Goal: Task Accomplishment & Management: Manage account settings

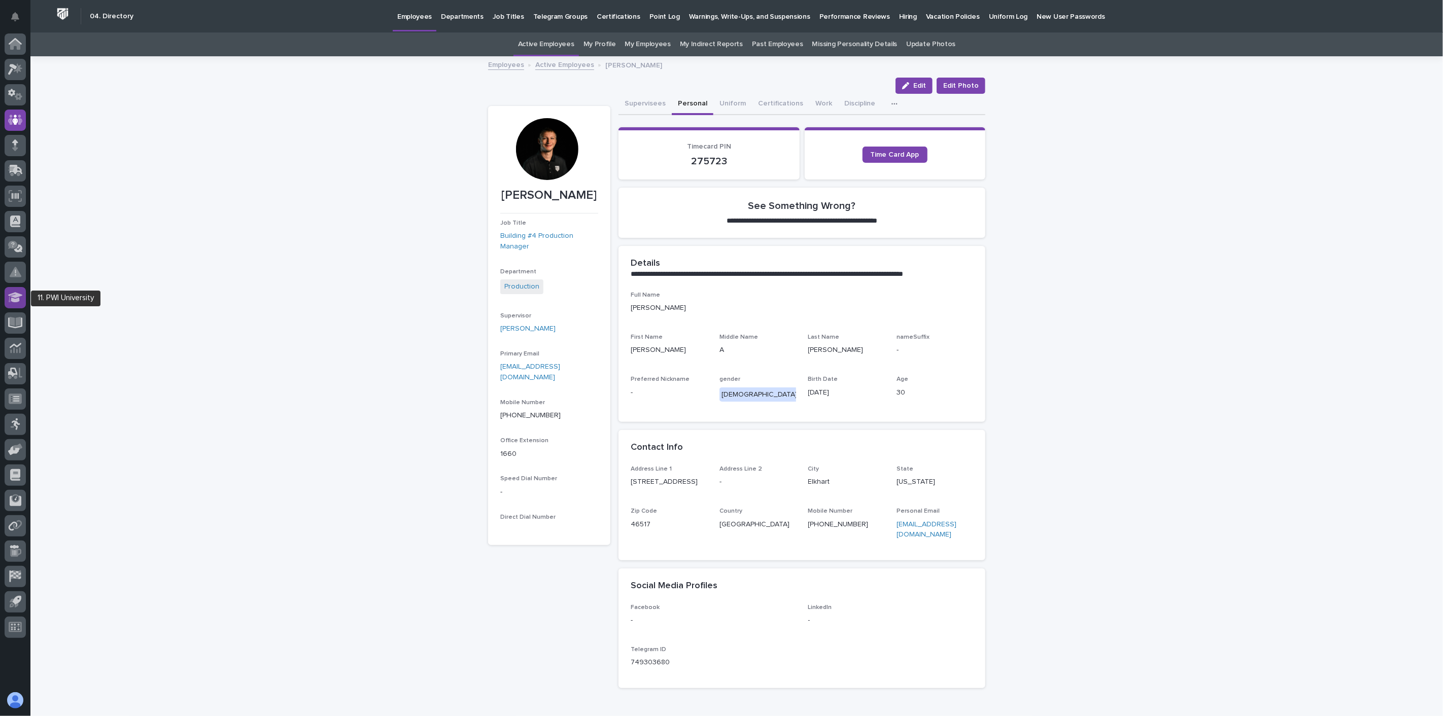
click at [14, 301] on icon at bounding box center [15, 297] width 15 height 10
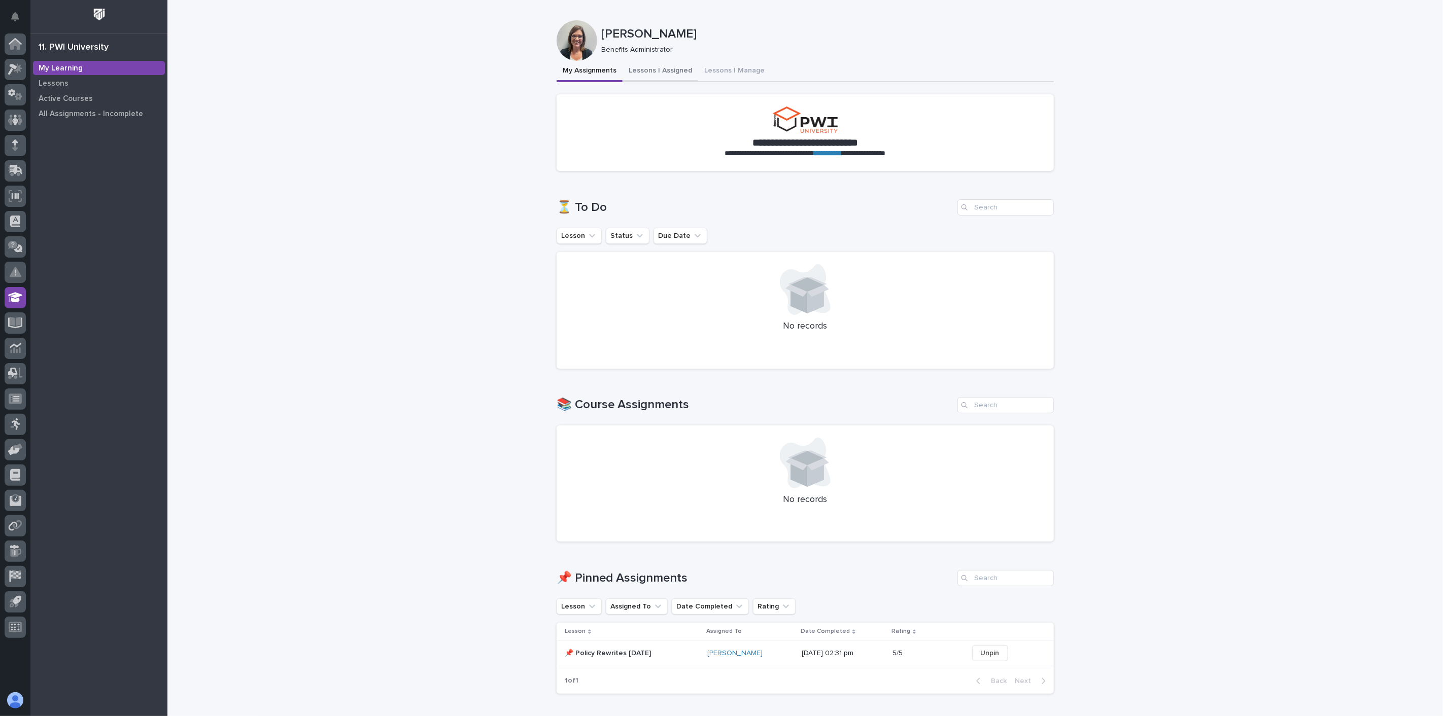
click at [653, 68] on button "Lessons I Assigned" at bounding box center [661, 71] width 76 height 21
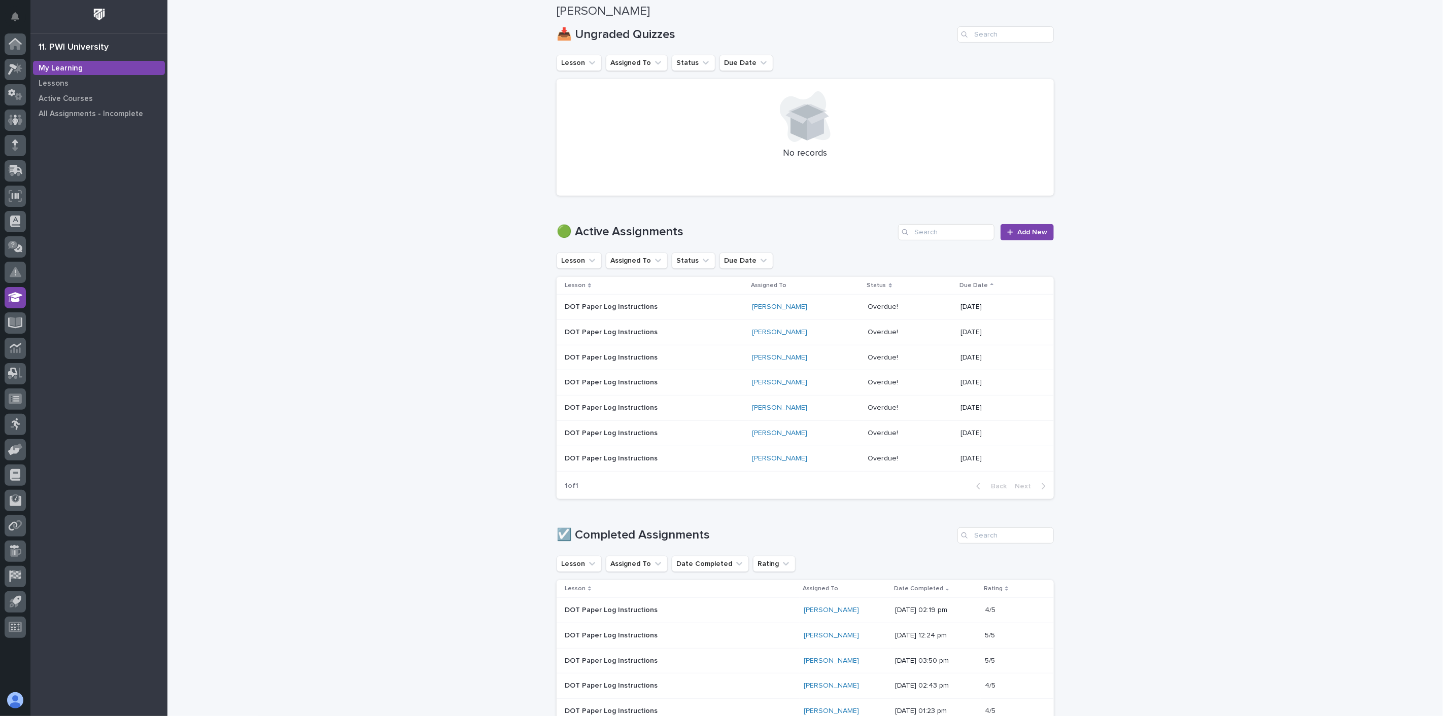
scroll to position [225, 0]
click at [12, 122] on icon at bounding box center [15, 120] width 15 height 12
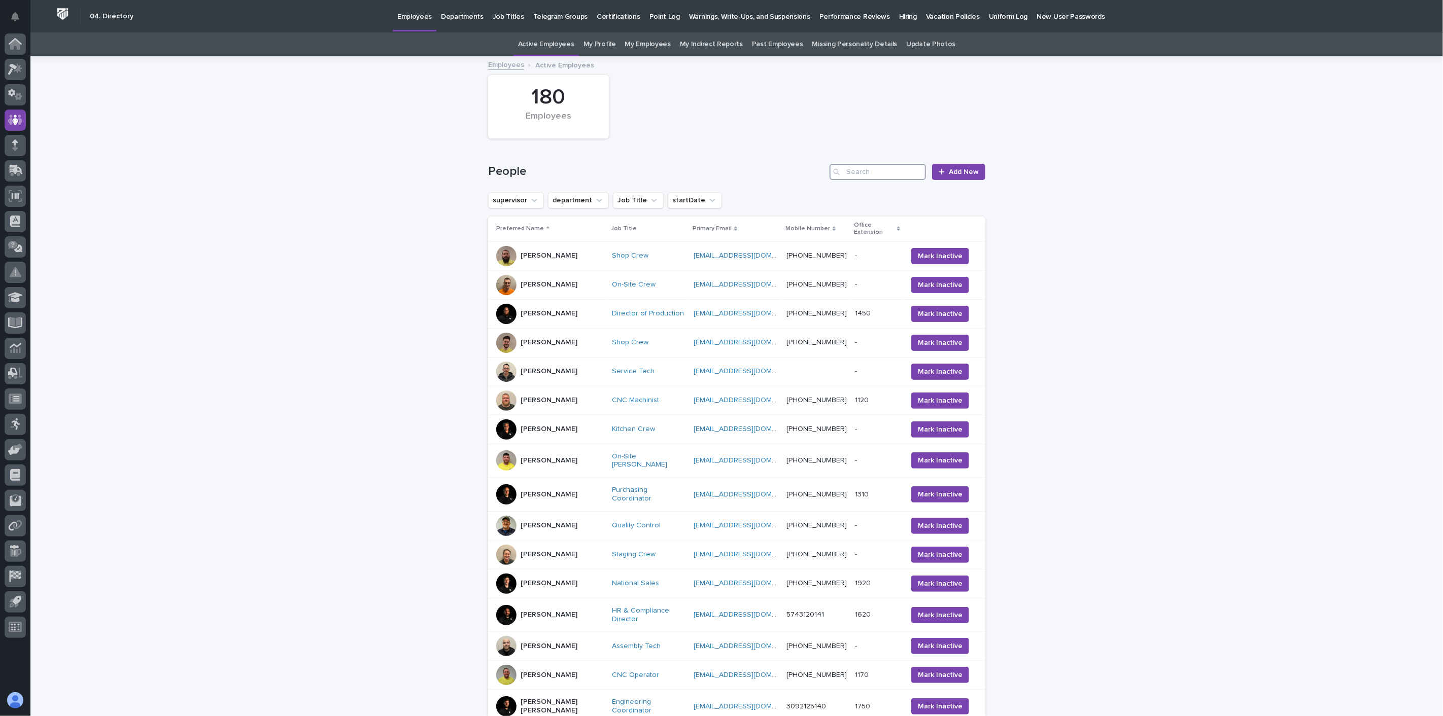
click at [865, 169] on input "Search" at bounding box center [878, 172] width 96 height 16
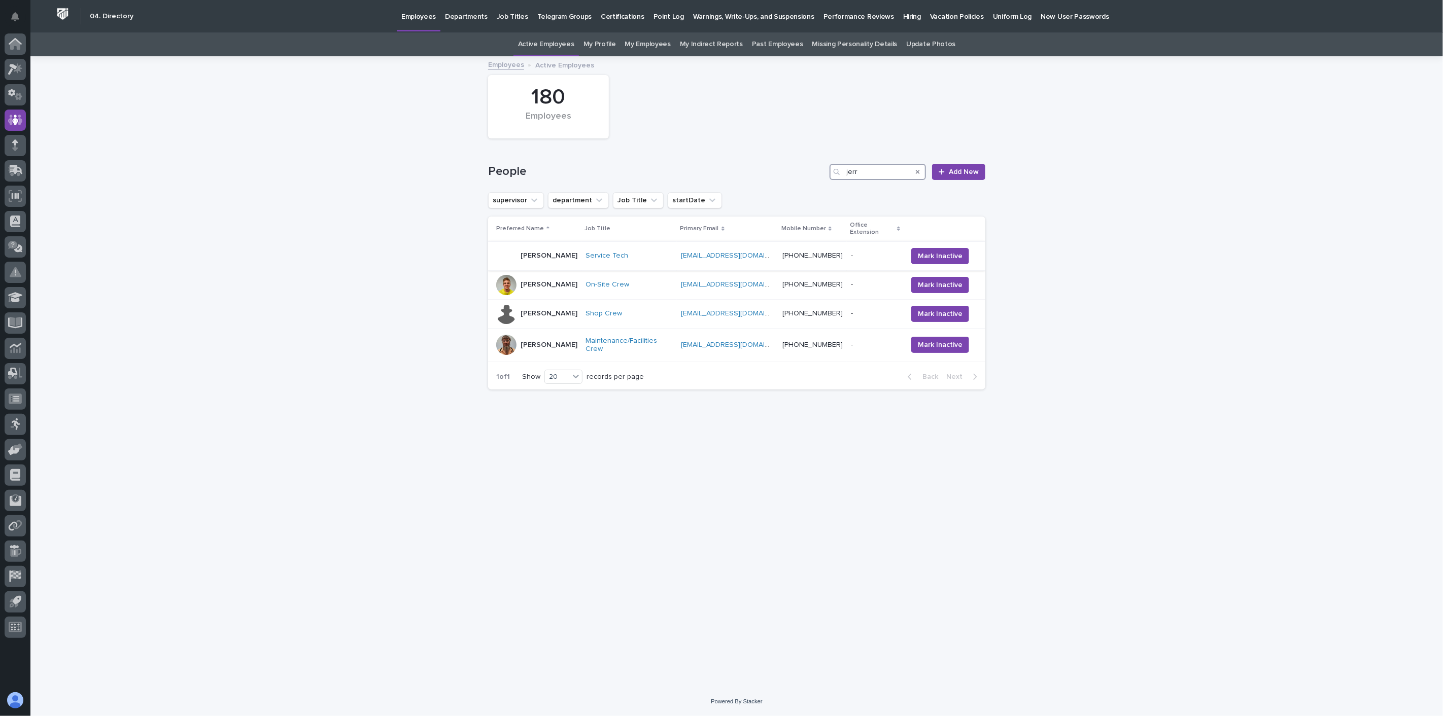
type input "jerr"
click at [510, 248] on div at bounding box center [506, 256] width 20 height 20
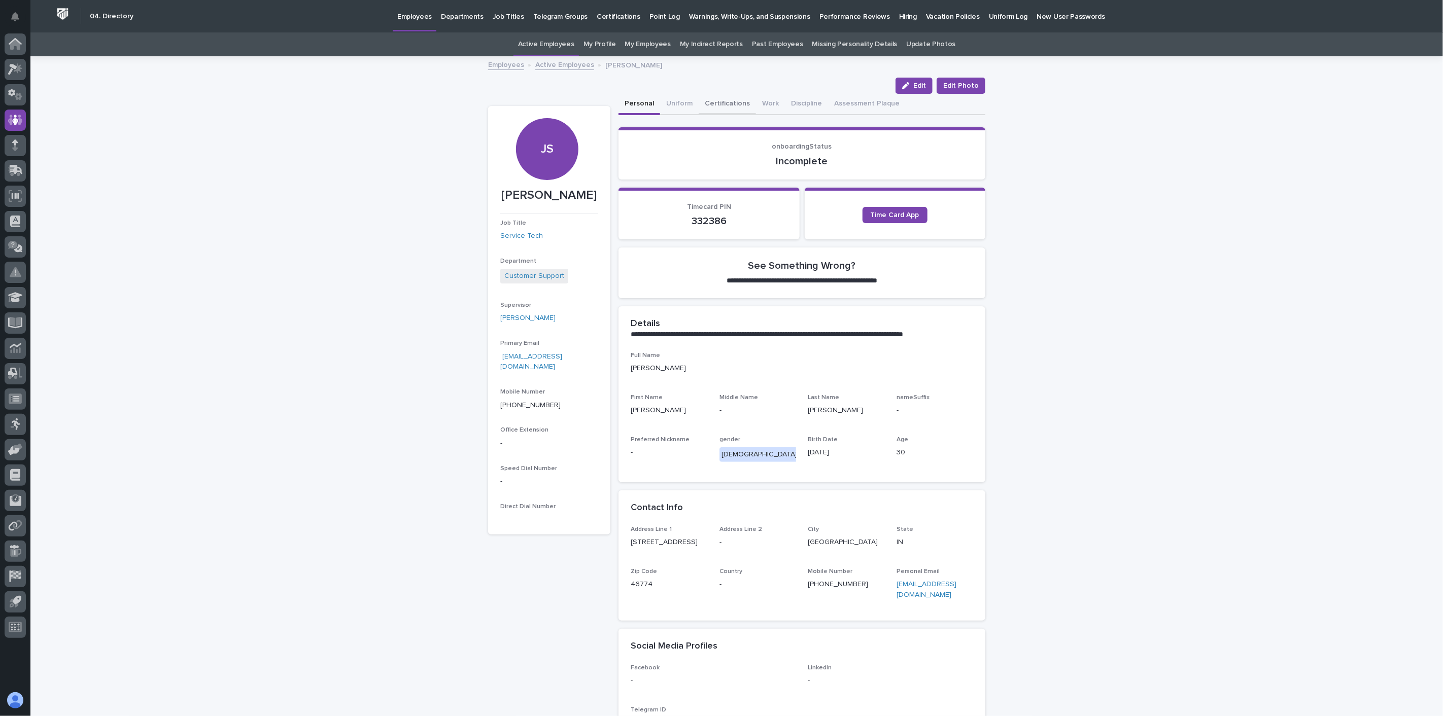
click at [713, 100] on button "Certifications" at bounding box center [727, 104] width 57 height 21
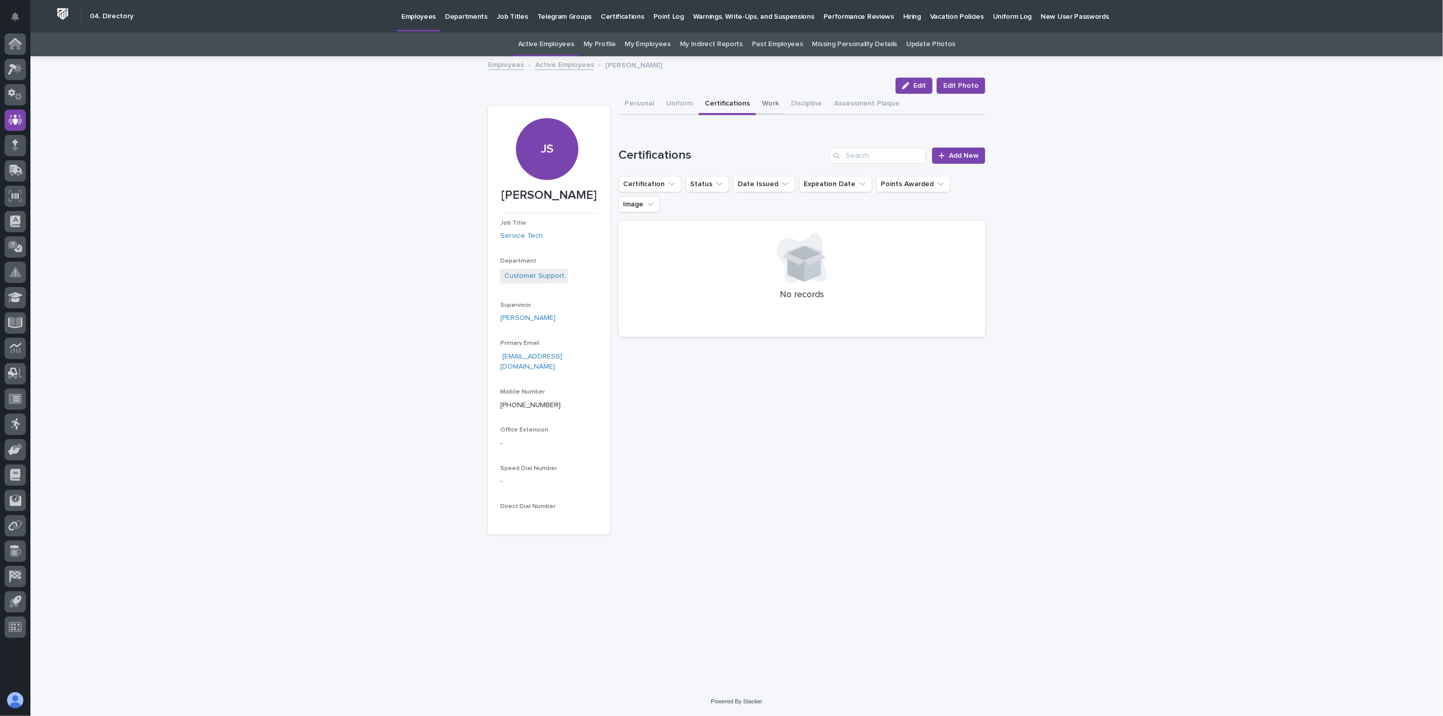
click at [762, 104] on button "Work" at bounding box center [770, 104] width 29 height 21
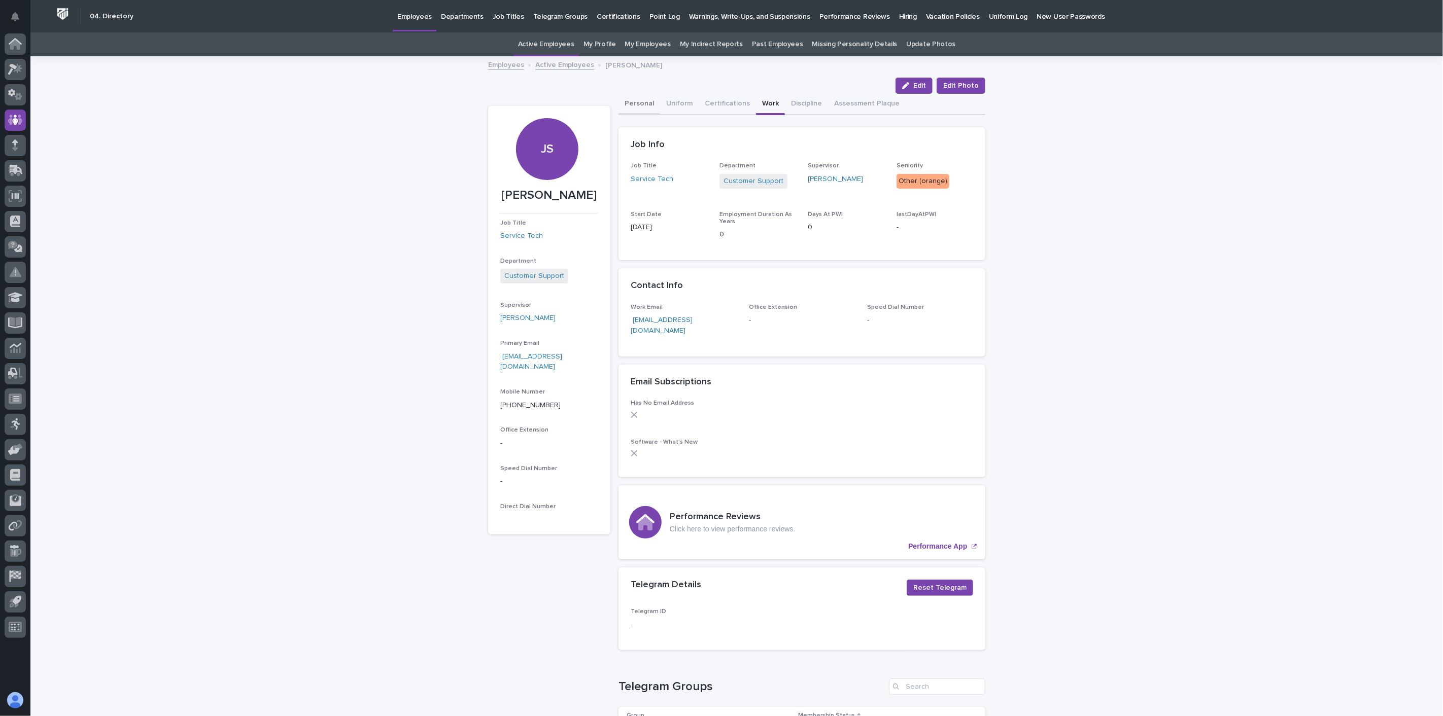
click at [638, 104] on button "Personal" at bounding box center [640, 104] width 42 height 21
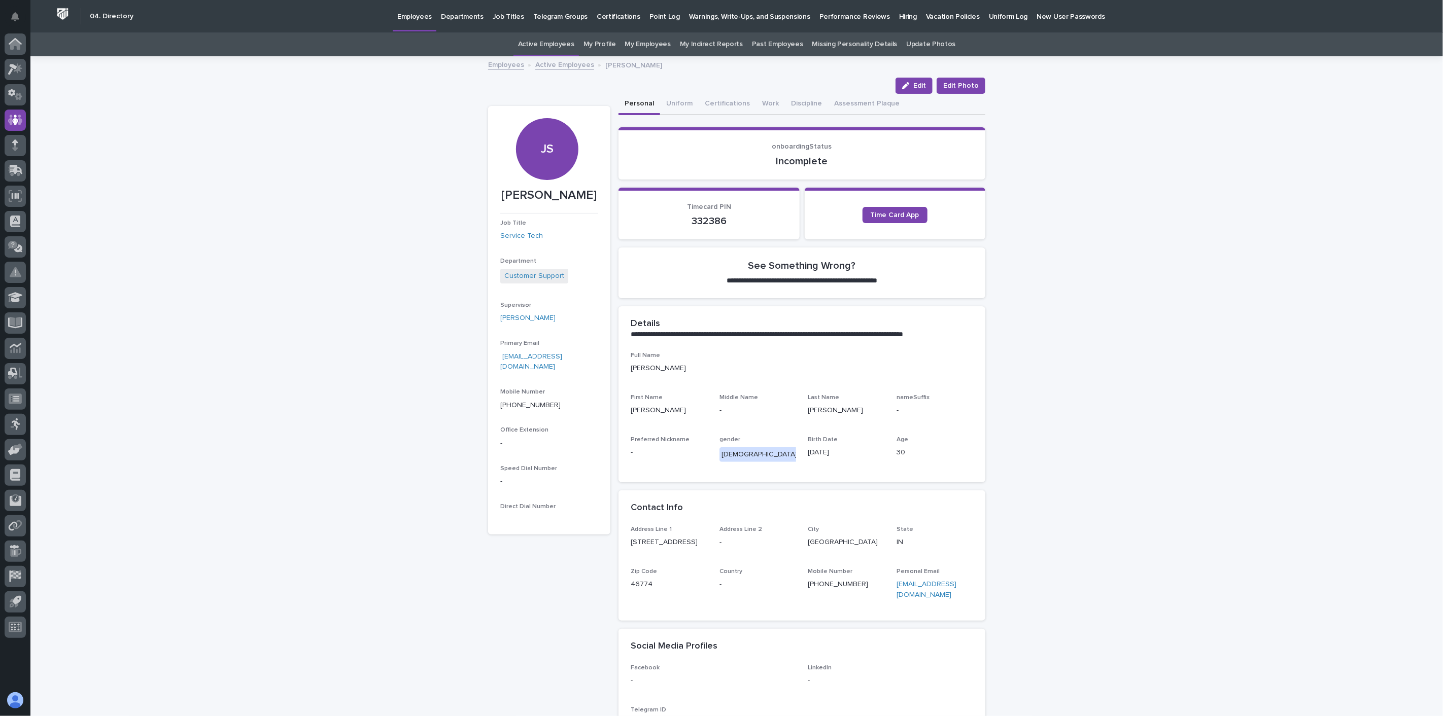
click at [499, 64] on link "Employees" at bounding box center [506, 64] width 36 height 12
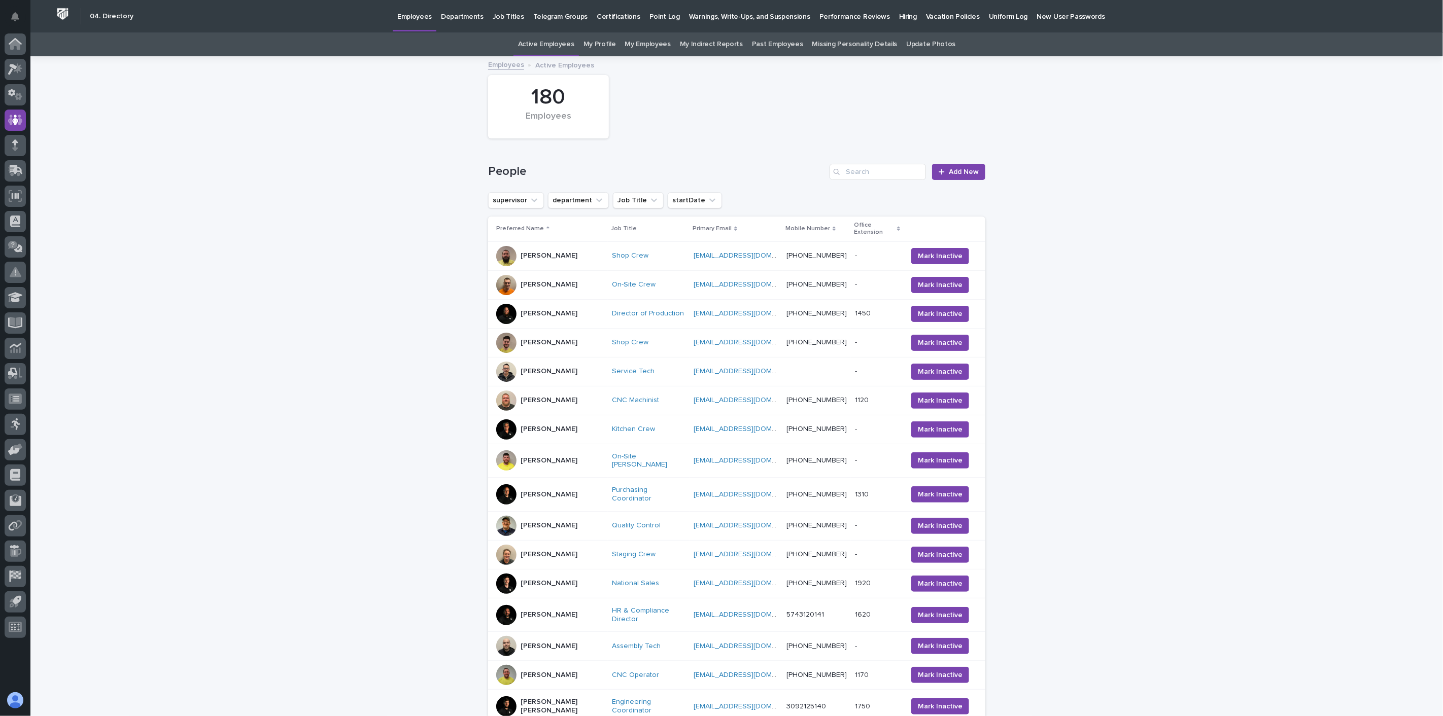
click at [568, 250] on div "[PERSON_NAME]" at bounding box center [550, 256] width 108 height 20
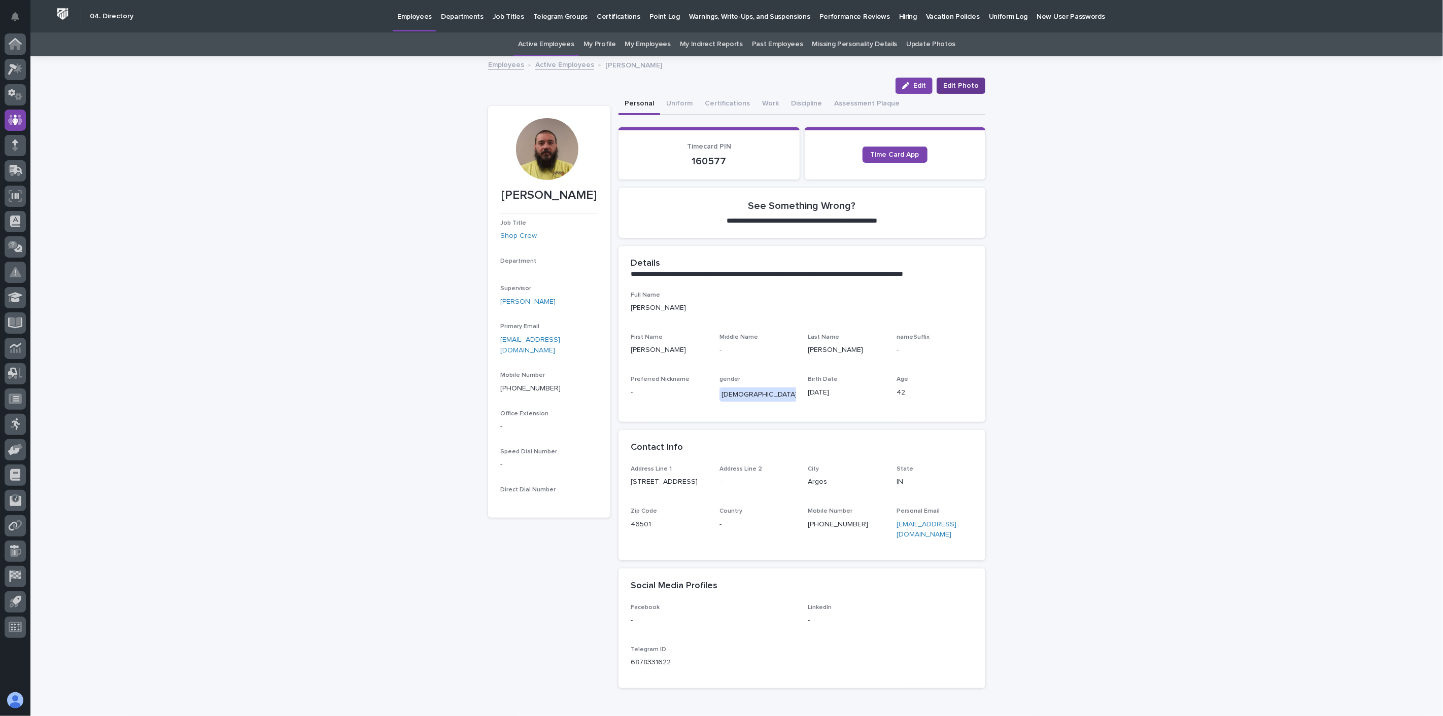
click at [959, 81] on span "Edit Photo" at bounding box center [961, 86] width 36 height 10
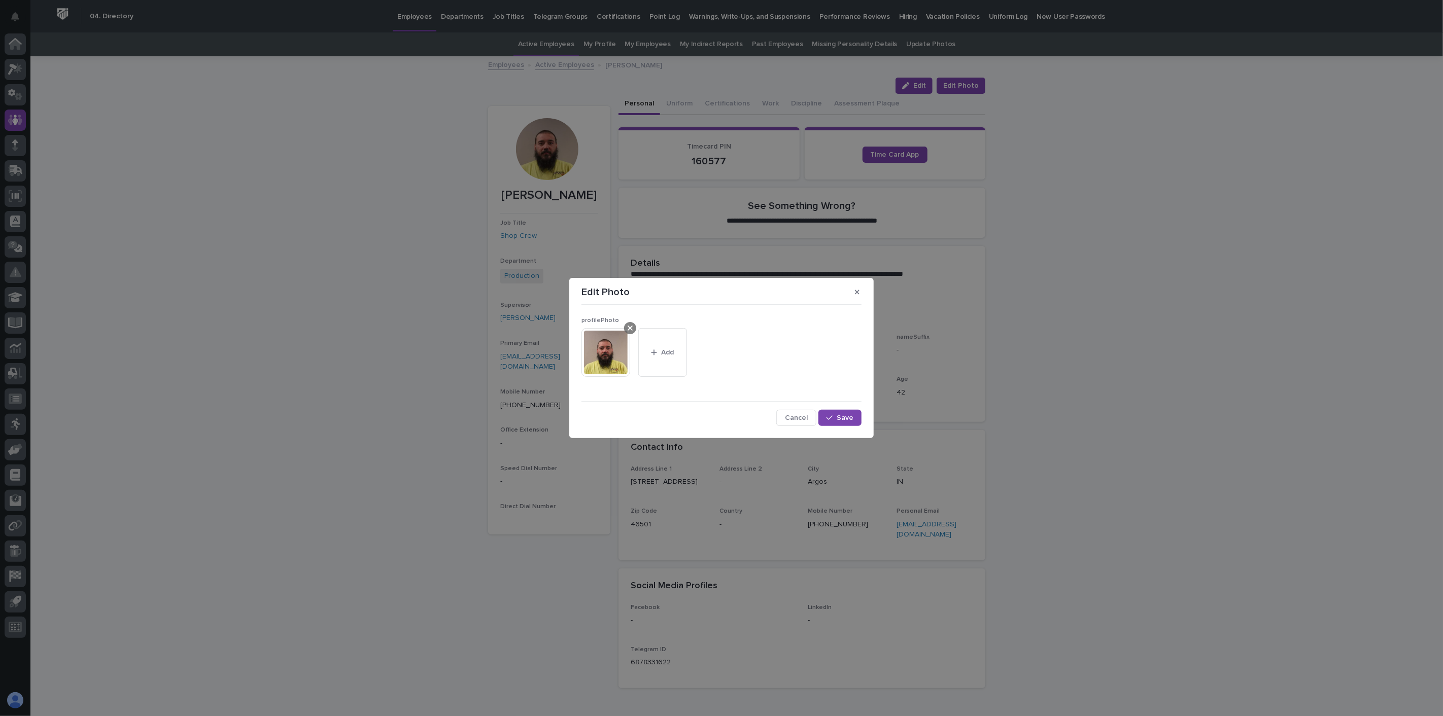
click at [630, 330] on icon at bounding box center [630, 328] width 5 height 8
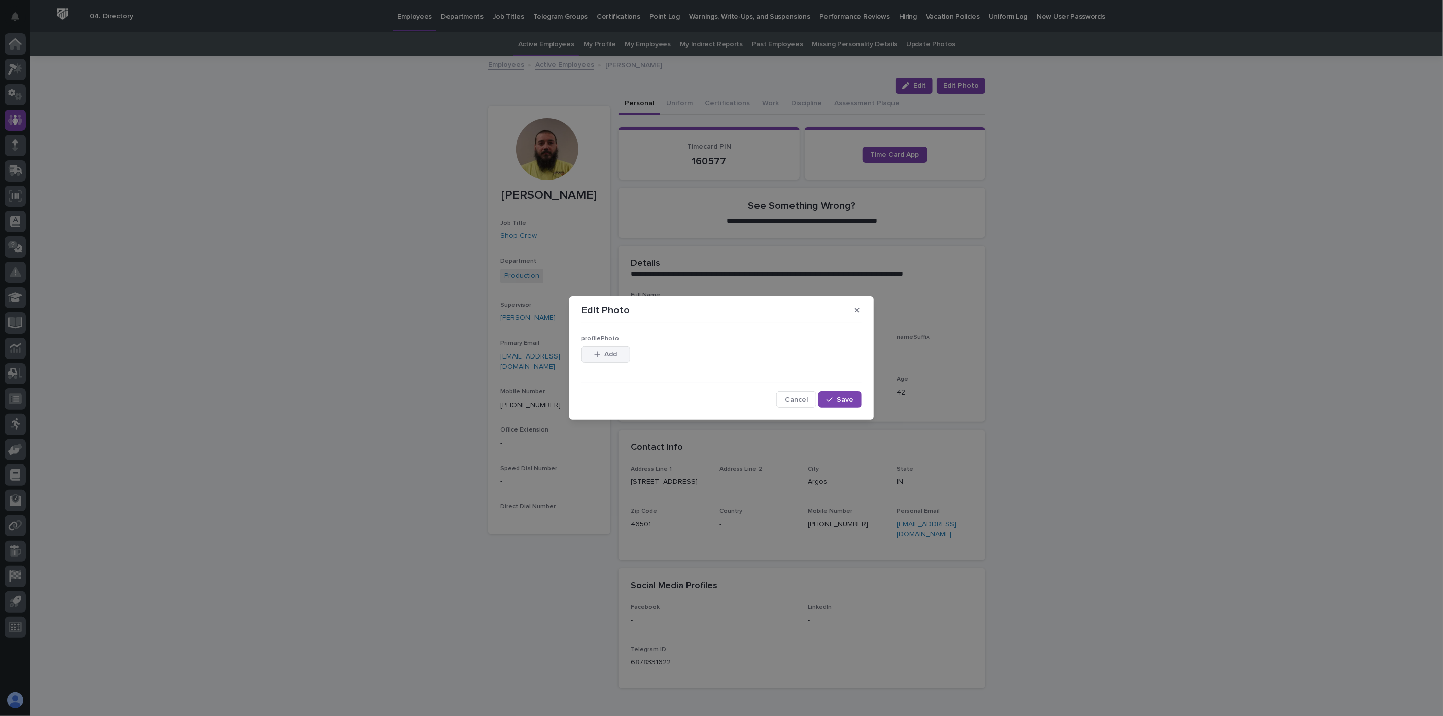
click at [596, 355] on icon "button" at bounding box center [598, 355] width 6 height 6
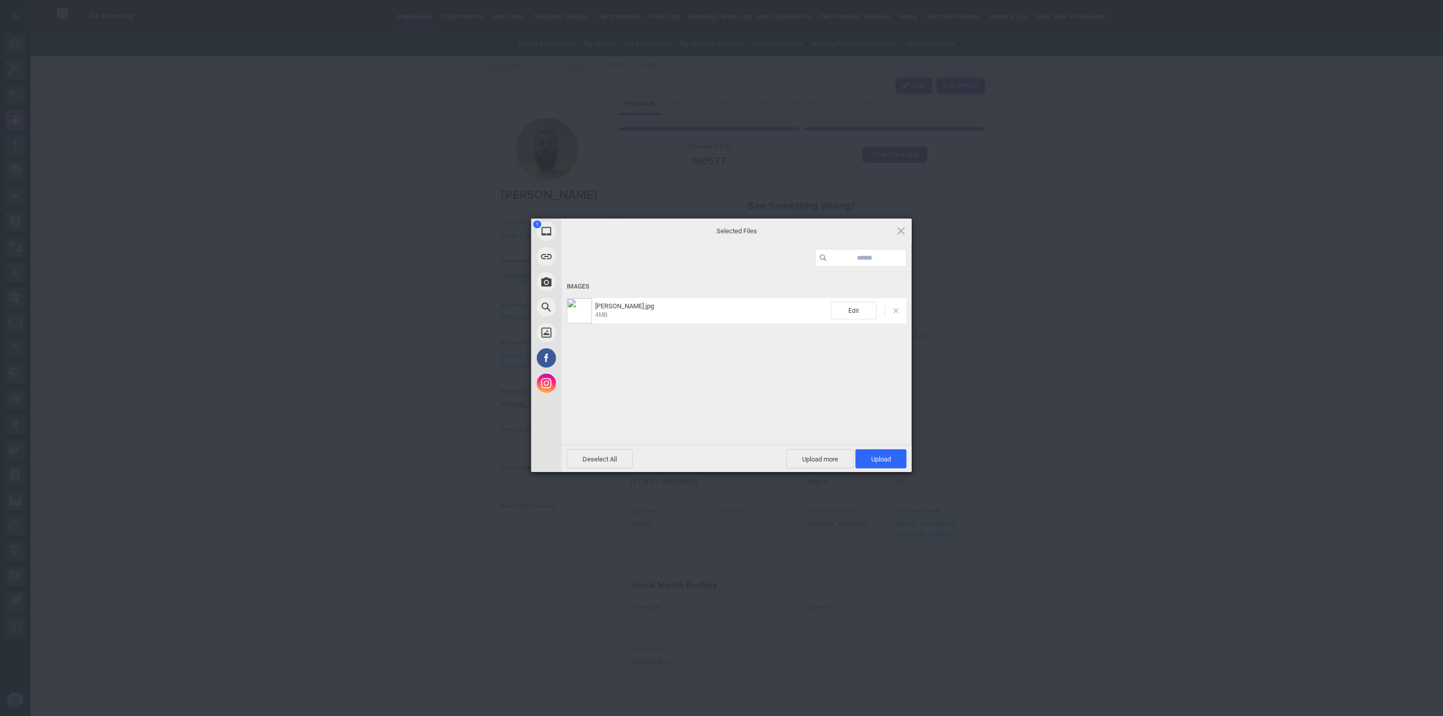
click at [898, 311] on span at bounding box center [896, 310] width 5 height 5
click at [883, 463] on span "Upload 1" at bounding box center [881, 460] width 20 height 8
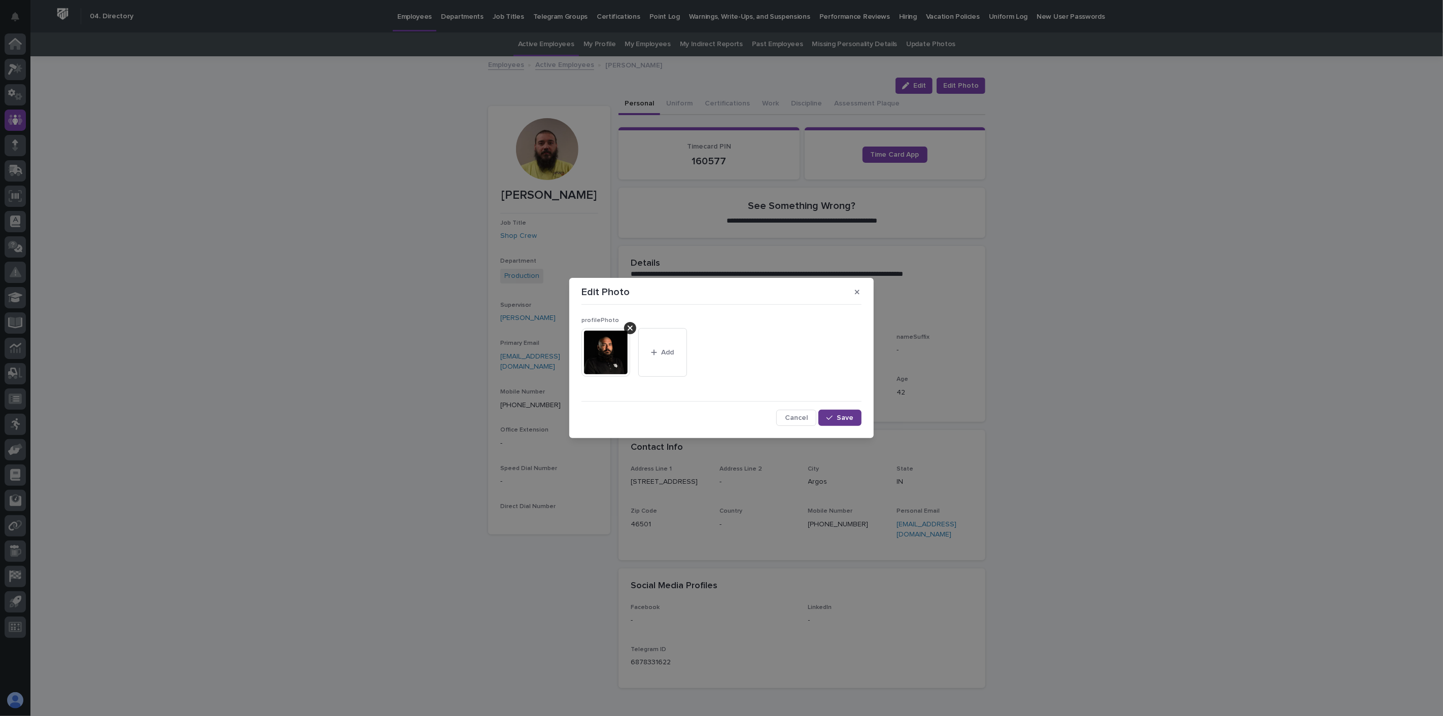
click at [841, 418] on span "Save" at bounding box center [845, 418] width 17 height 7
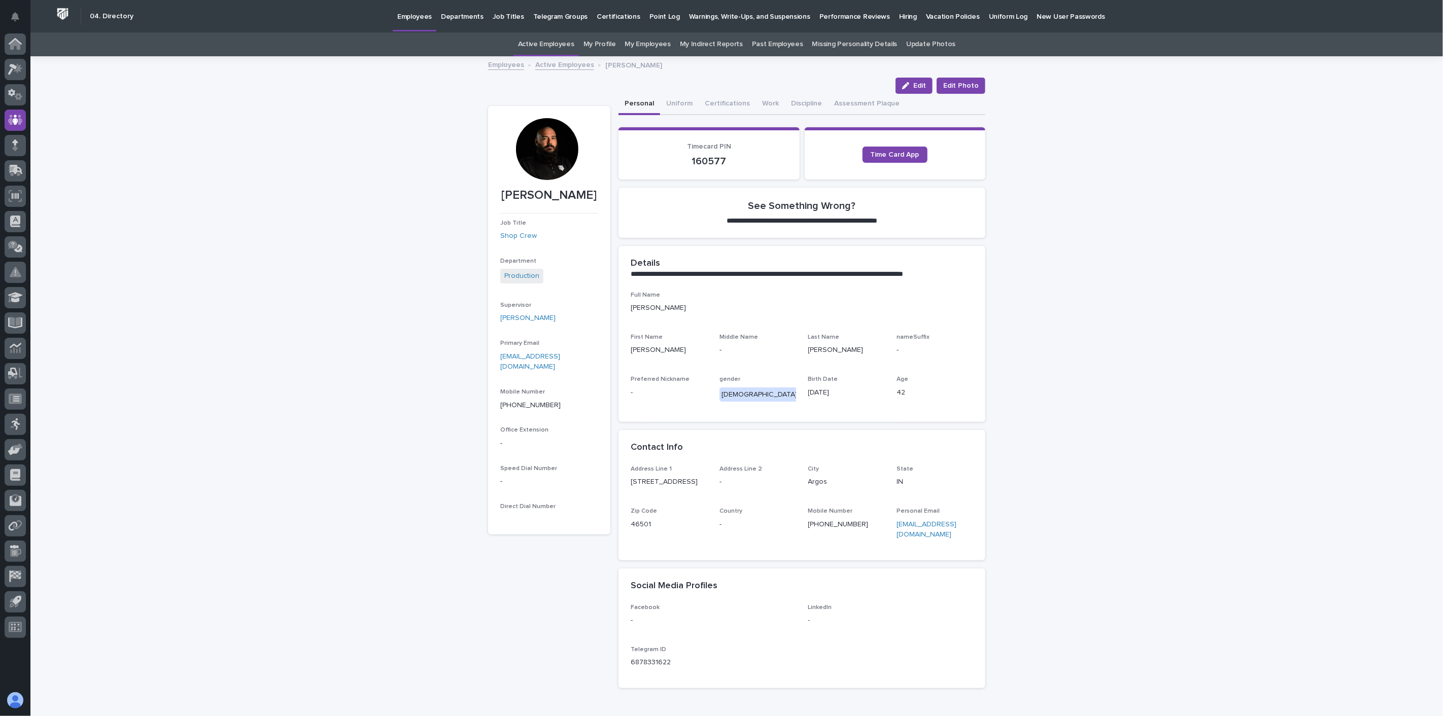
click at [550, 61] on link "Active Employees" at bounding box center [564, 64] width 59 height 12
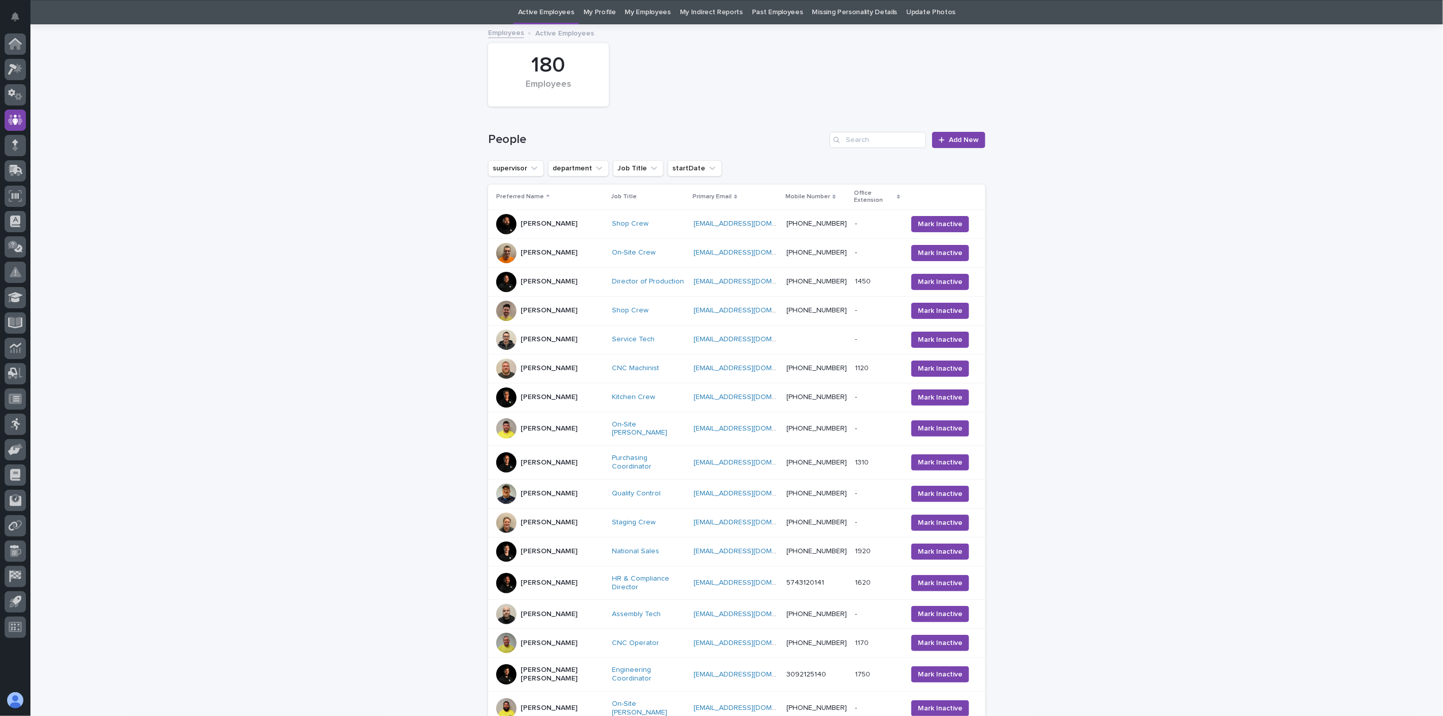
scroll to position [32, 0]
click at [576, 256] on td "[PERSON_NAME]" at bounding box center [548, 252] width 120 height 29
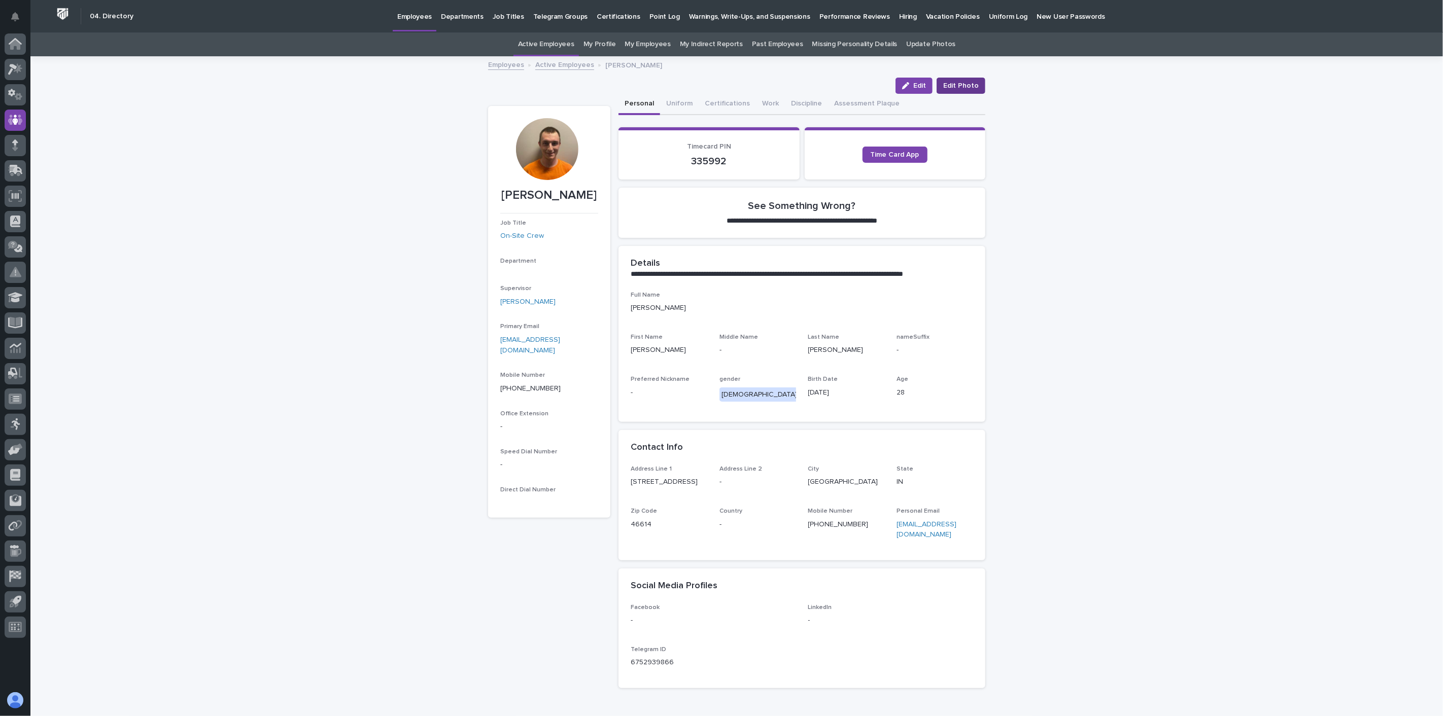
click at [959, 87] on span "Edit Photo" at bounding box center [961, 86] width 36 height 10
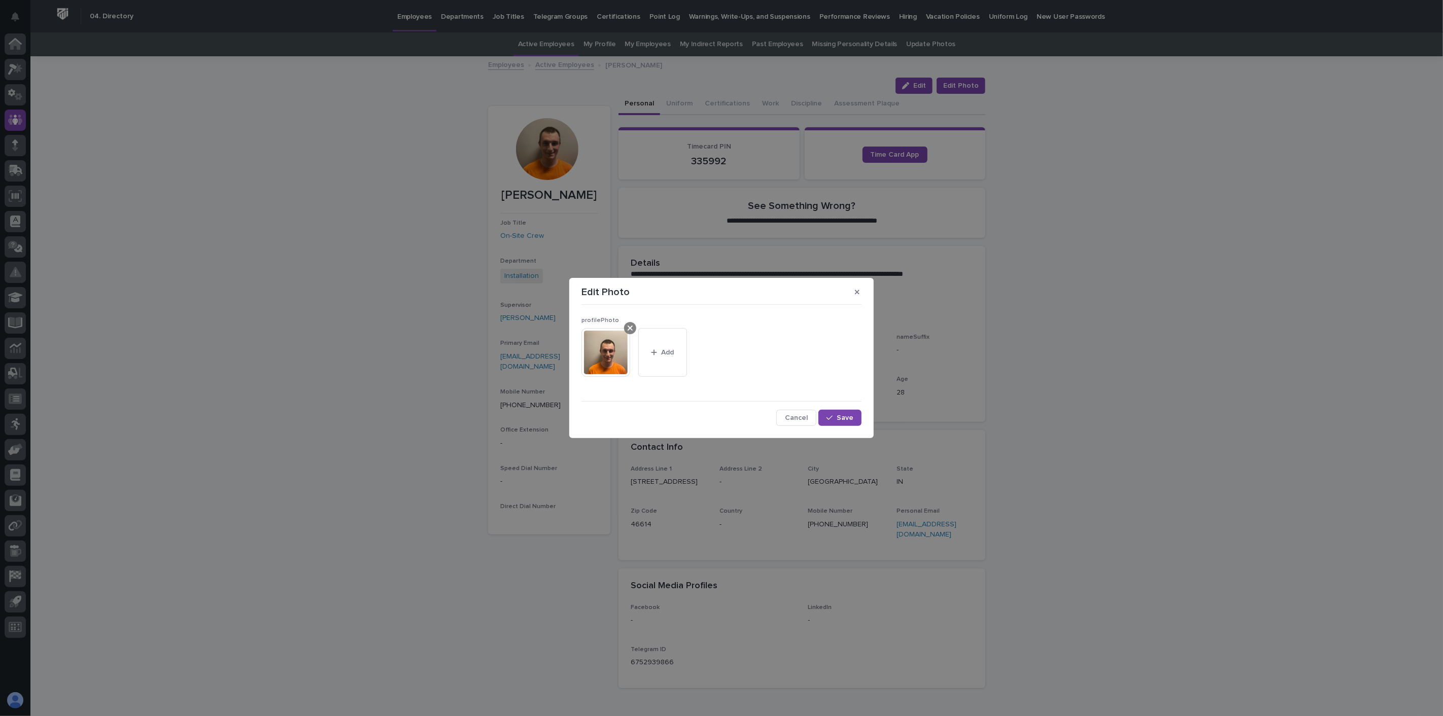
click at [631, 330] on icon at bounding box center [630, 328] width 5 height 8
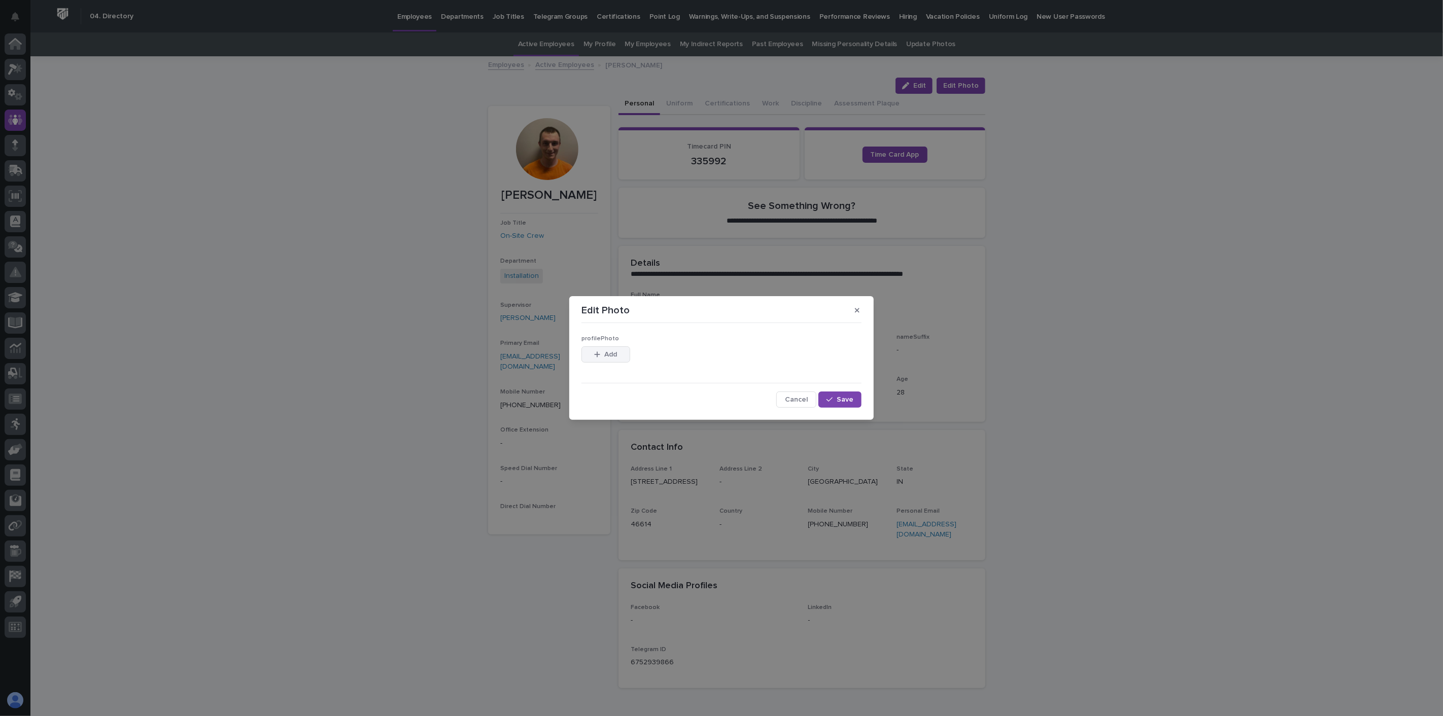
click at [612, 355] on span "Add" at bounding box center [611, 354] width 13 height 7
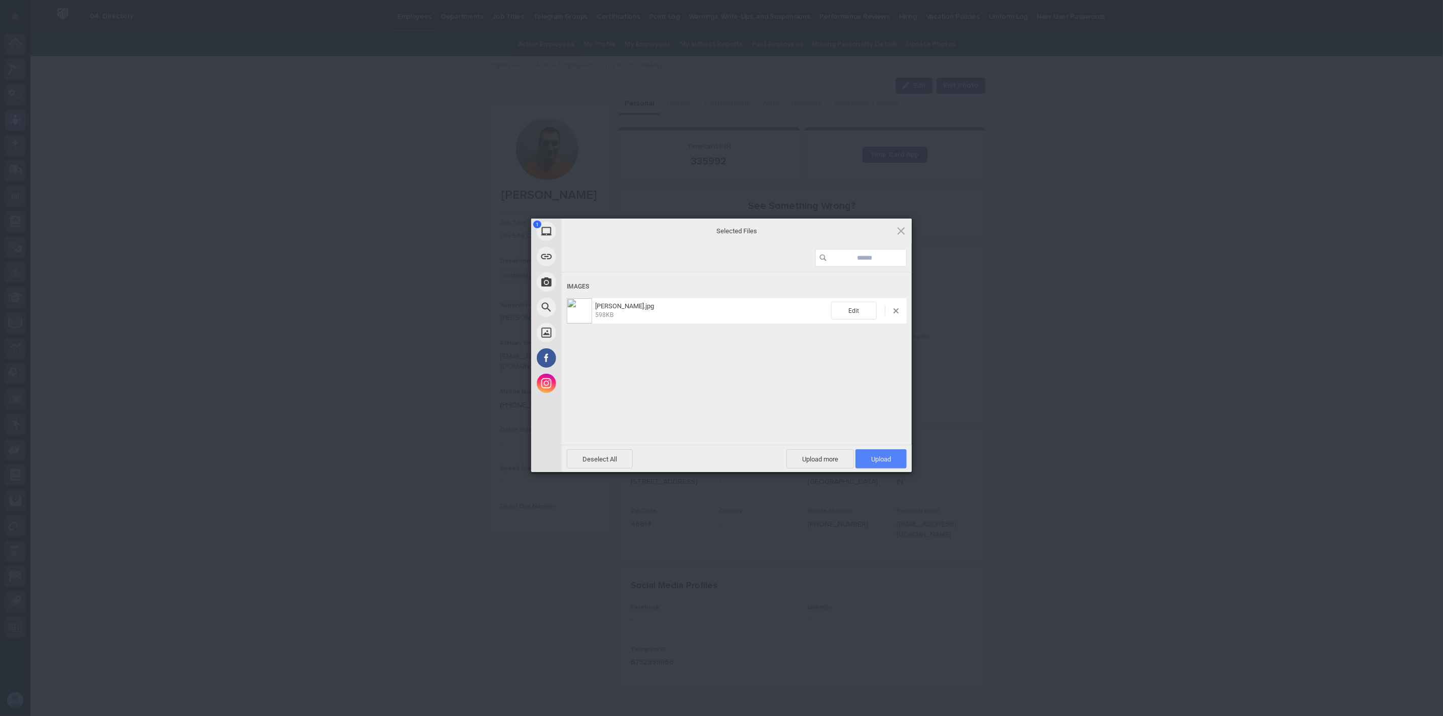
click at [877, 460] on span "Upload 1" at bounding box center [881, 460] width 20 height 8
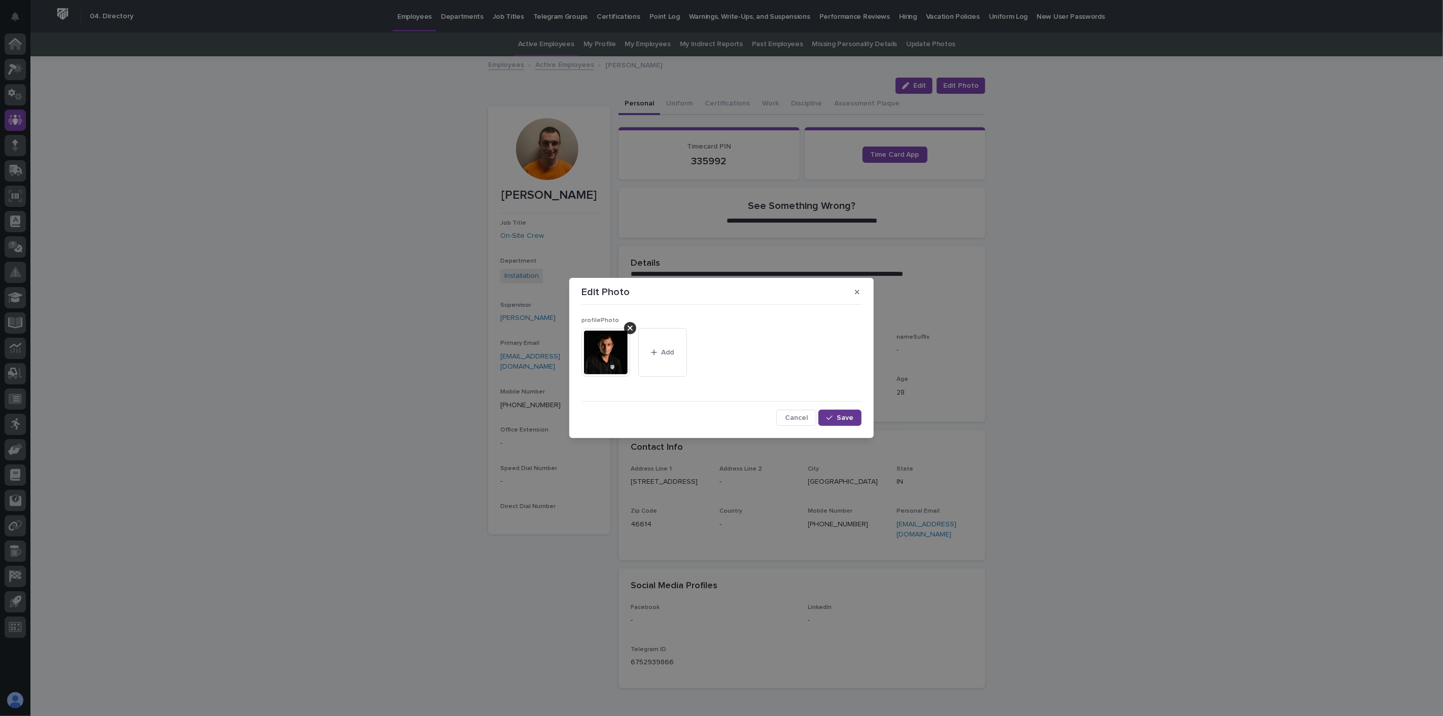
click at [845, 416] on span "Save" at bounding box center [845, 418] width 17 height 7
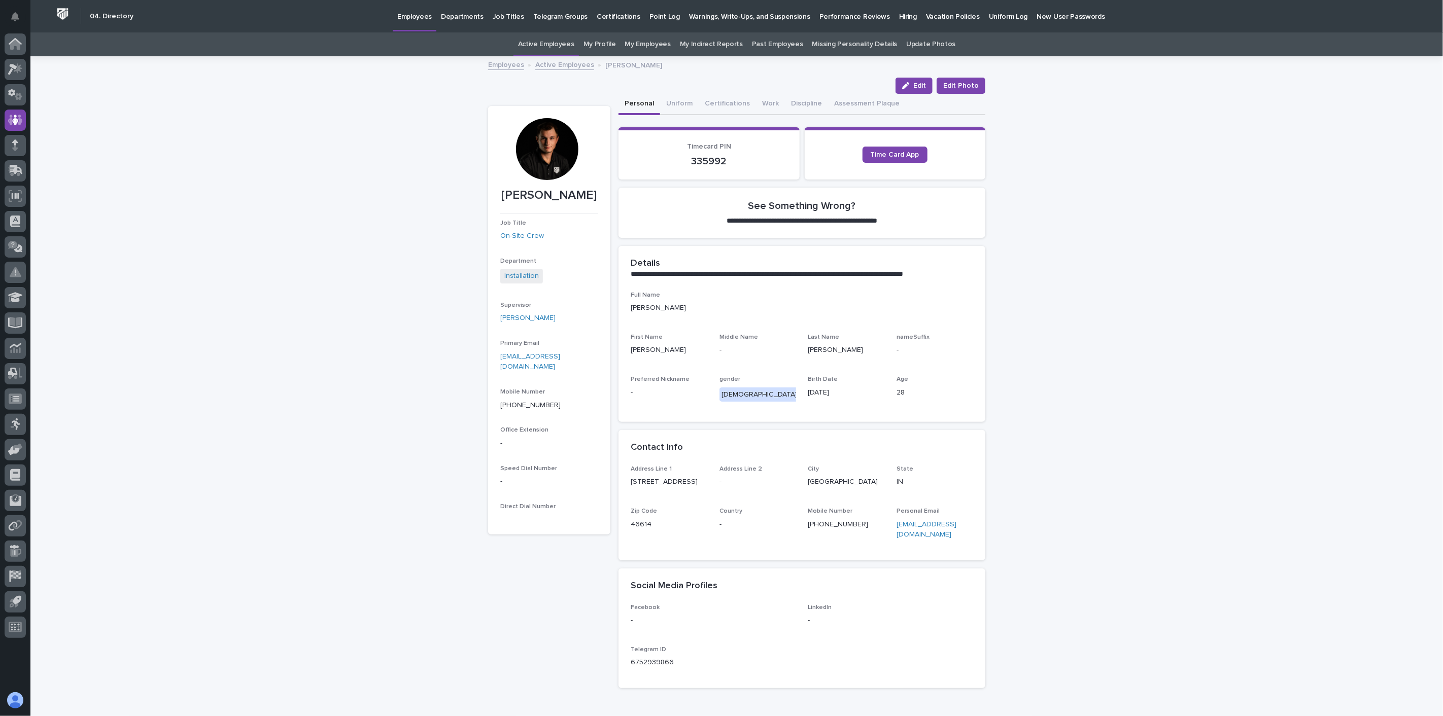
click at [543, 65] on link "Active Employees" at bounding box center [564, 64] width 59 height 12
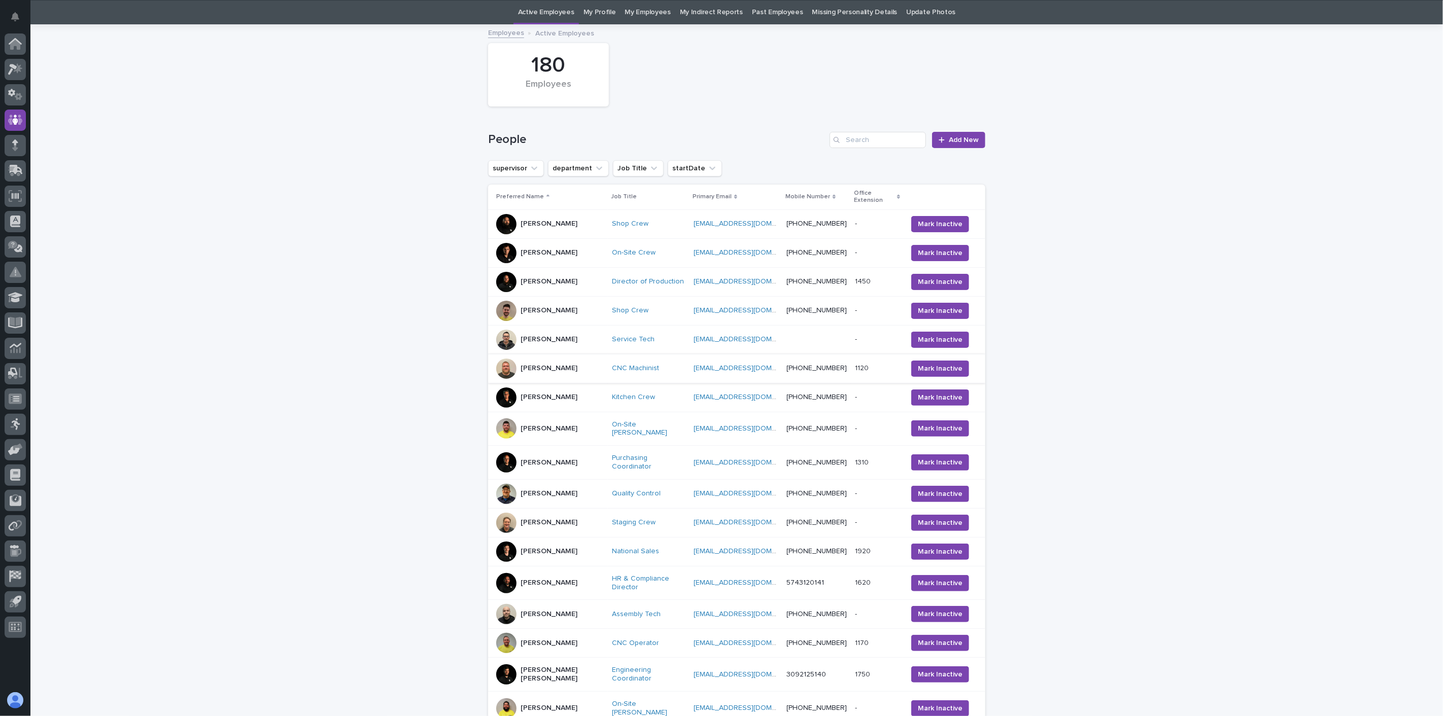
scroll to position [32, 0]
click at [574, 310] on div "[PERSON_NAME]" at bounding box center [550, 310] width 108 height 20
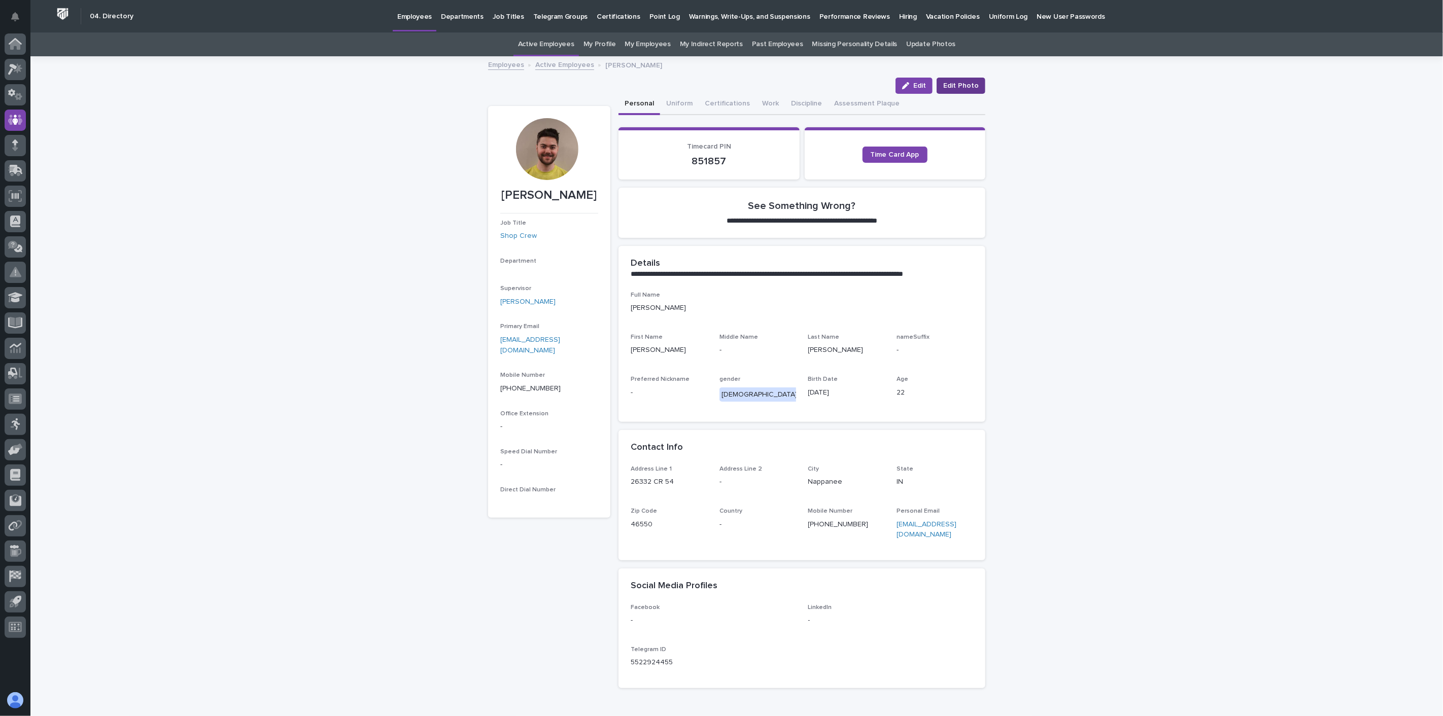
click at [956, 80] on button "Edit Photo" at bounding box center [961, 86] width 49 height 16
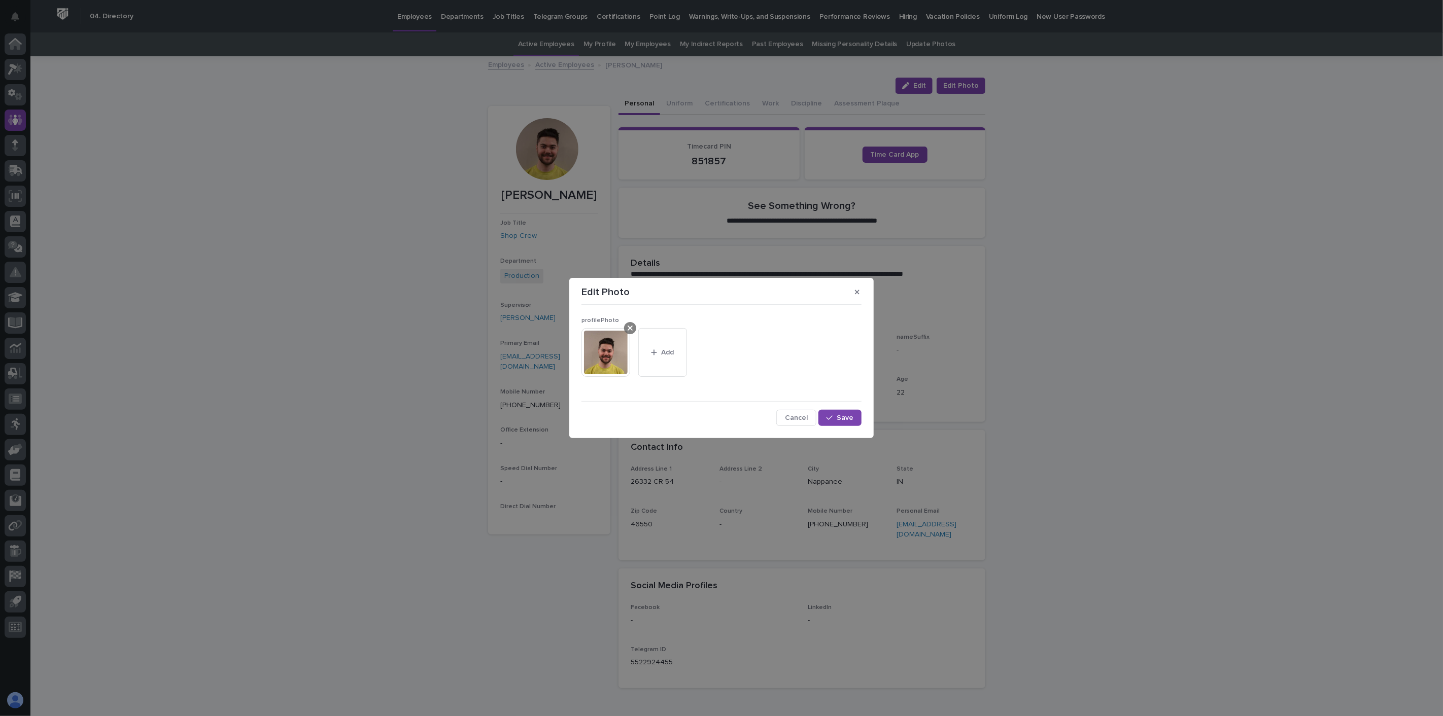
click at [631, 330] on icon at bounding box center [630, 328] width 5 height 8
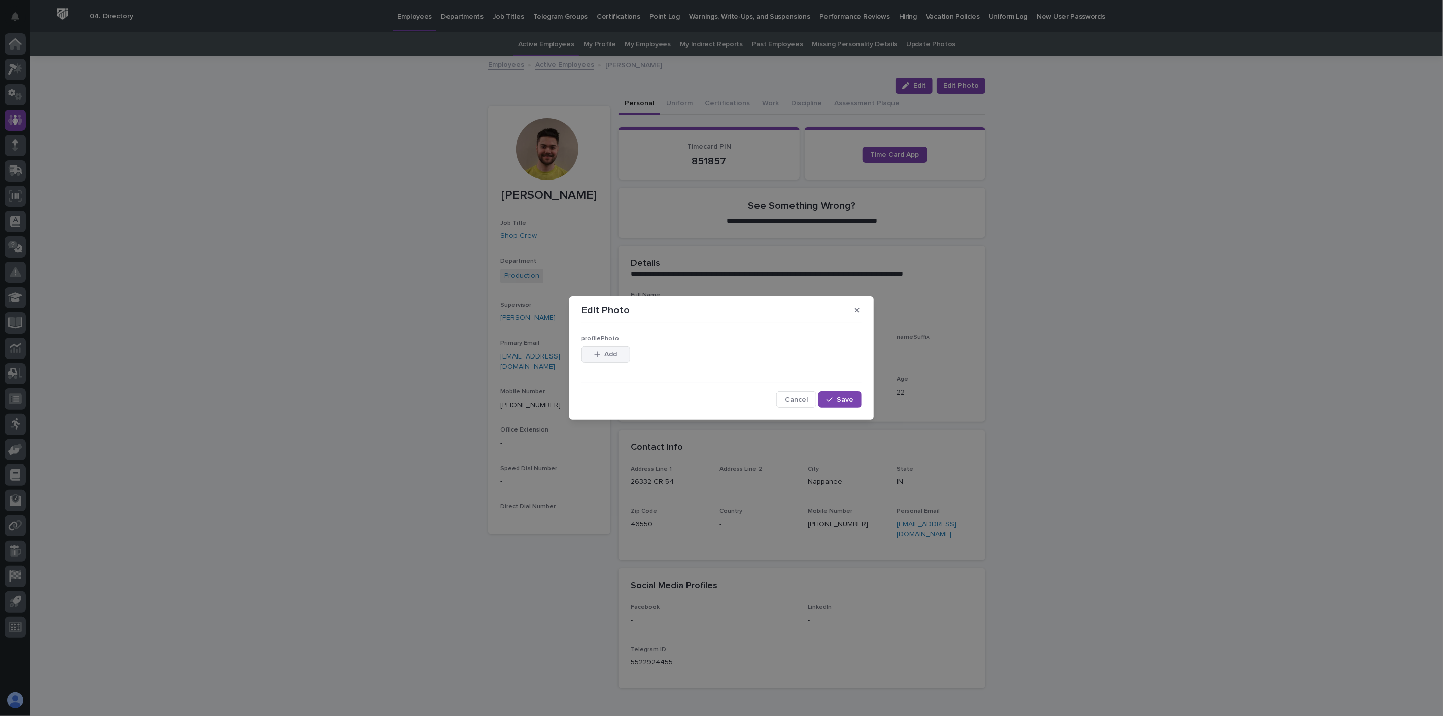
click at [610, 356] on span "Add" at bounding box center [611, 354] width 13 height 7
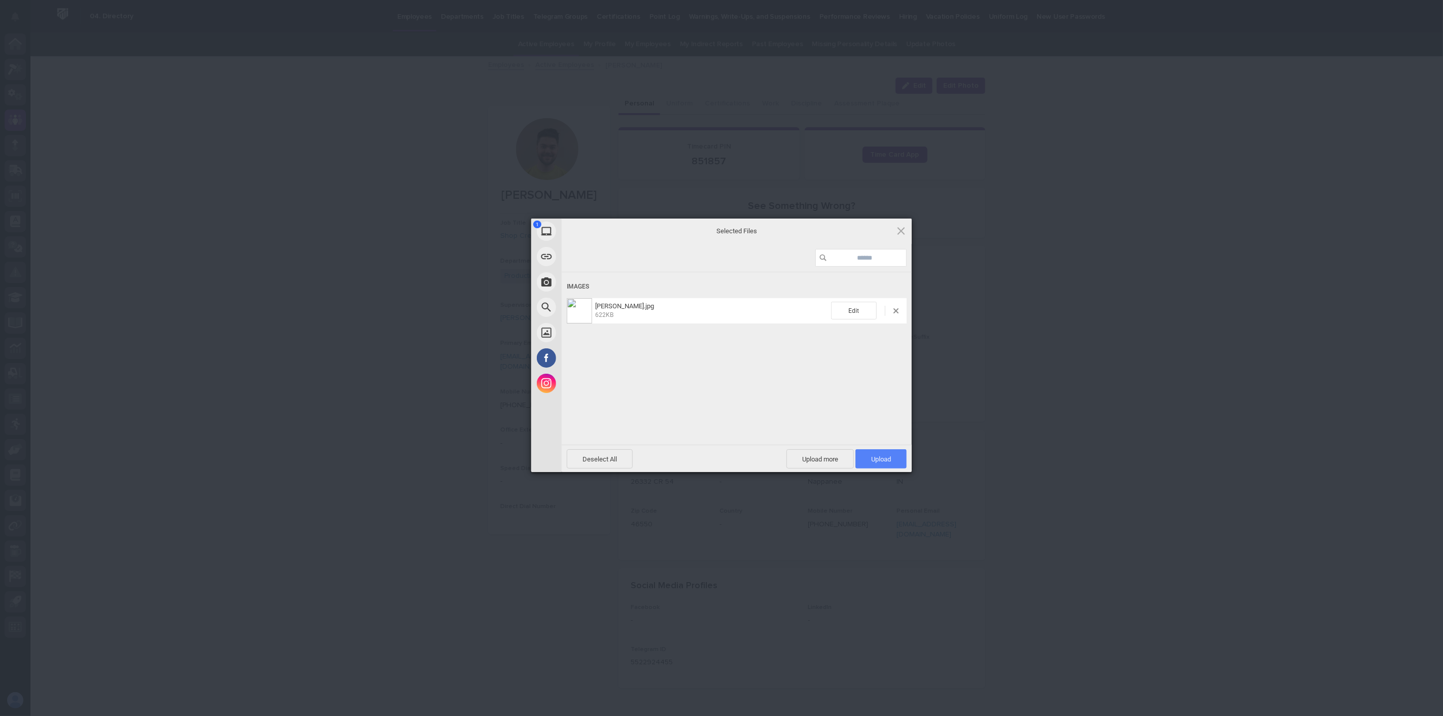
click at [890, 458] on span "Upload 1" at bounding box center [881, 460] width 20 height 8
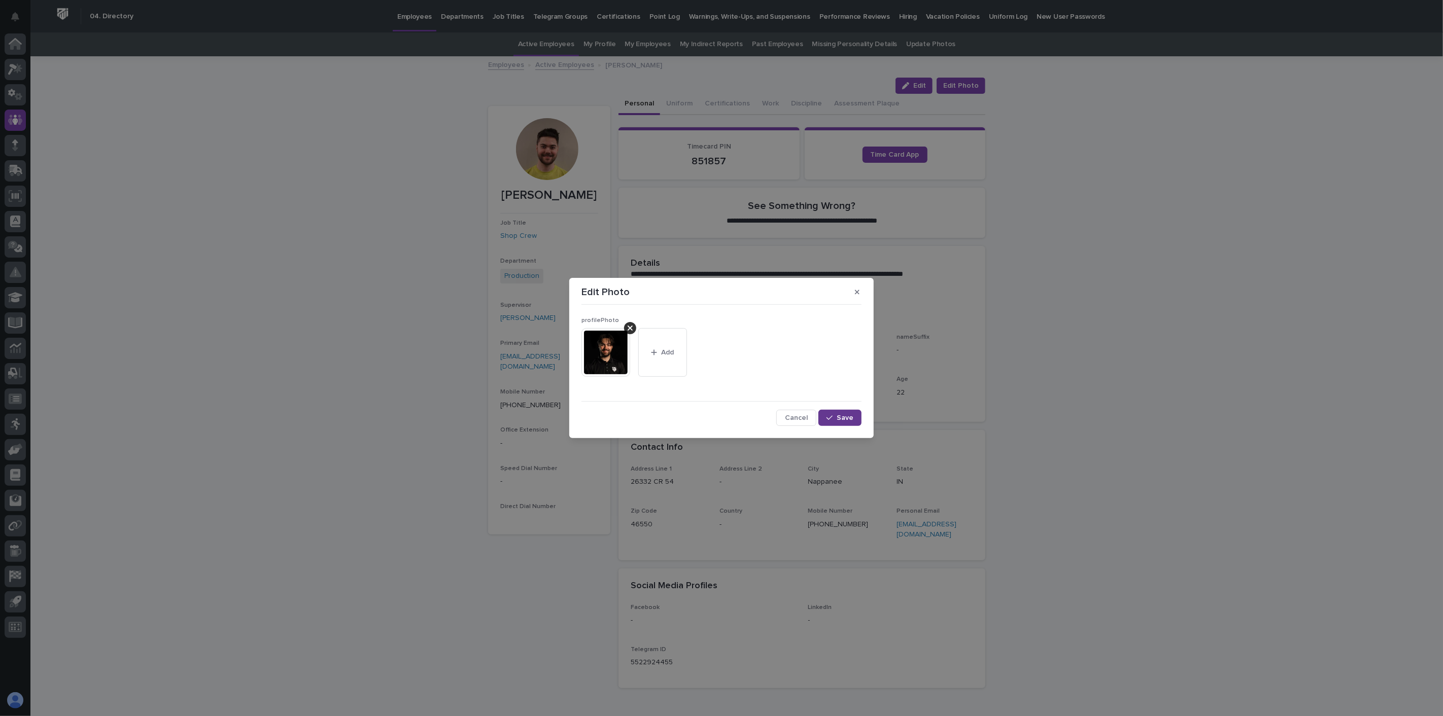
click at [843, 419] on span "Save" at bounding box center [845, 418] width 17 height 7
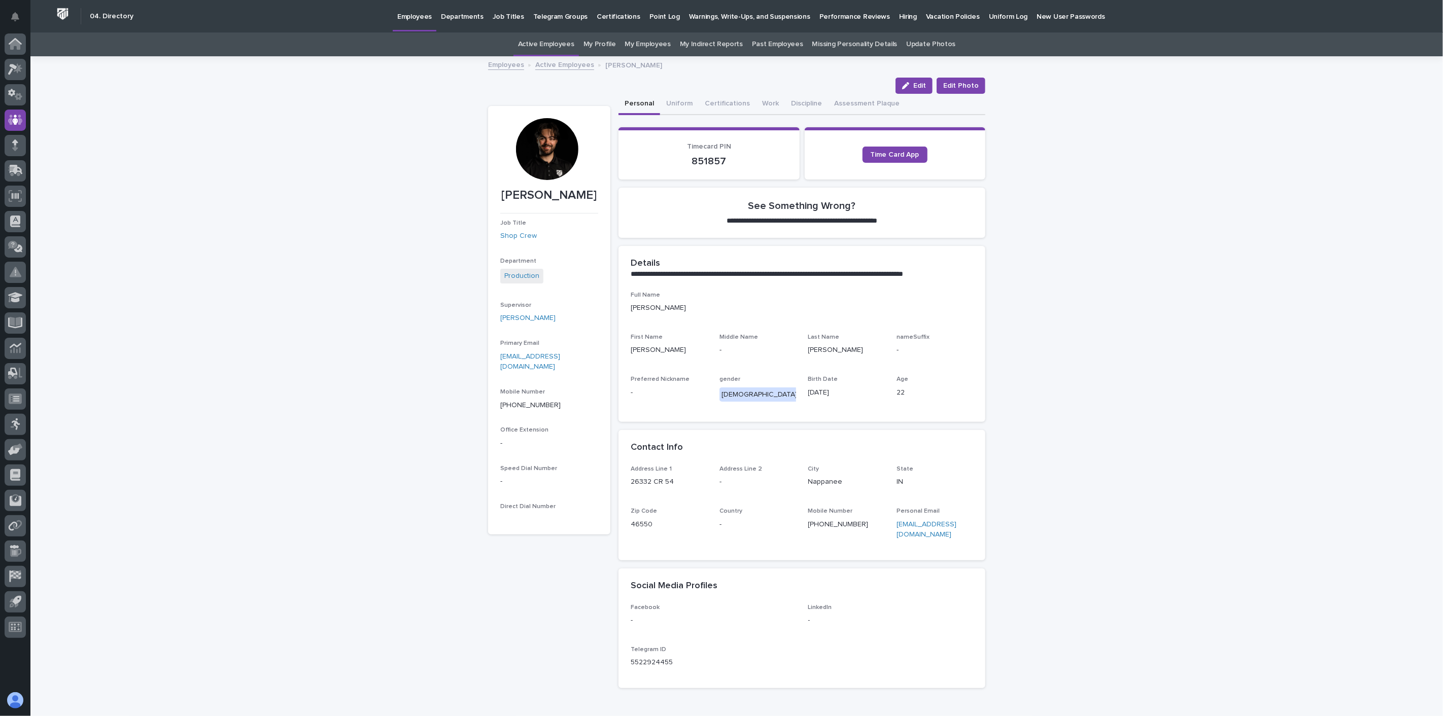
click at [559, 62] on link "Active Employees" at bounding box center [564, 64] width 59 height 12
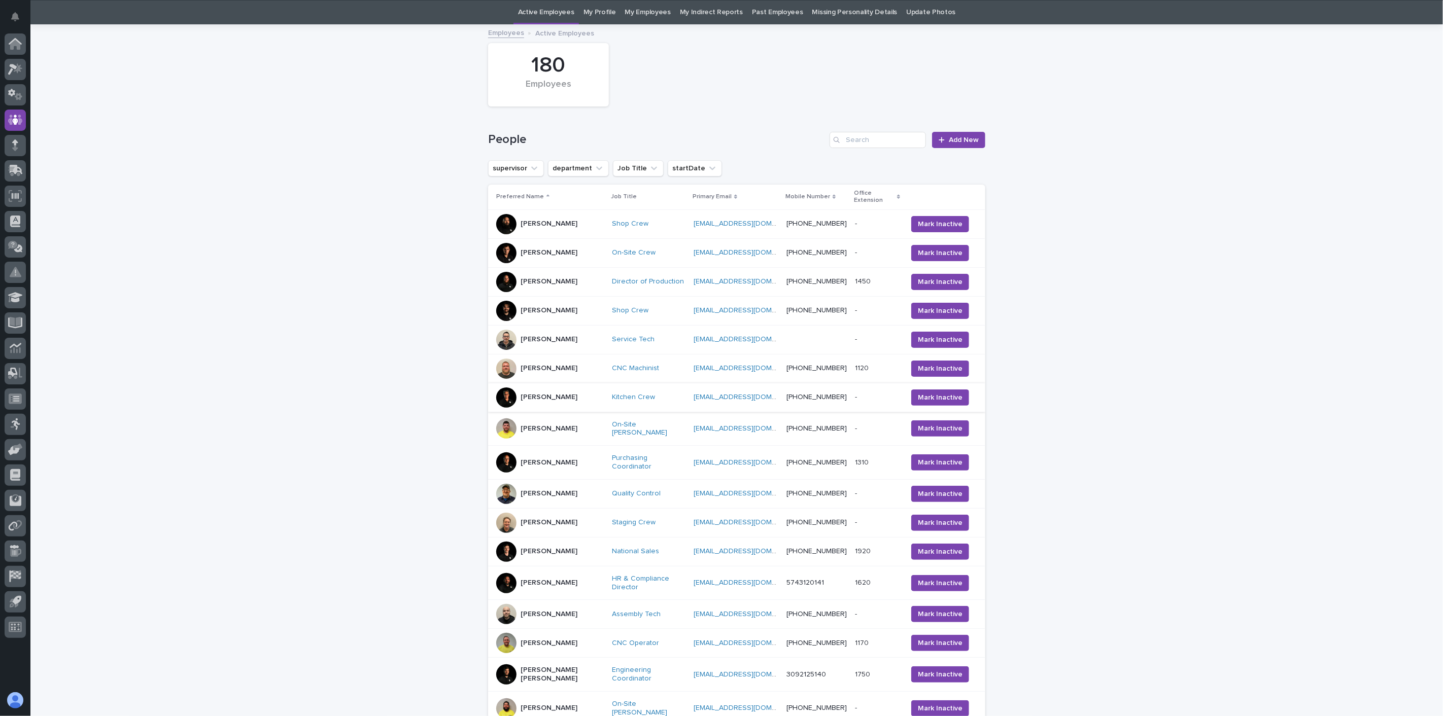
scroll to position [32, 0]
click at [564, 338] on div "[PERSON_NAME]" at bounding box center [550, 339] width 108 height 20
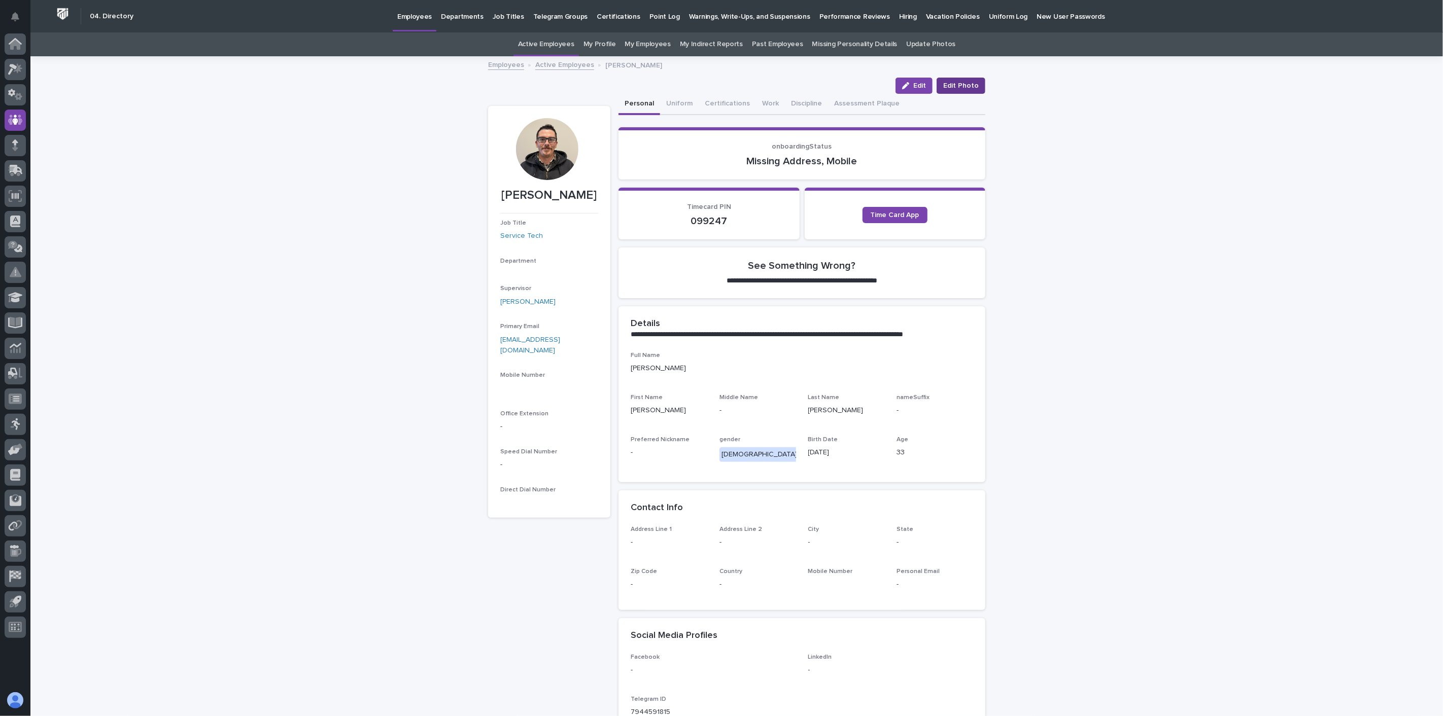
click at [963, 83] on span "Edit Photo" at bounding box center [961, 86] width 36 height 10
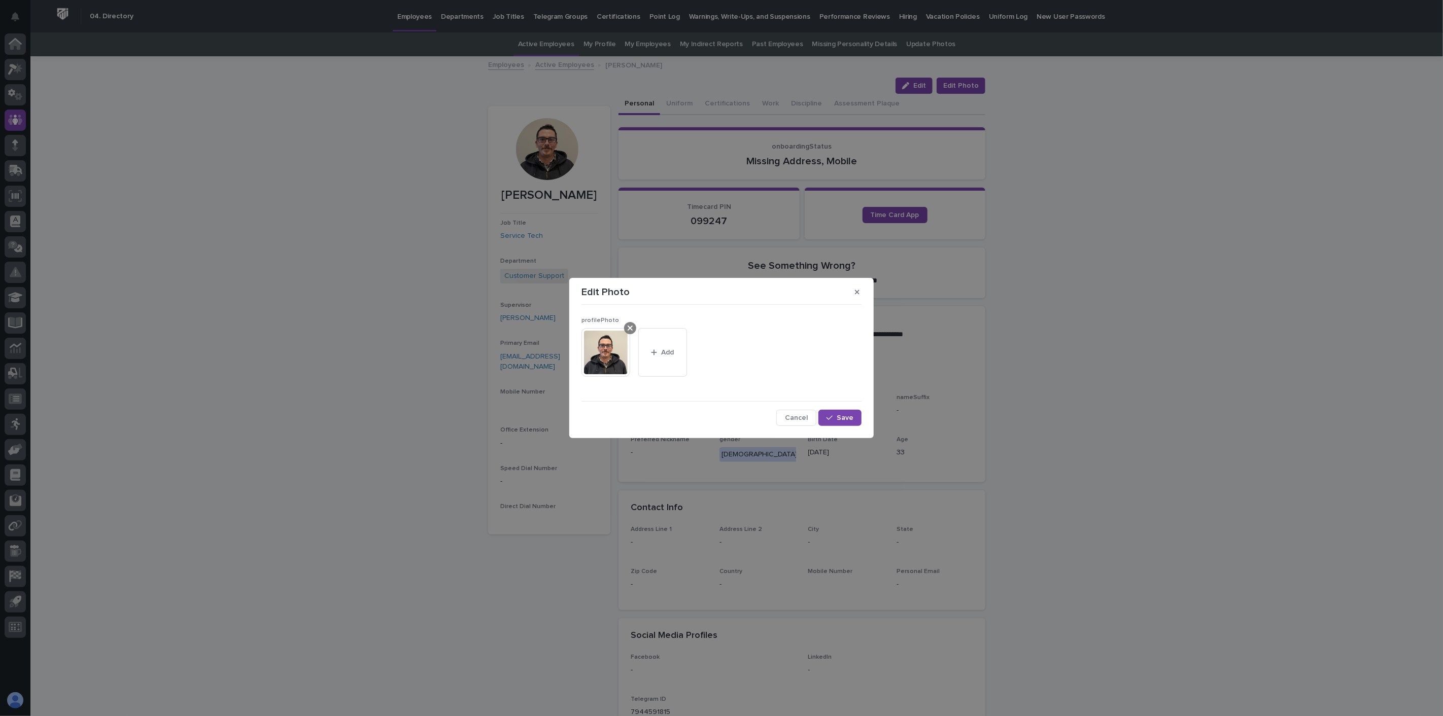
click at [628, 329] on icon at bounding box center [630, 328] width 5 height 8
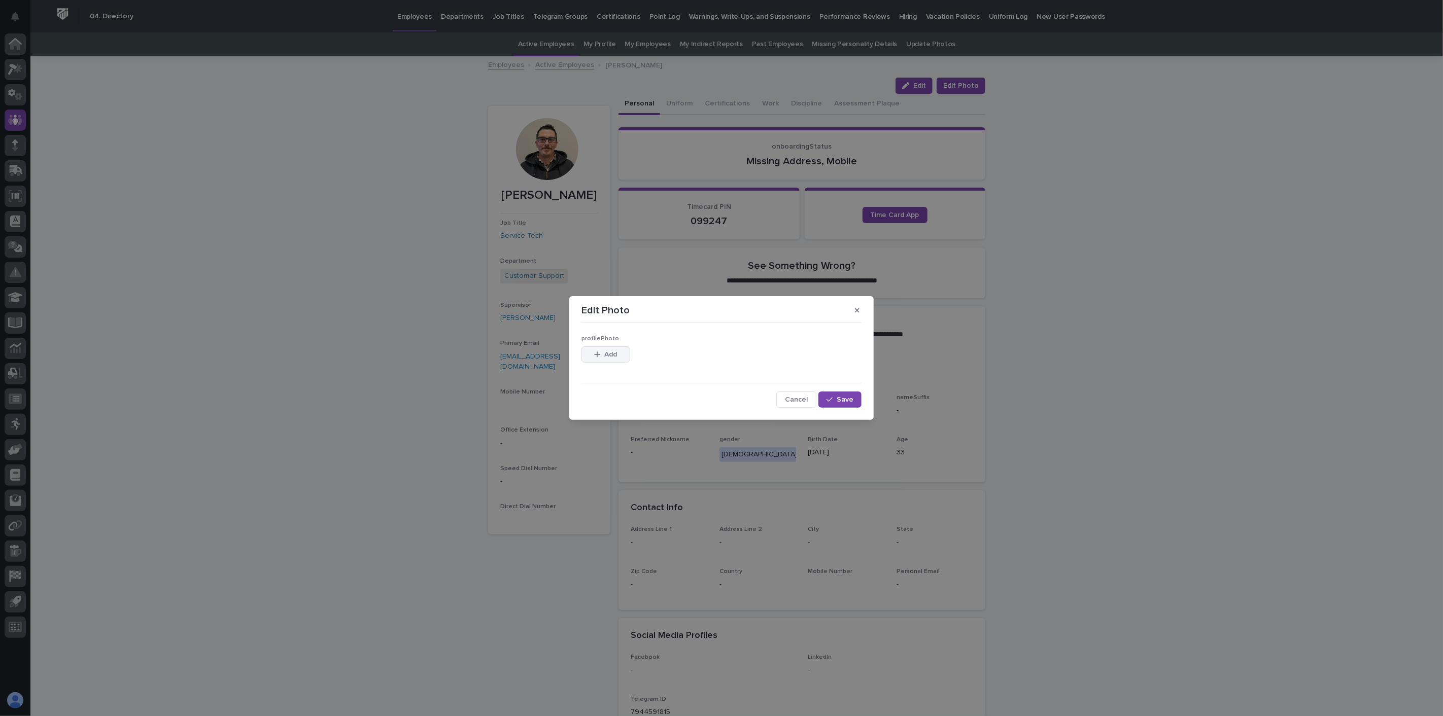
click at [605, 354] on span "Add" at bounding box center [611, 354] width 13 height 7
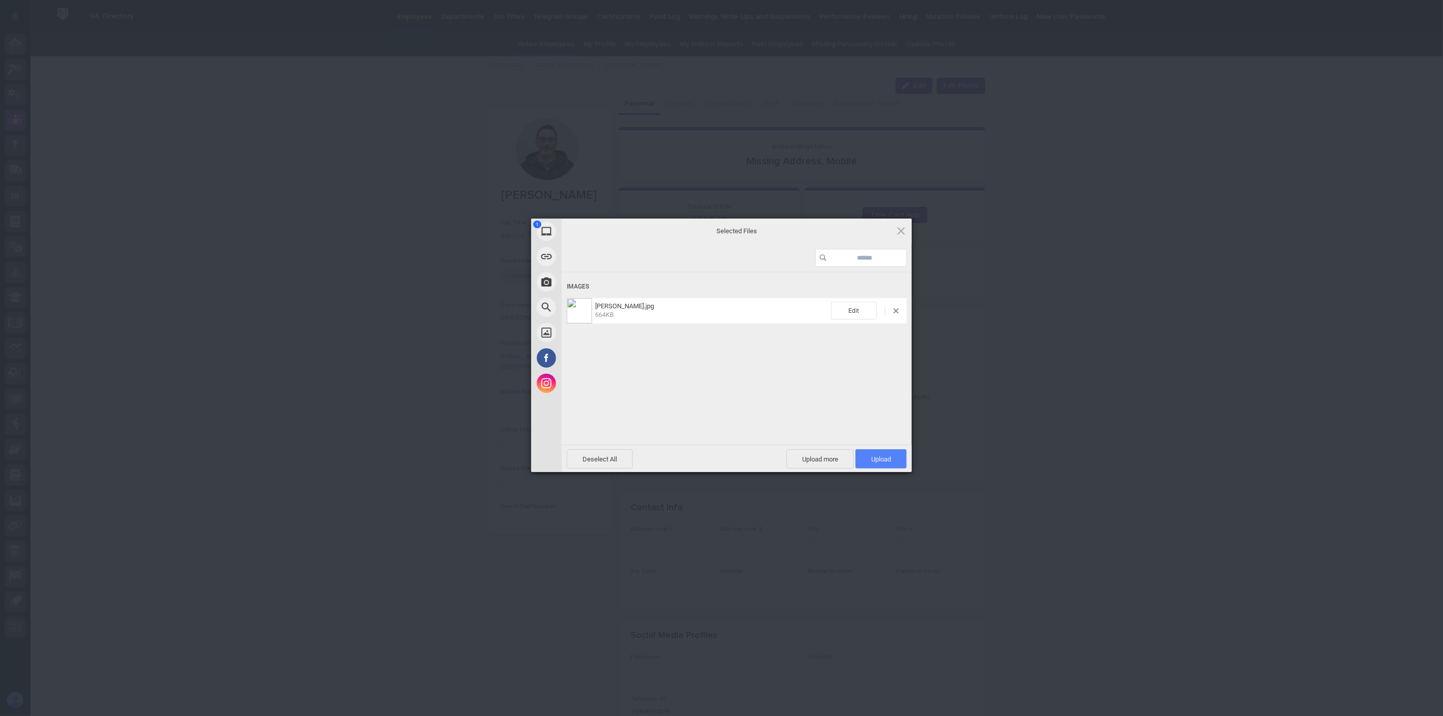
click at [890, 463] on span "Upload 1" at bounding box center [880, 459] width 51 height 19
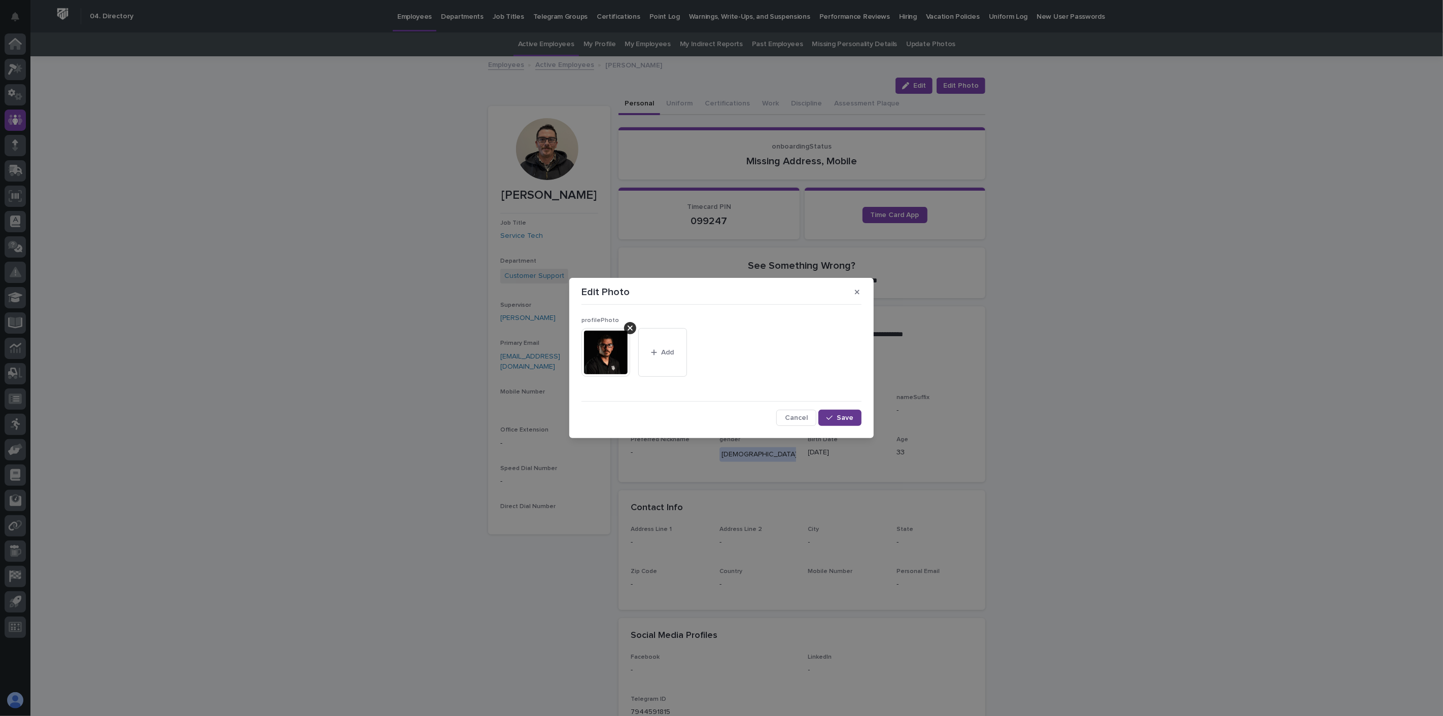
click at [840, 413] on button "Save" at bounding box center [839, 418] width 43 height 16
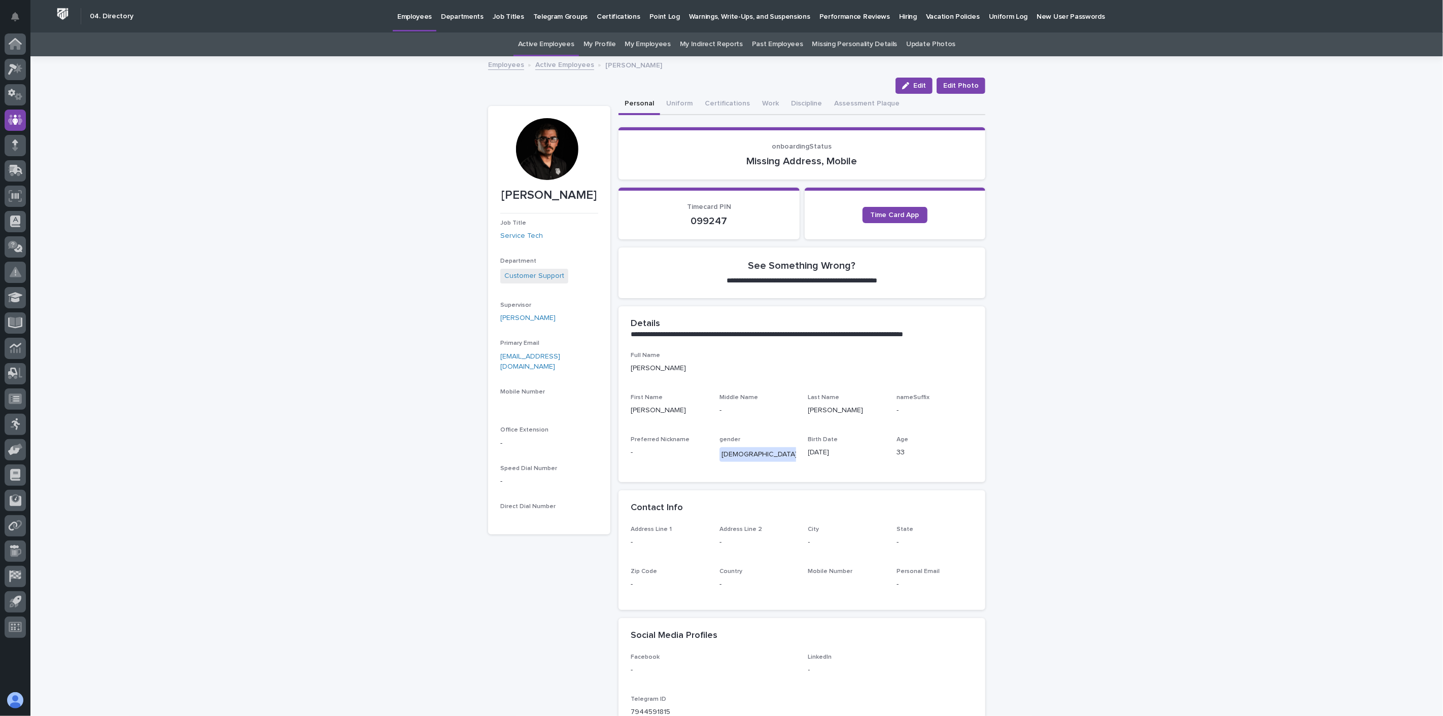
click at [571, 62] on link "Active Employees" at bounding box center [564, 64] width 59 height 12
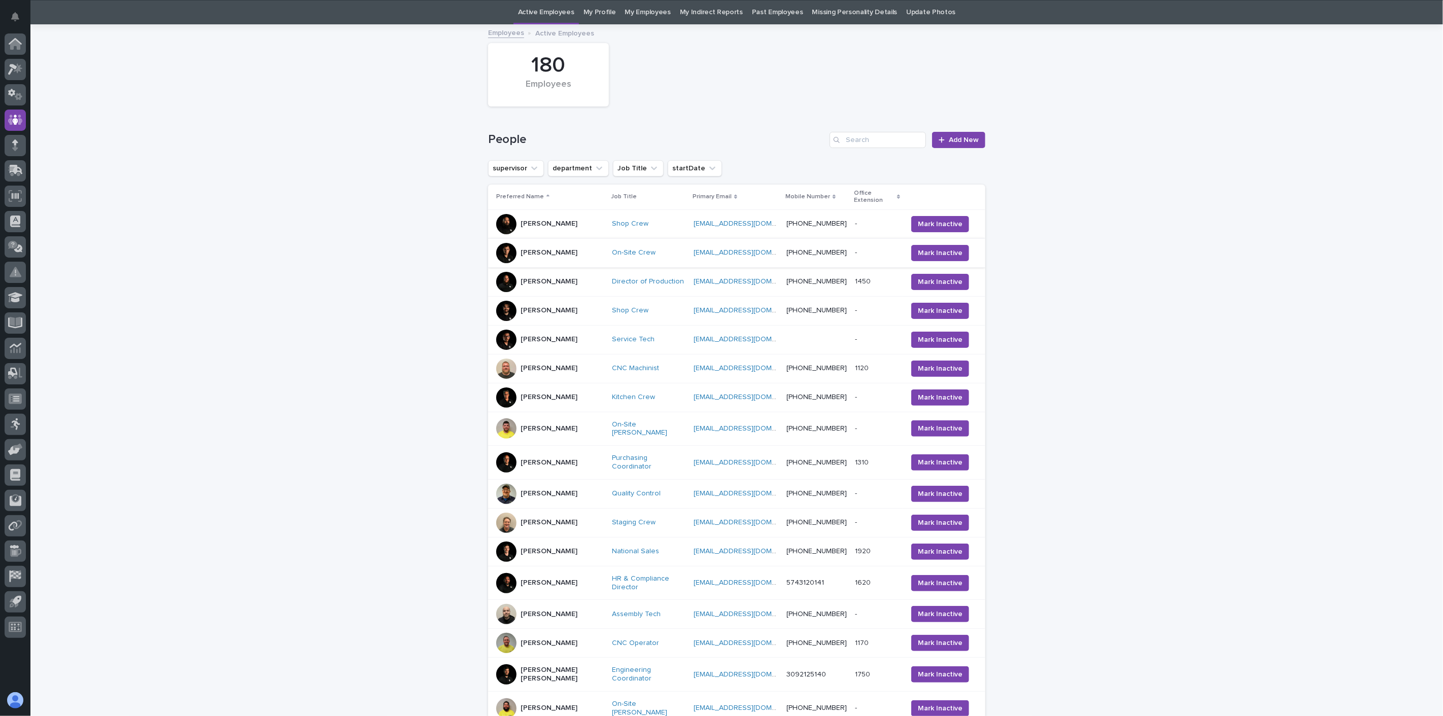
scroll to position [32, 0]
click at [574, 369] on div "[PERSON_NAME]" at bounding box center [550, 368] width 108 height 20
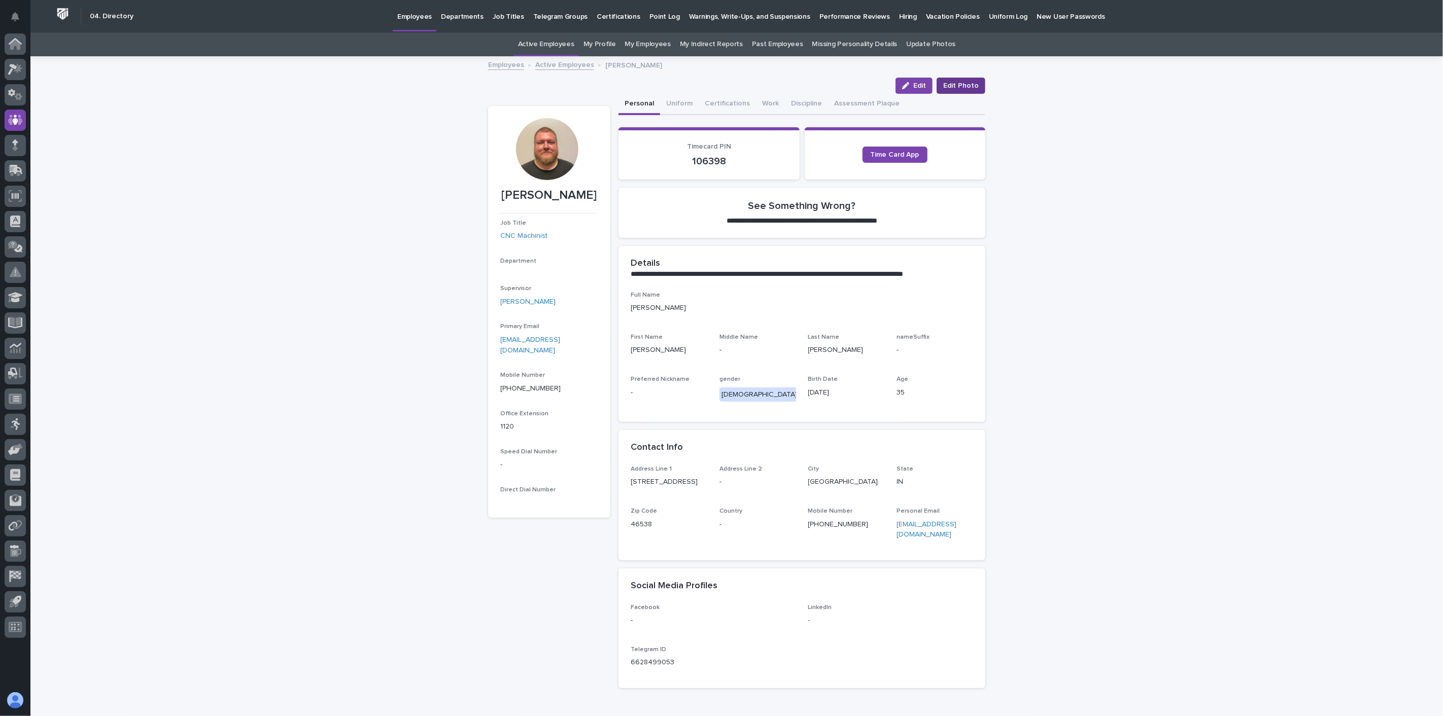
click at [971, 84] on span "Edit Photo" at bounding box center [961, 86] width 36 height 10
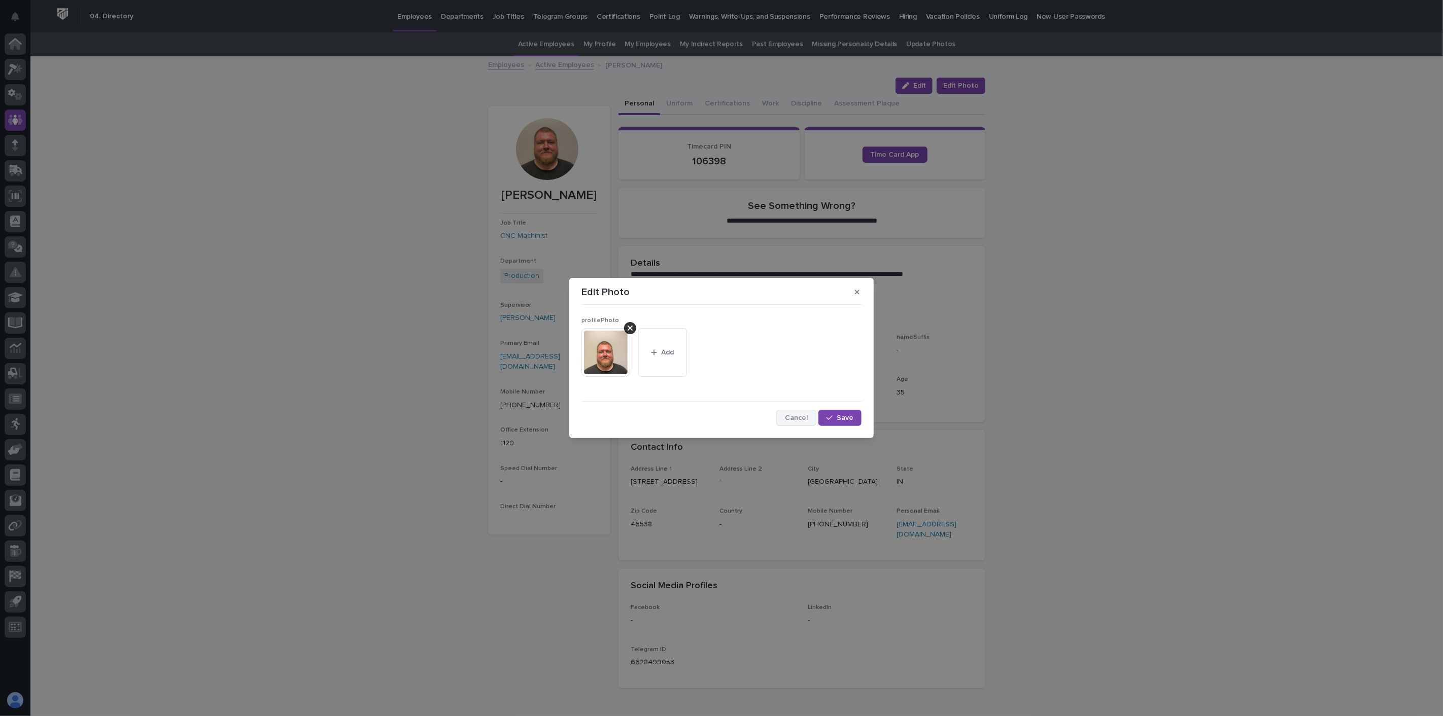
click at [804, 419] on span "Cancel" at bounding box center [796, 418] width 23 height 7
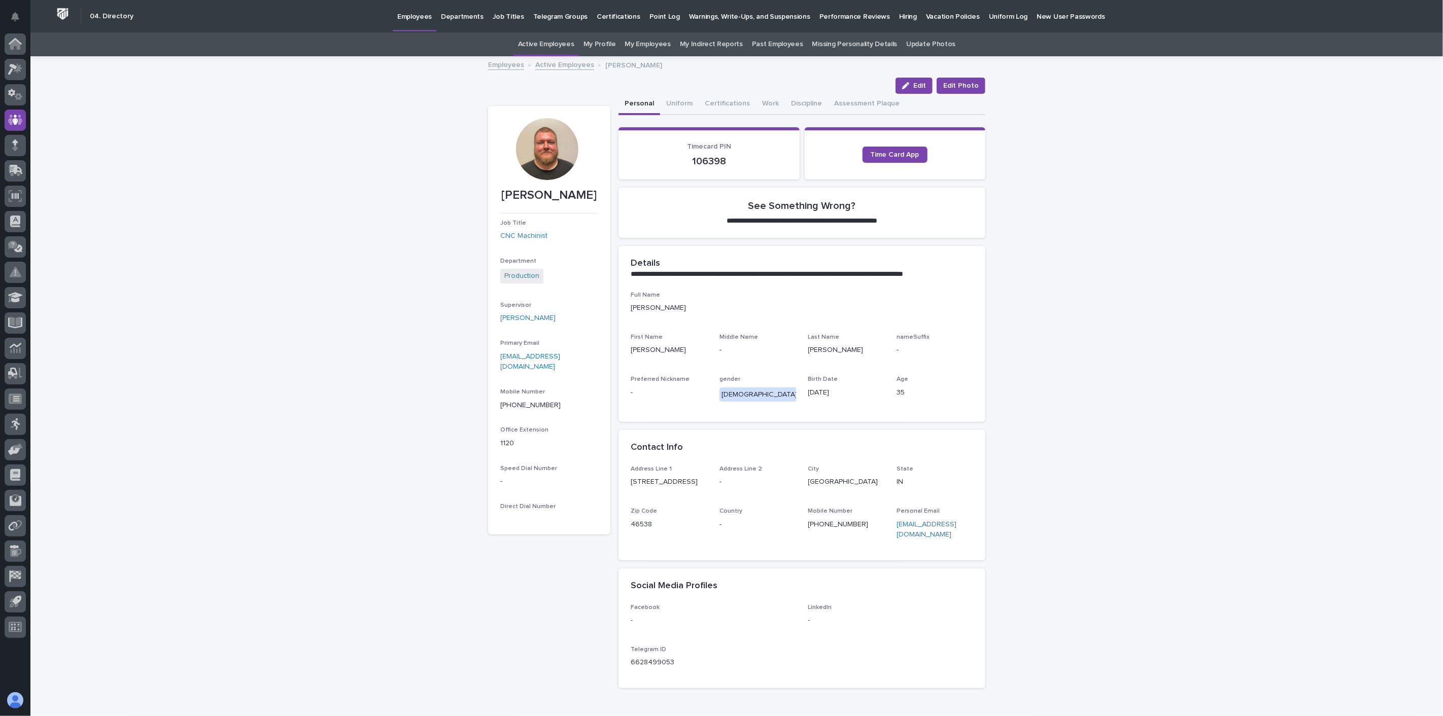
click at [556, 63] on link "Active Employees" at bounding box center [564, 64] width 59 height 12
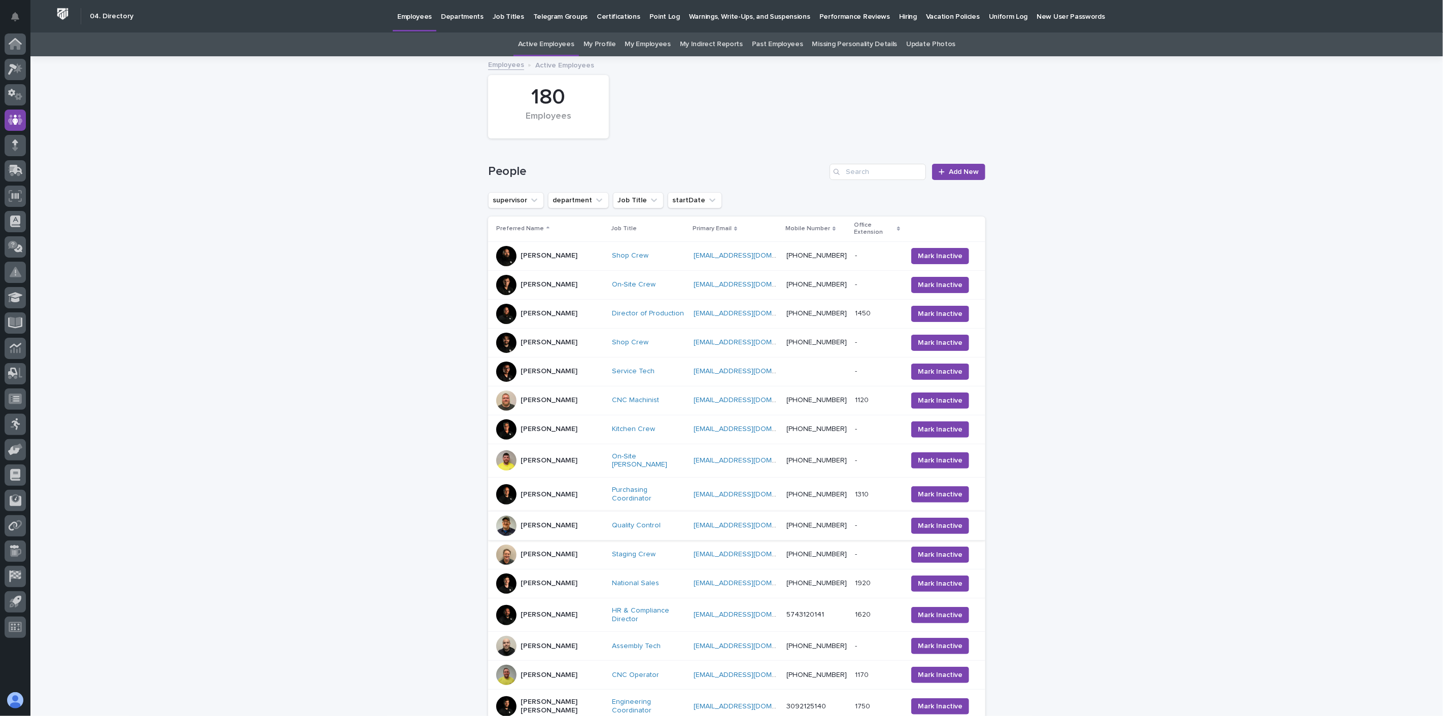
scroll to position [32, 0]
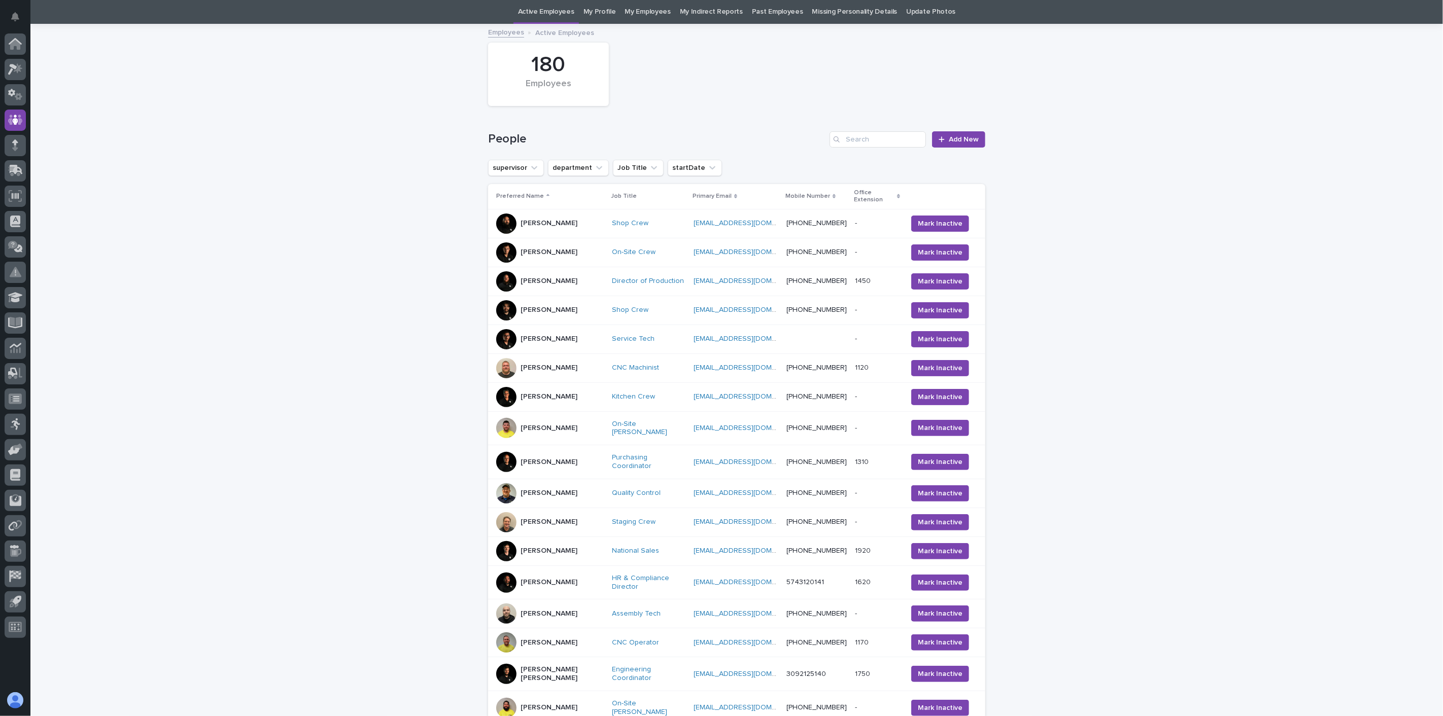
click at [562, 428] on div "[PERSON_NAME]" at bounding box center [550, 428] width 108 height 20
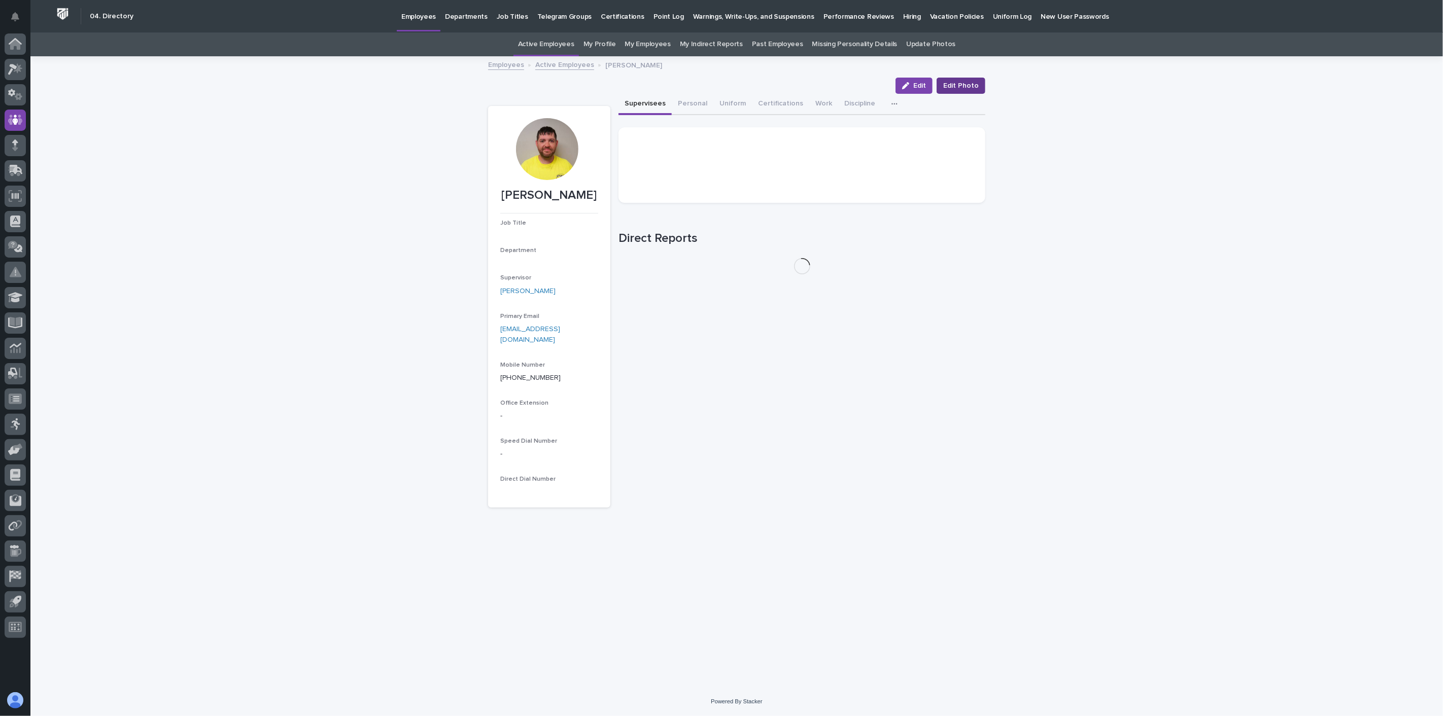
click at [956, 80] on button "Edit Photo" at bounding box center [961, 86] width 49 height 16
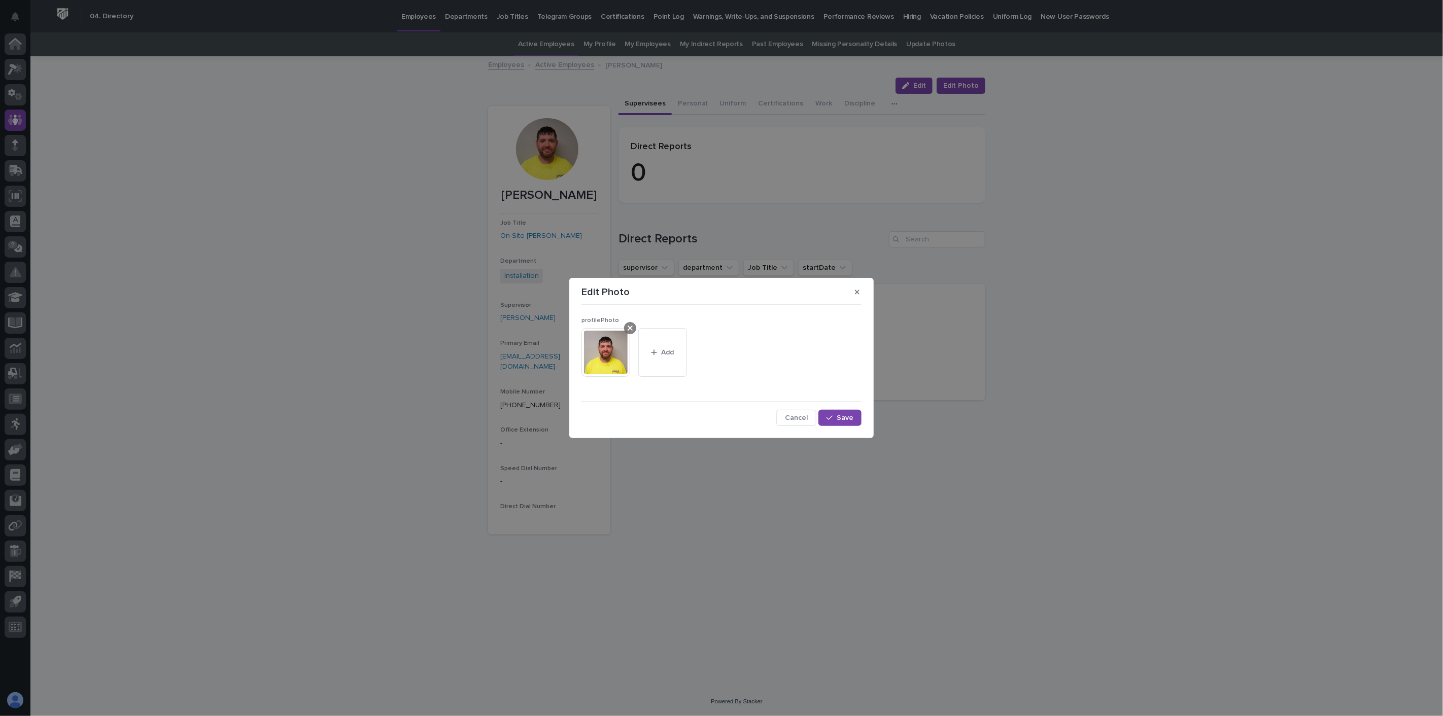
click at [629, 327] on icon at bounding box center [630, 328] width 5 height 5
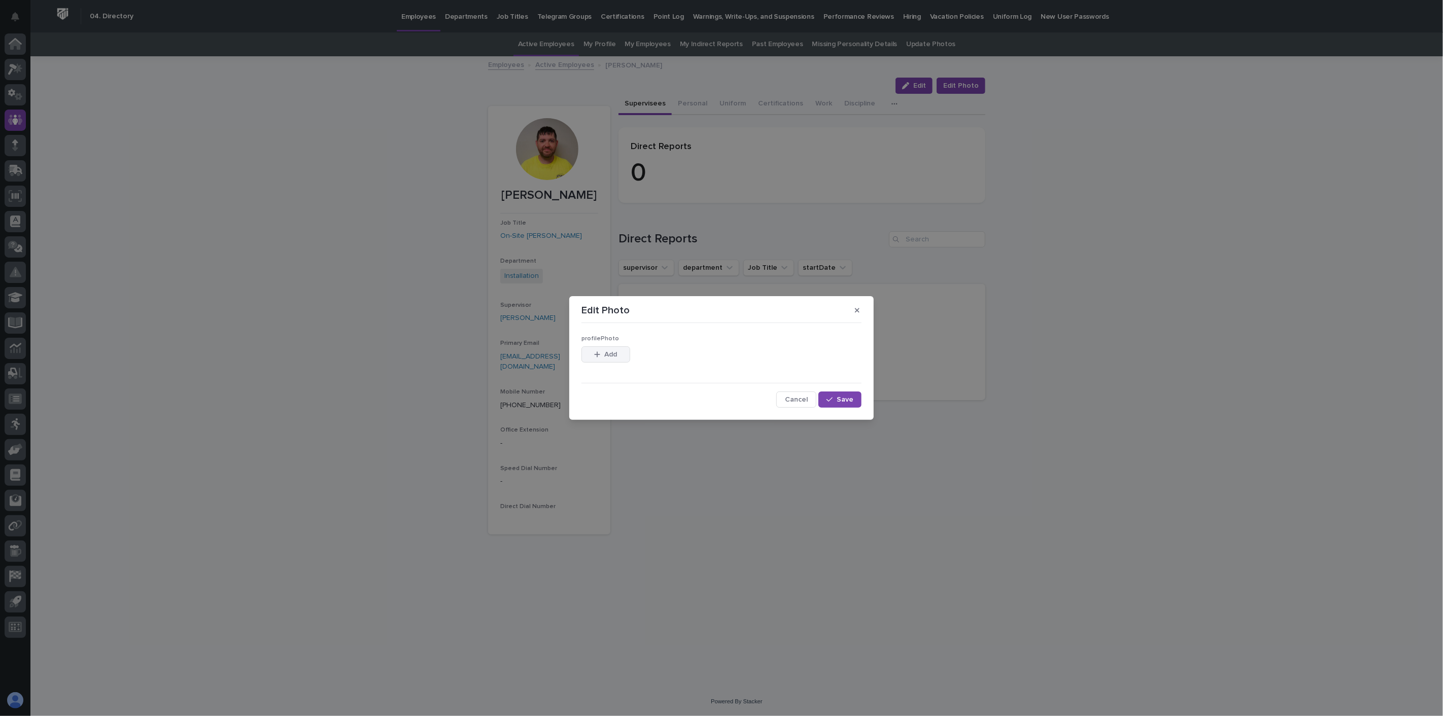
click at [612, 353] on span "Add" at bounding box center [611, 354] width 13 height 7
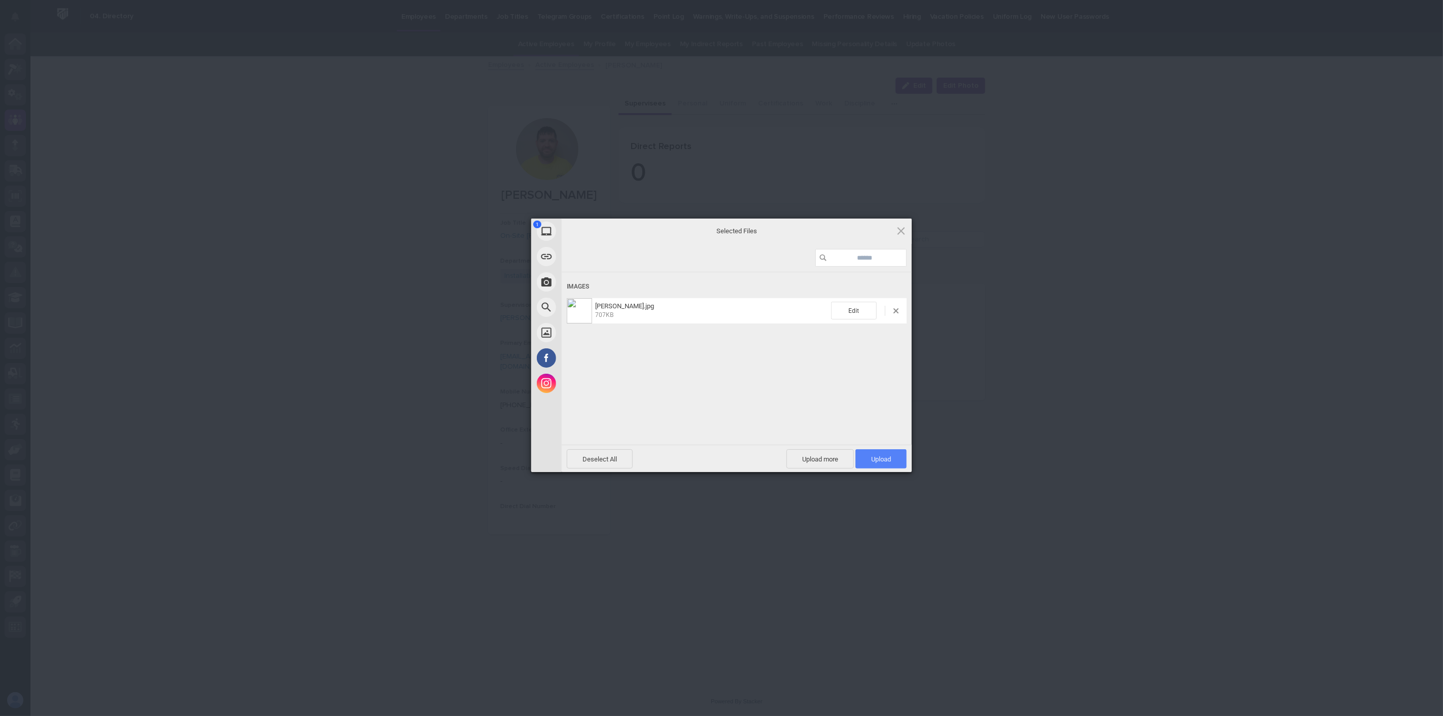
click at [879, 461] on span "Upload 1" at bounding box center [881, 460] width 20 height 8
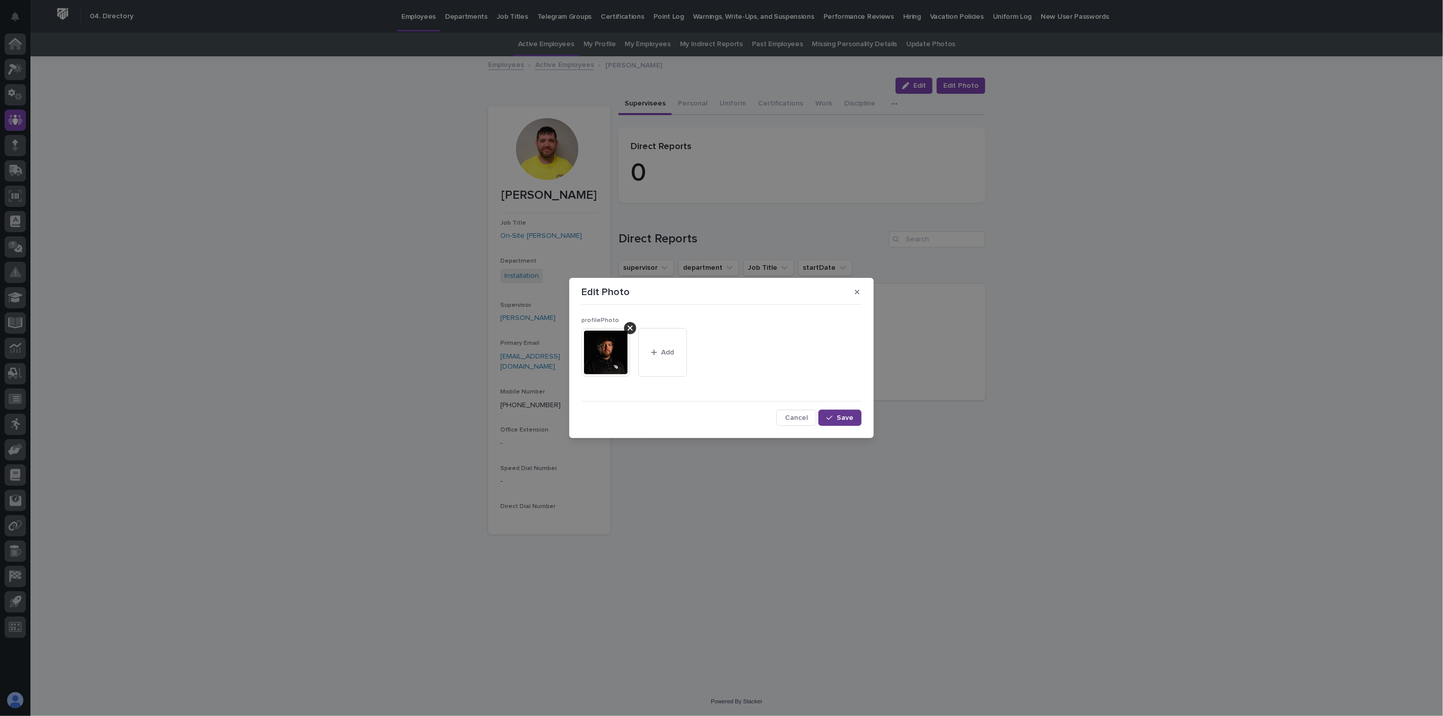
click at [835, 419] on div "button" at bounding box center [832, 418] width 10 height 7
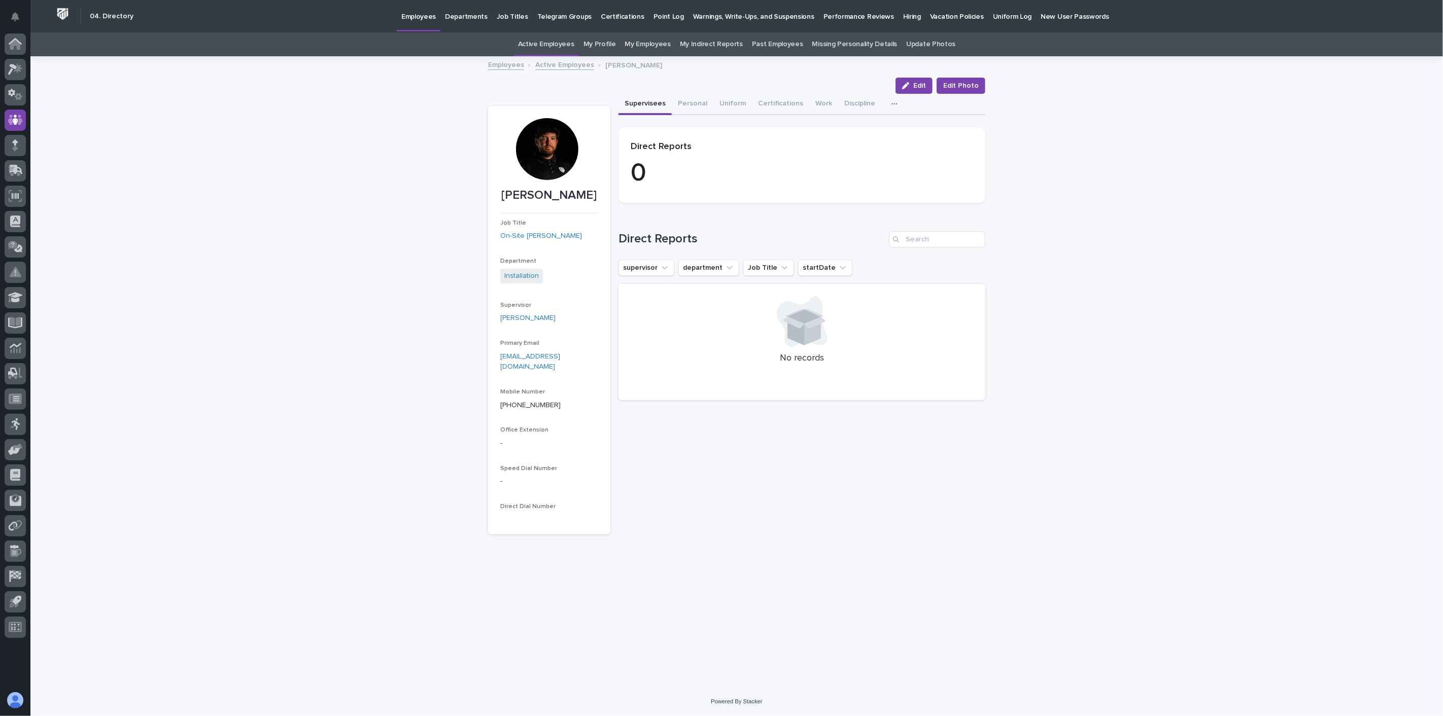
click at [564, 66] on link "Active Employees" at bounding box center [564, 64] width 59 height 12
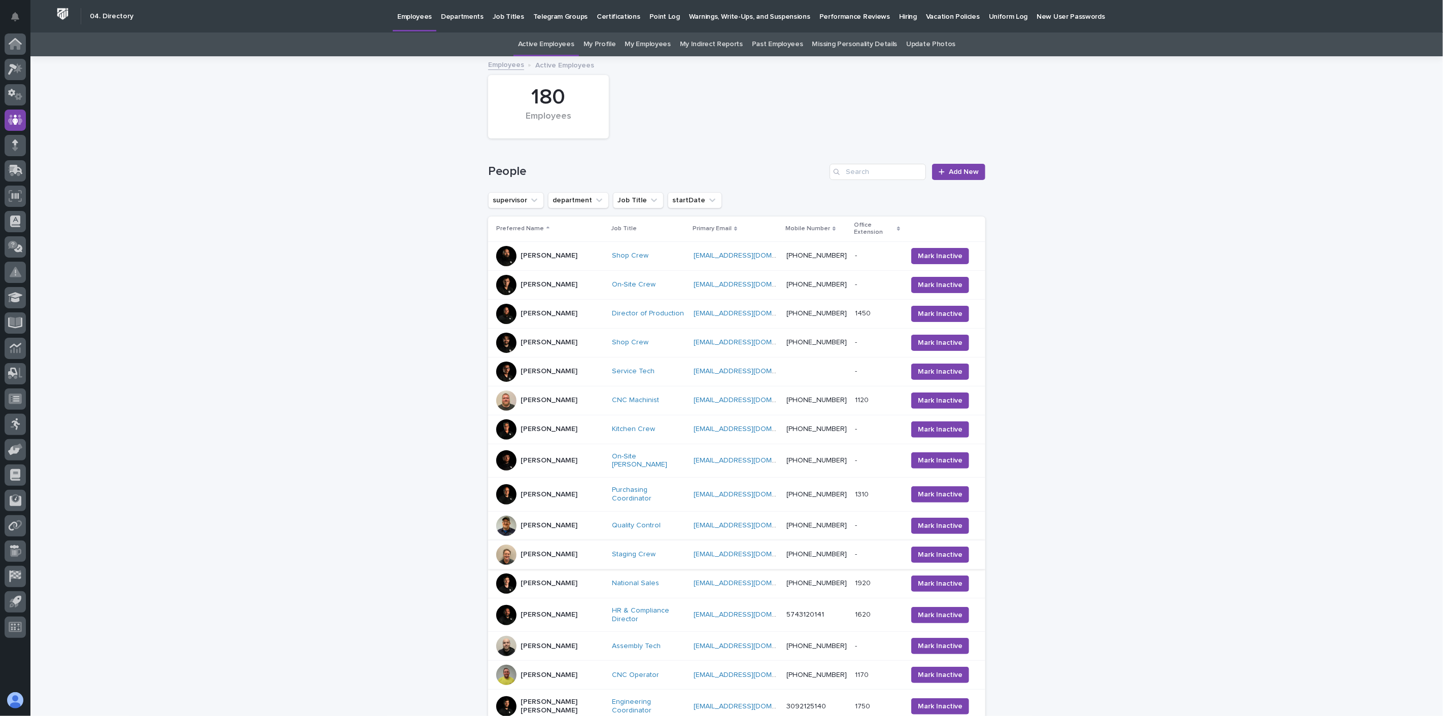
scroll to position [32, 0]
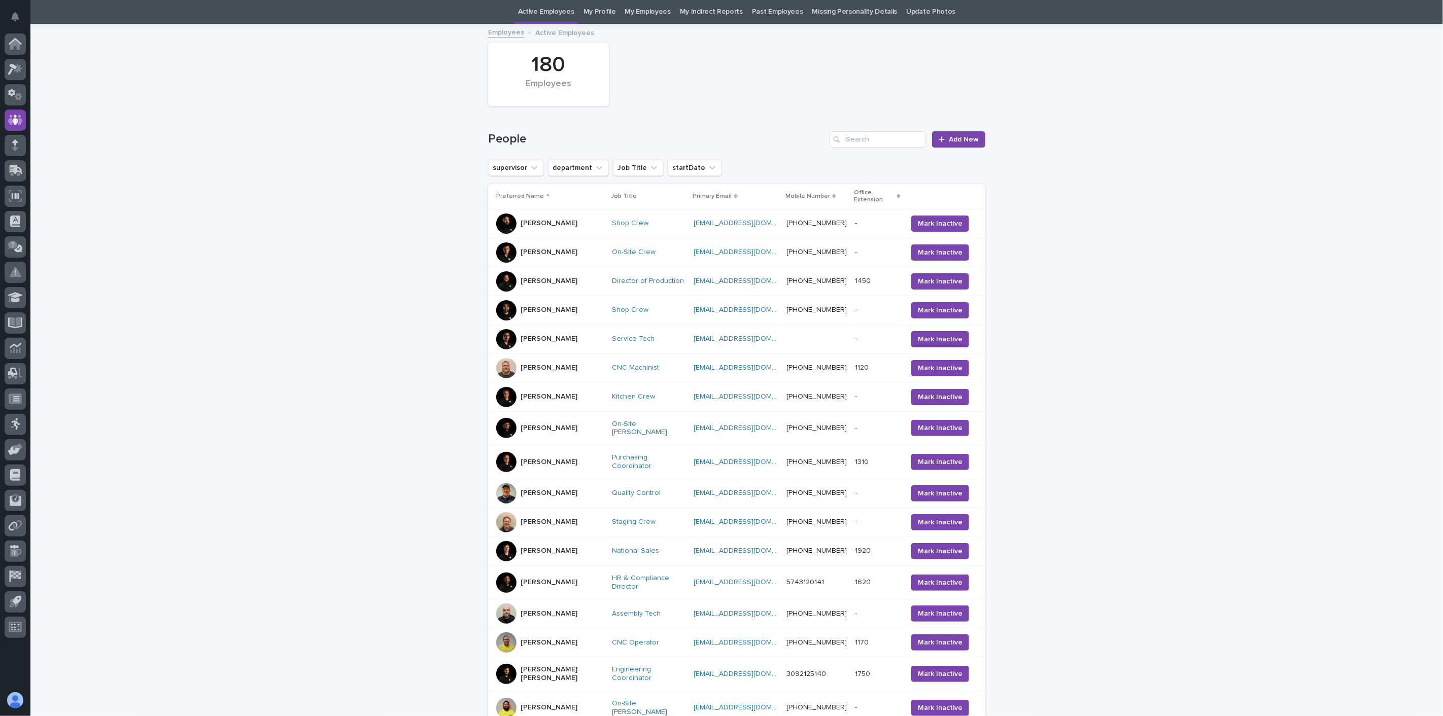
click at [562, 484] on div "[PERSON_NAME]" at bounding box center [550, 494] width 108 height 20
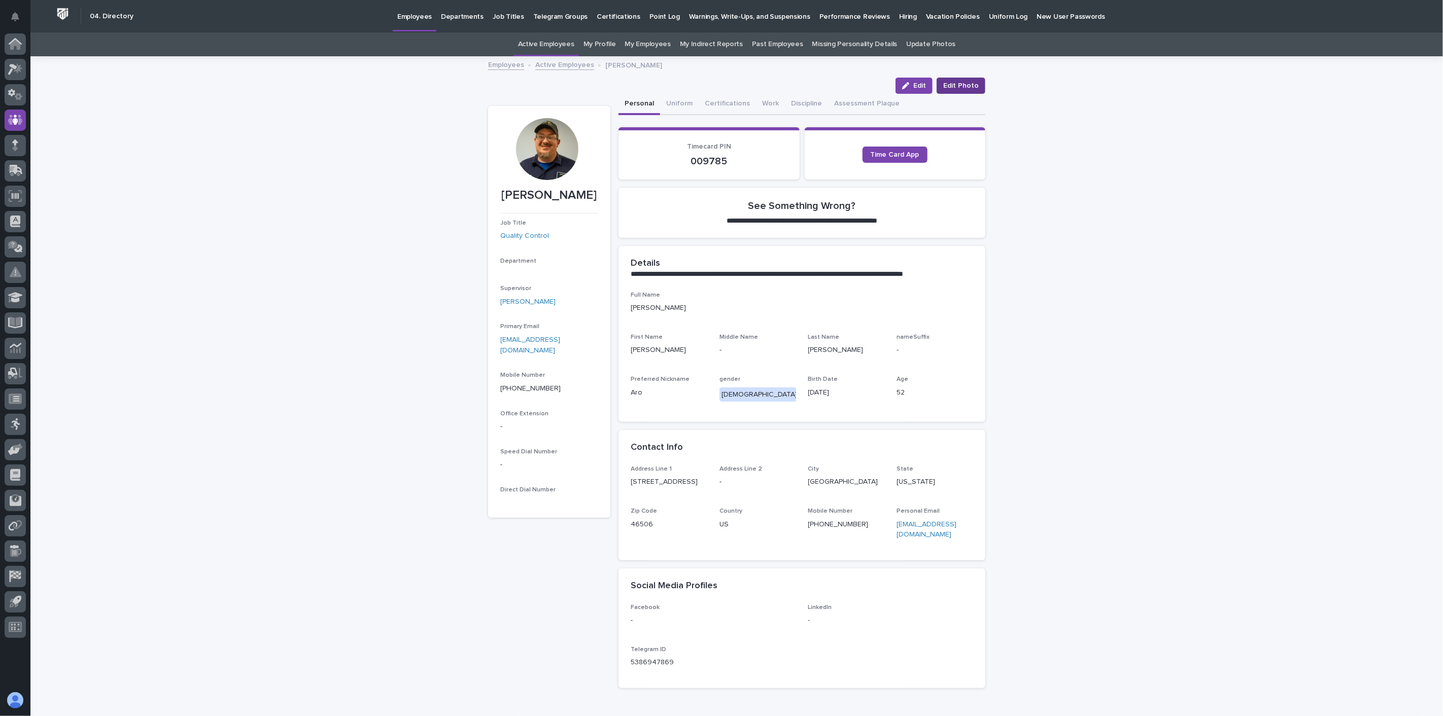
click at [955, 81] on span "Edit Photo" at bounding box center [961, 86] width 36 height 10
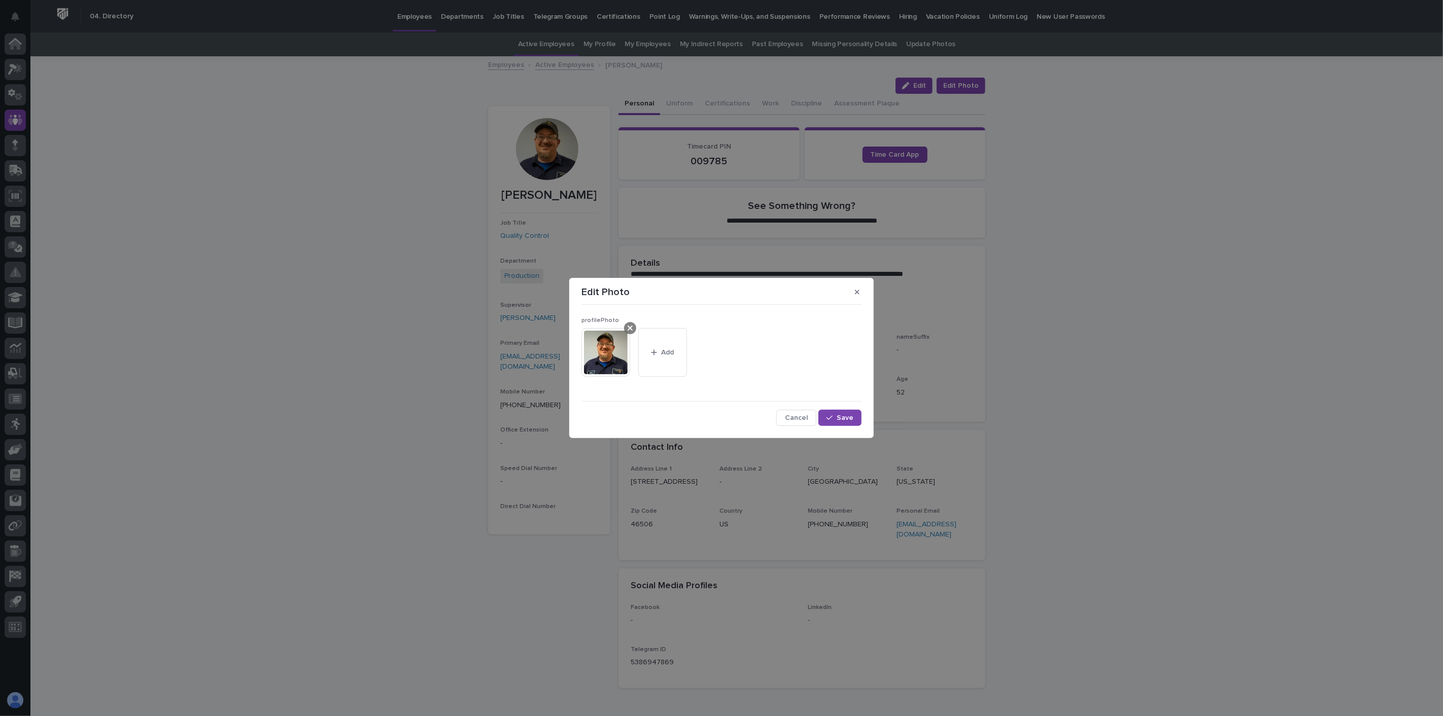
click at [630, 329] on icon at bounding box center [630, 328] width 5 height 8
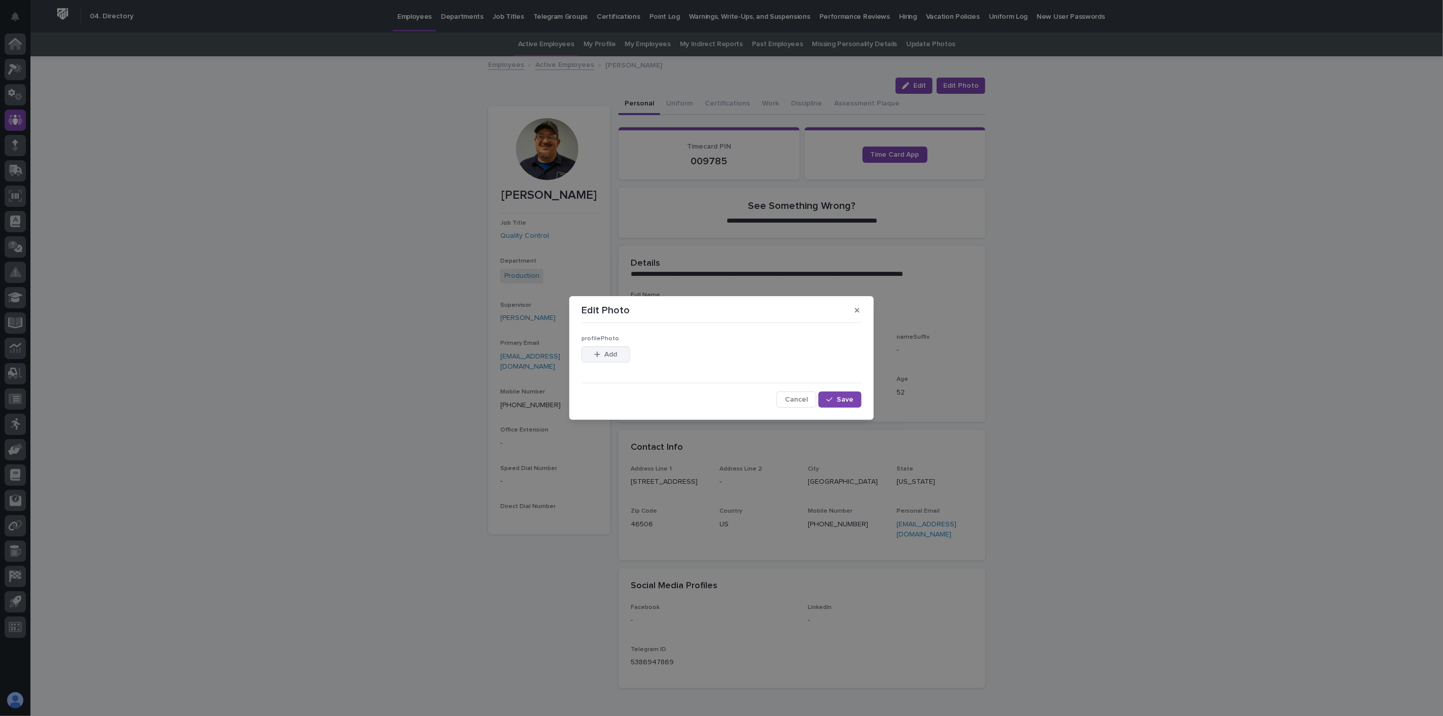
click at [611, 354] on span "Add" at bounding box center [611, 354] width 13 height 7
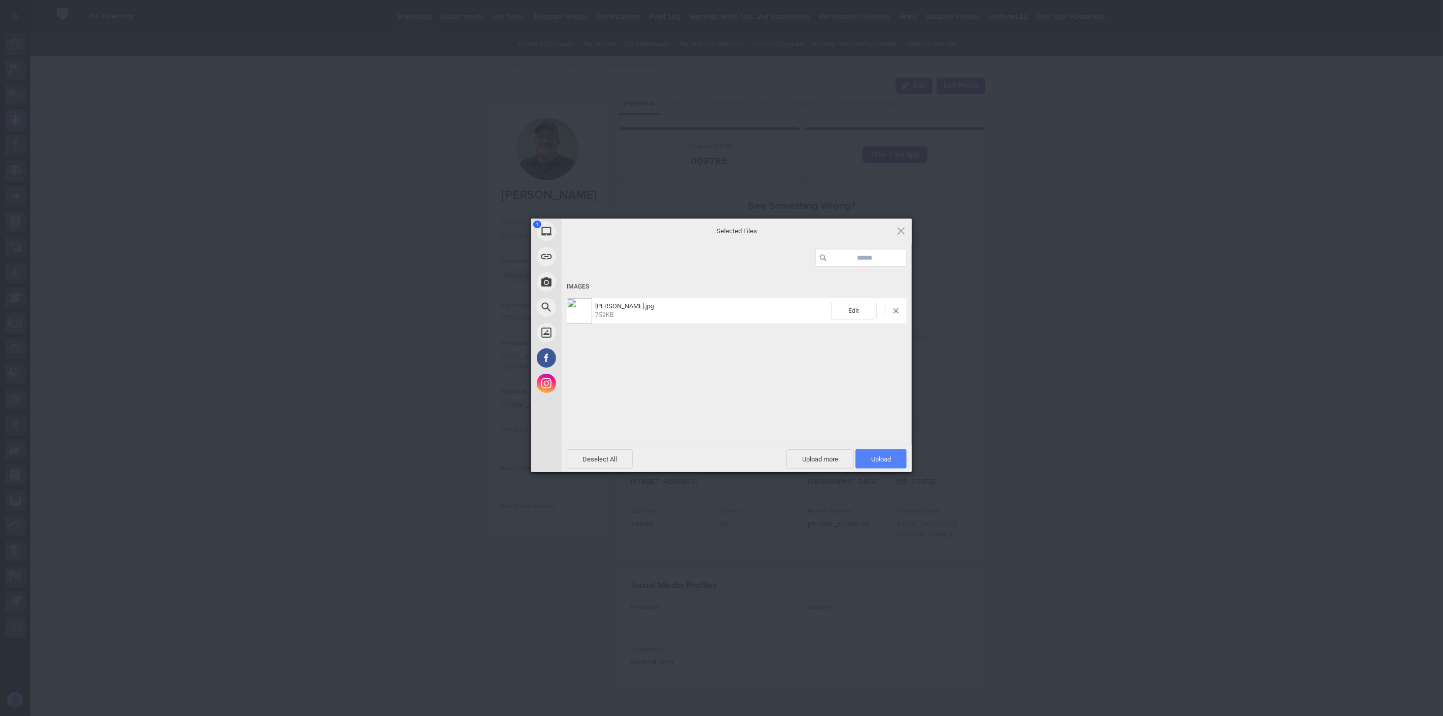
click at [884, 457] on span "Upload 1" at bounding box center [881, 460] width 20 height 8
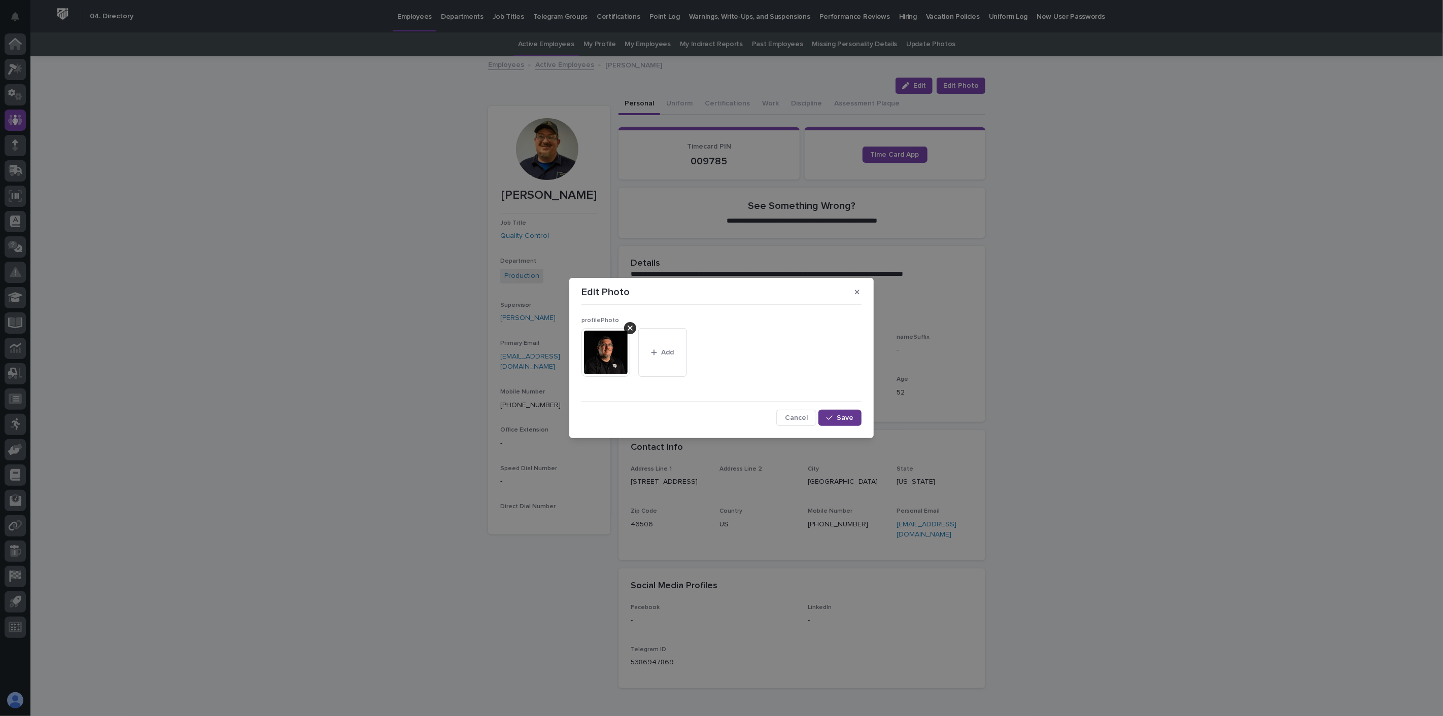
click at [845, 418] on span "Save" at bounding box center [845, 418] width 17 height 7
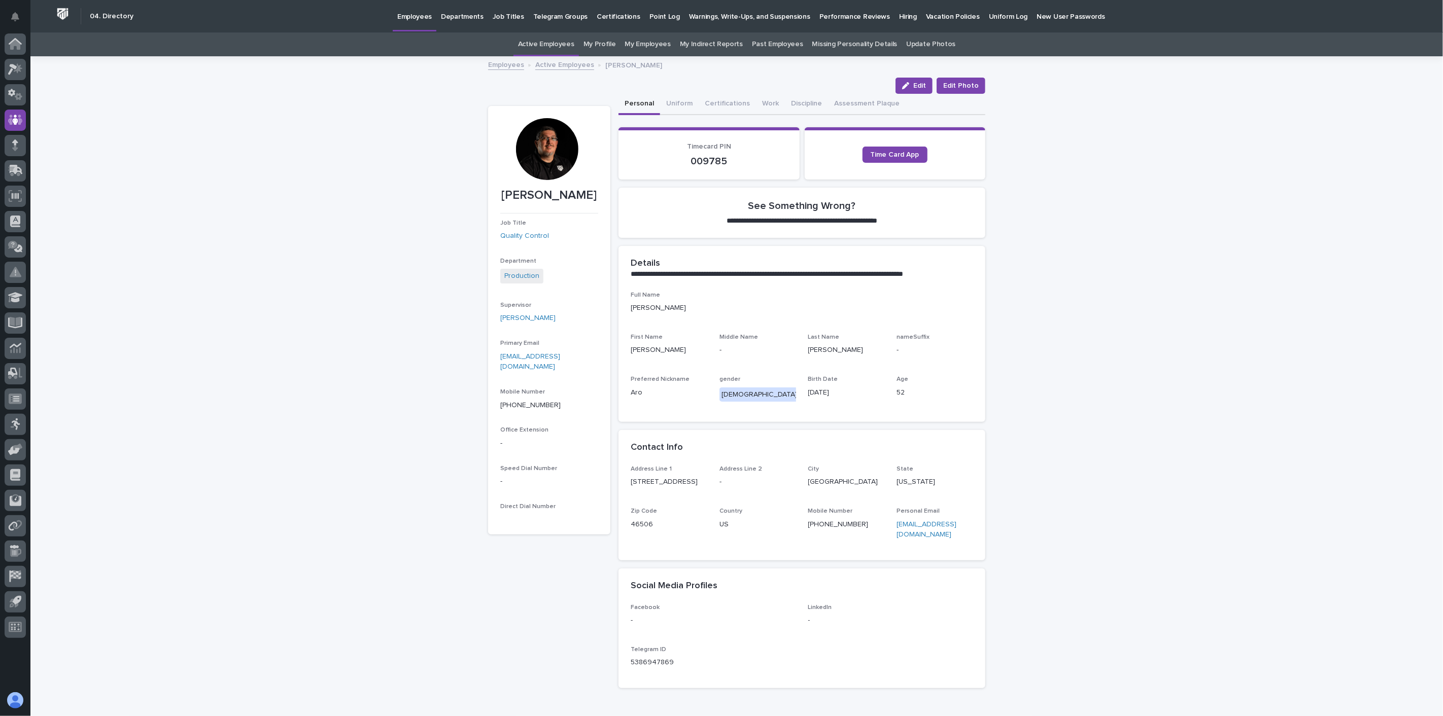
click at [564, 64] on link "Active Employees" at bounding box center [564, 64] width 59 height 12
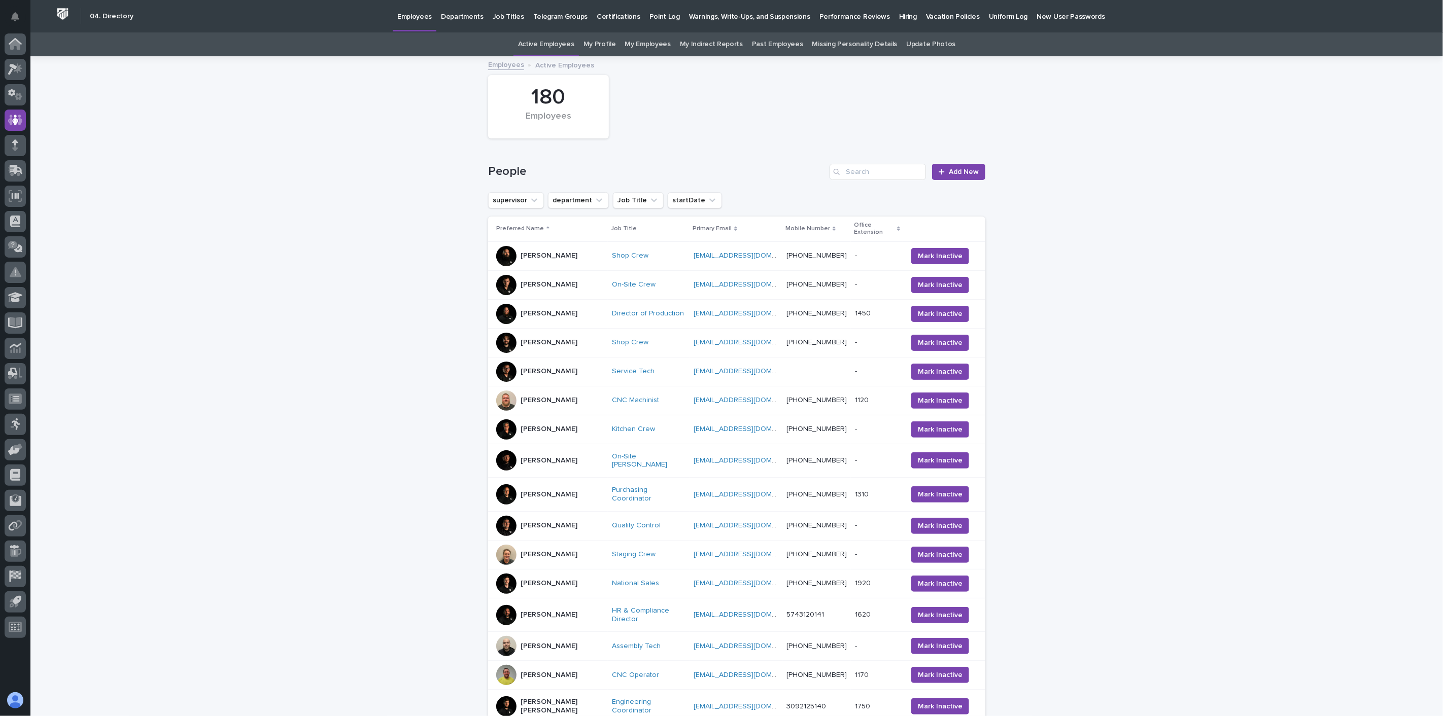
scroll to position [32, 0]
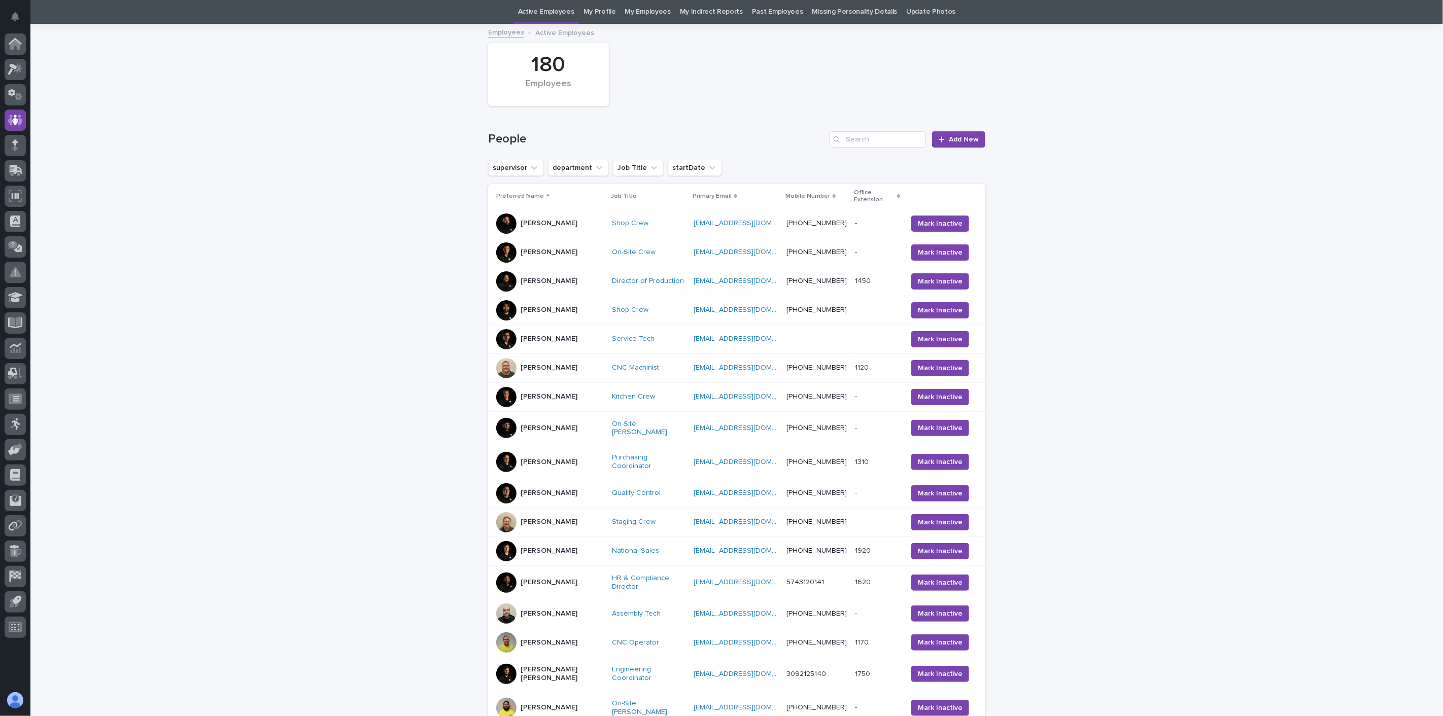
click at [552, 514] on div "[PERSON_NAME]" at bounding box center [550, 522] width 108 height 20
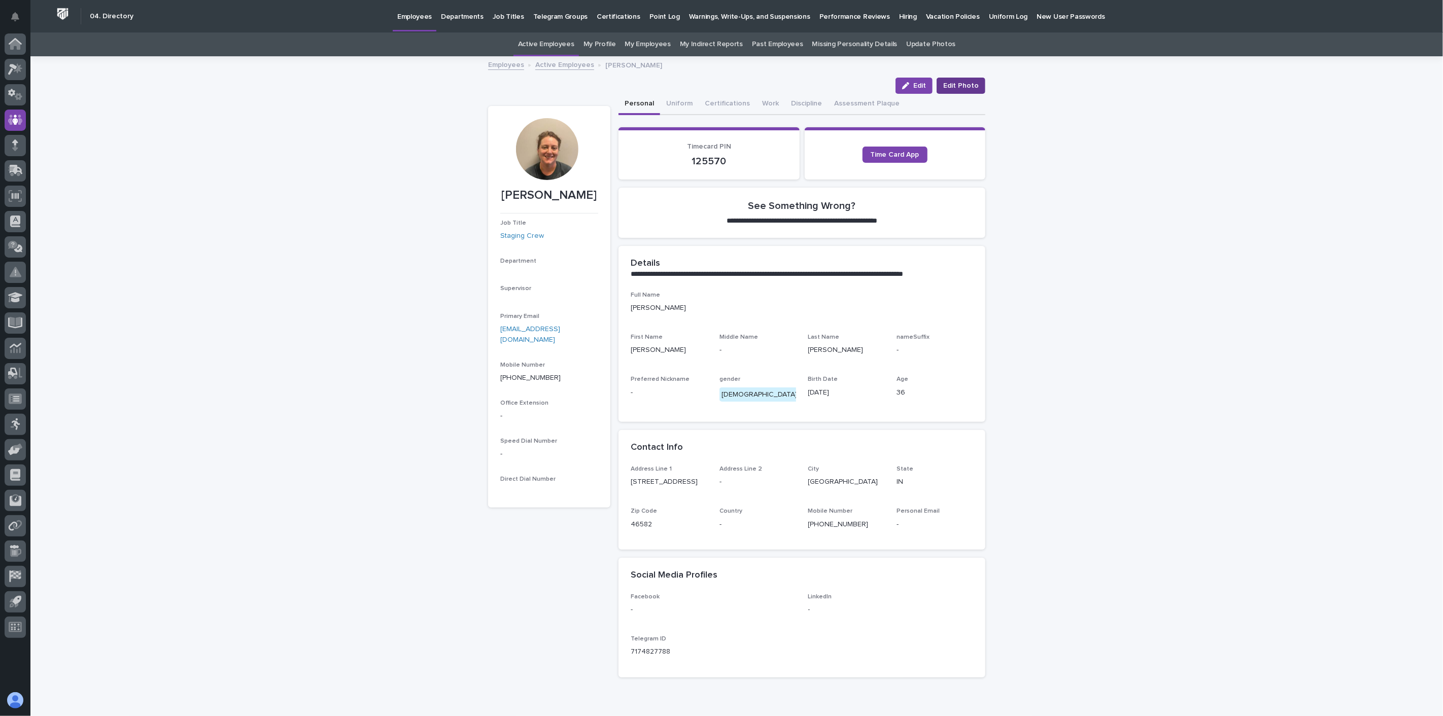
click at [956, 83] on span "Edit Photo" at bounding box center [961, 86] width 36 height 10
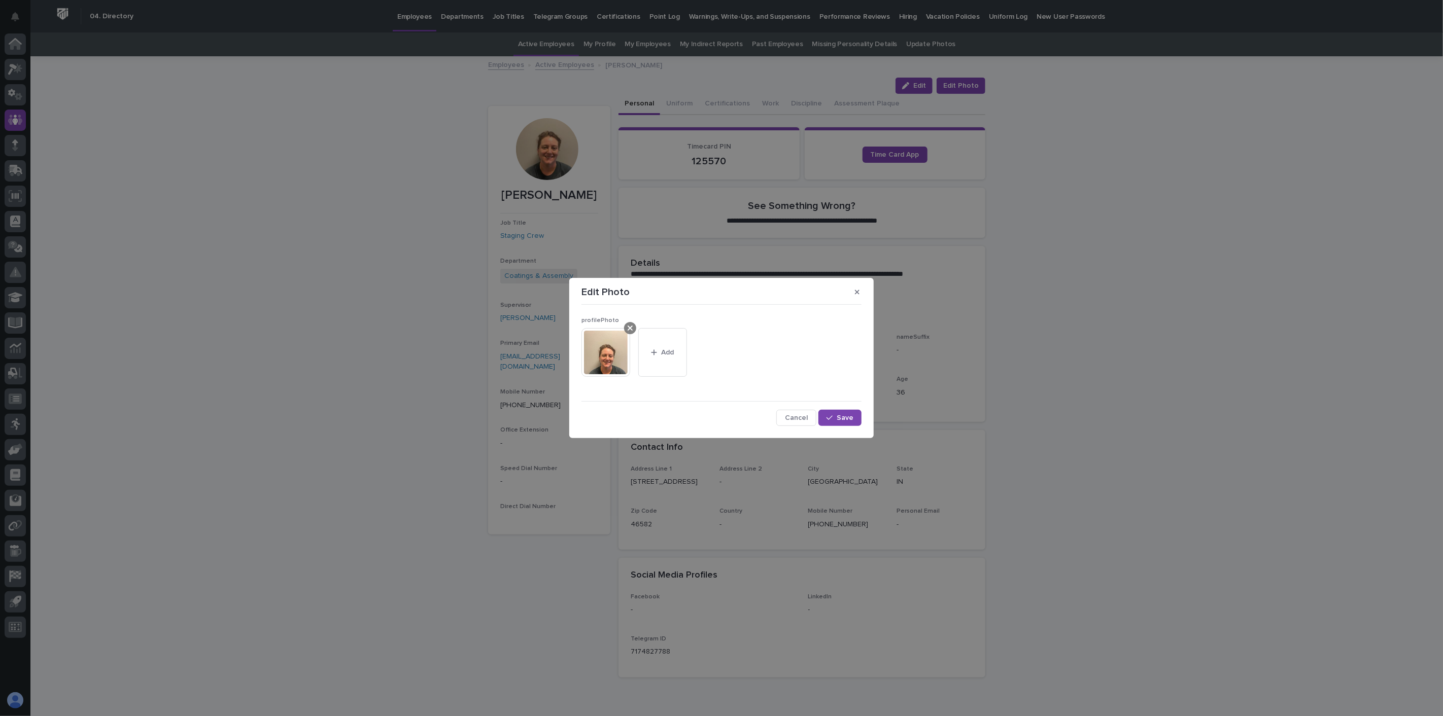
click at [630, 330] on icon at bounding box center [630, 328] width 5 height 8
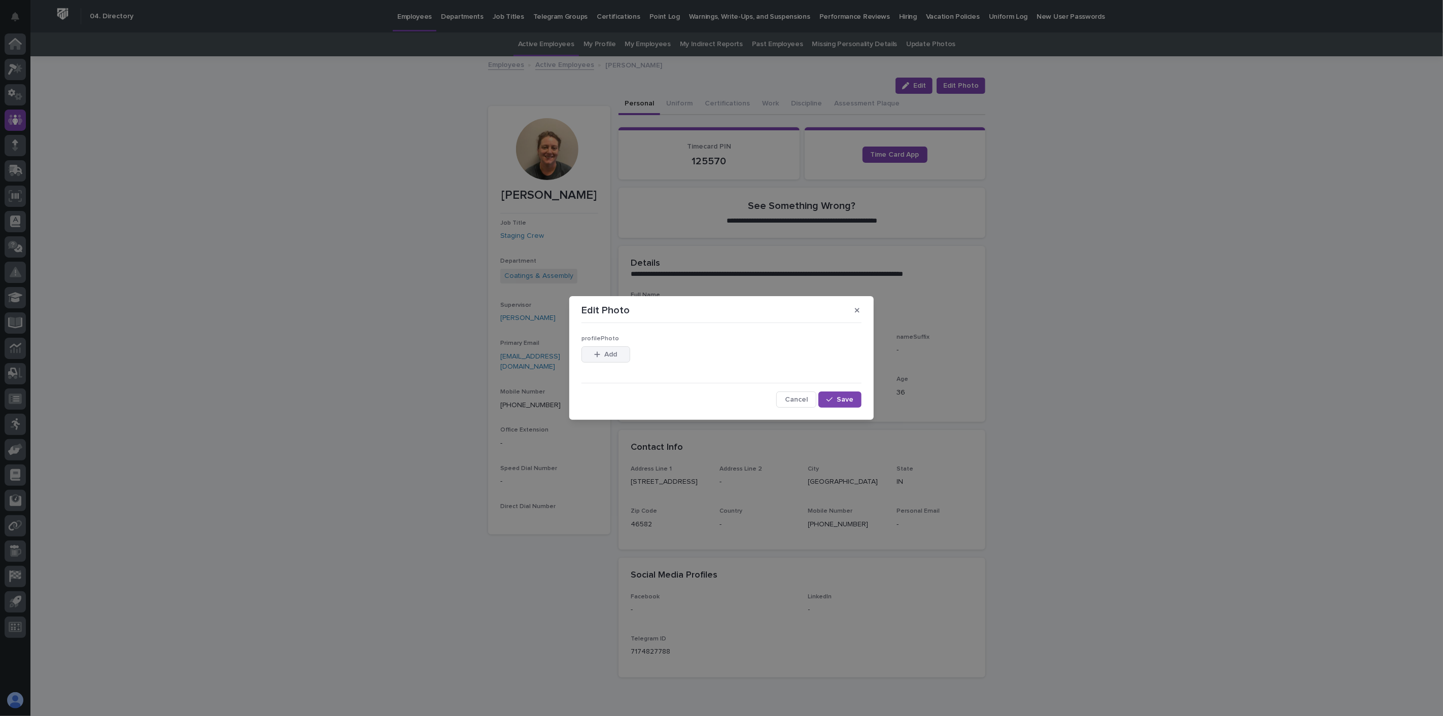
click at [617, 356] on span "Add" at bounding box center [611, 354] width 13 height 7
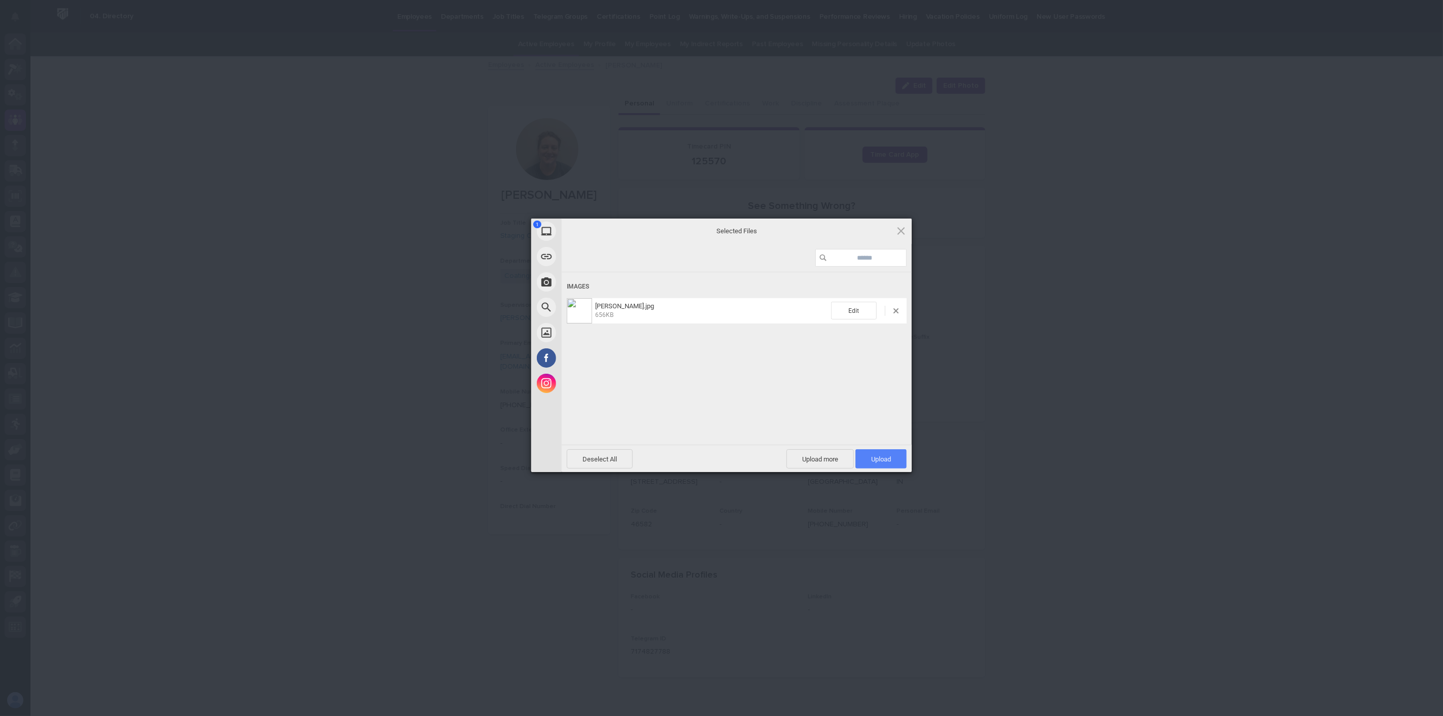
click at [884, 457] on span "Upload 1" at bounding box center [881, 460] width 20 height 8
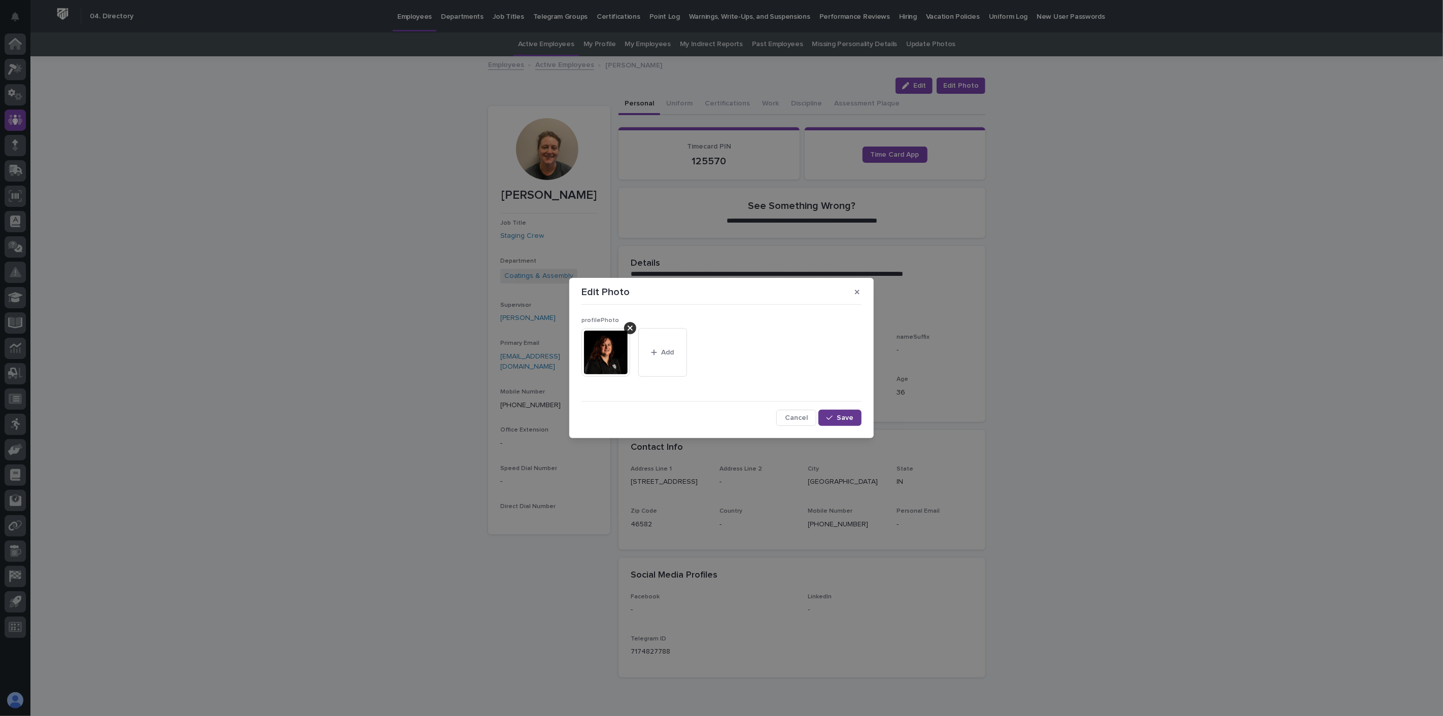
click at [849, 419] on span "Save" at bounding box center [845, 418] width 17 height 7
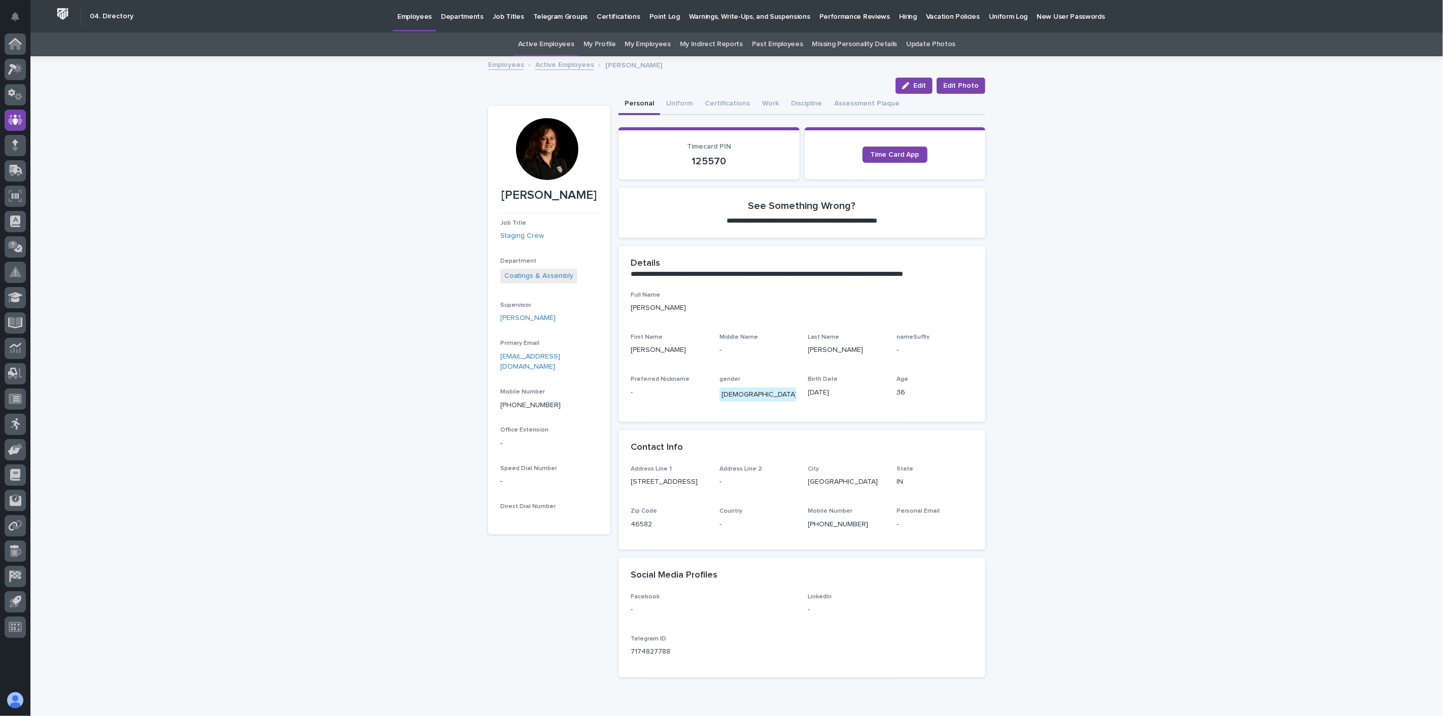
click at [571, 64] on link "Active Employees" at bounding box center [564, 64] width 59 height 12
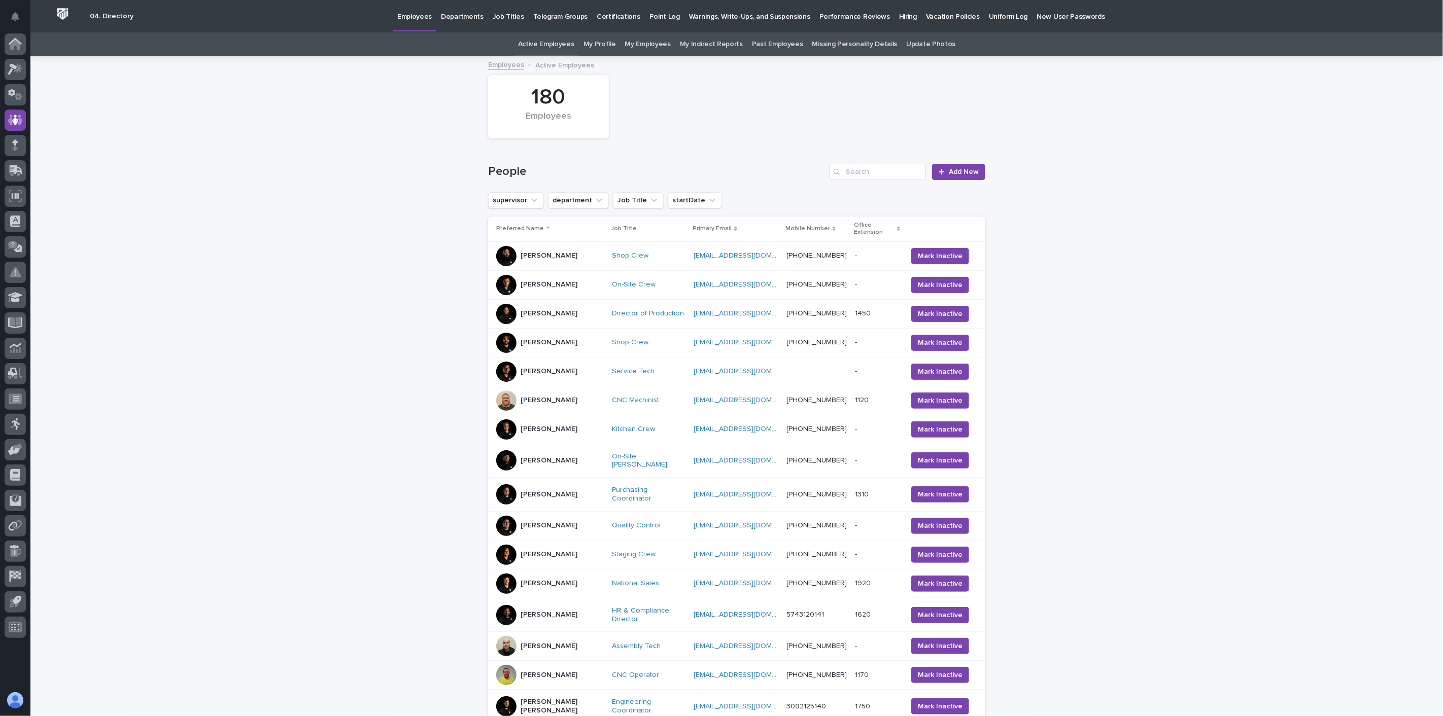
scroll to position [32, 0]
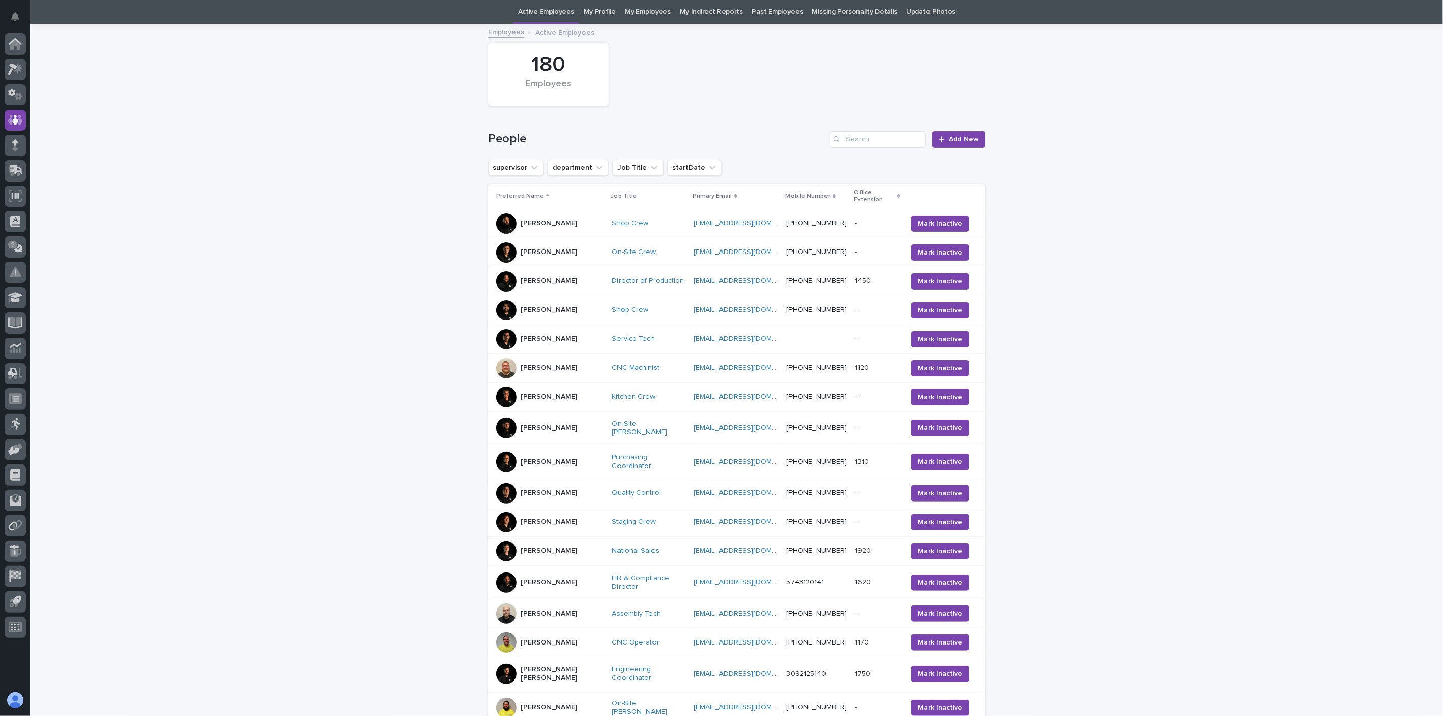
click at [552, 606] on div "[PERSON_NAME]" at bounding box center [549, 614] width 57 height 17
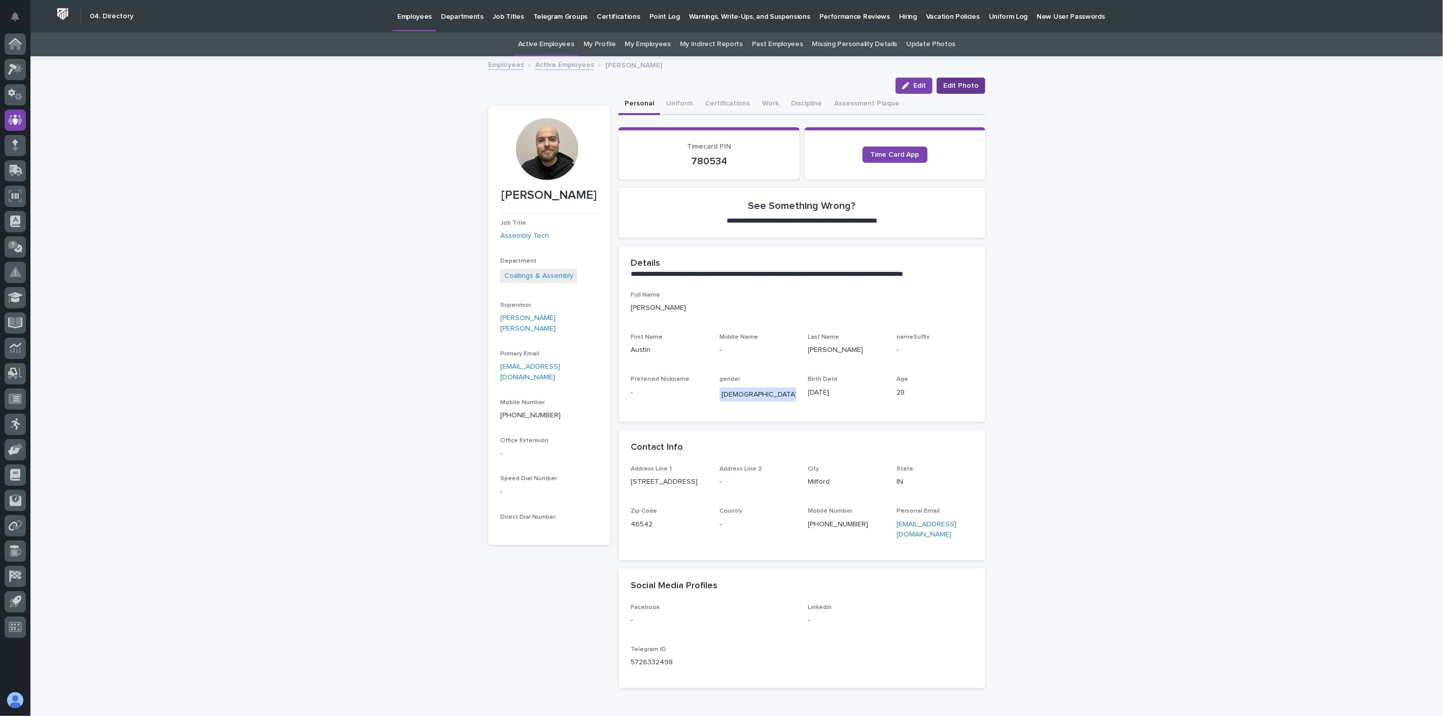
click at [962, 85] on span "Edit Photo" at bounding box center [961, 86] width 36 height 10
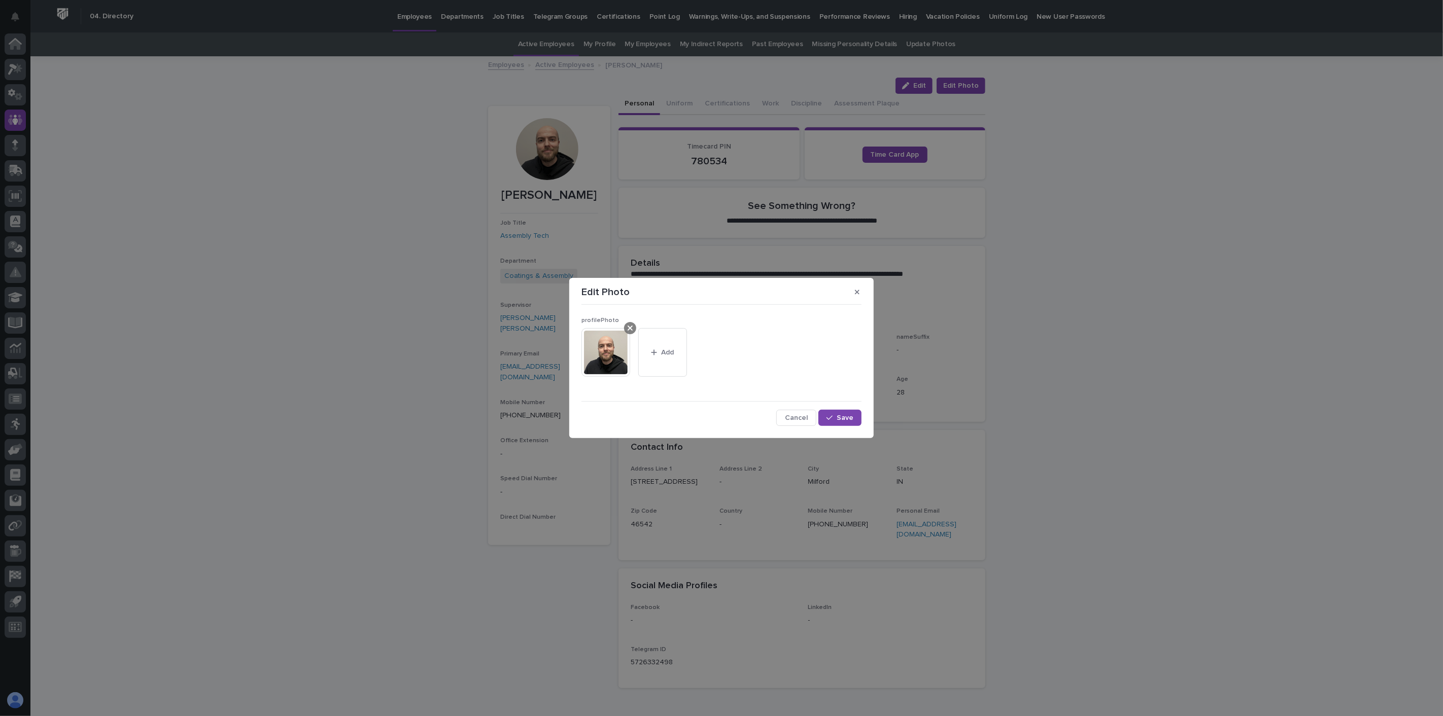
click at [631, 330] on icon at bounding box center [630, 328] width 5 height 8
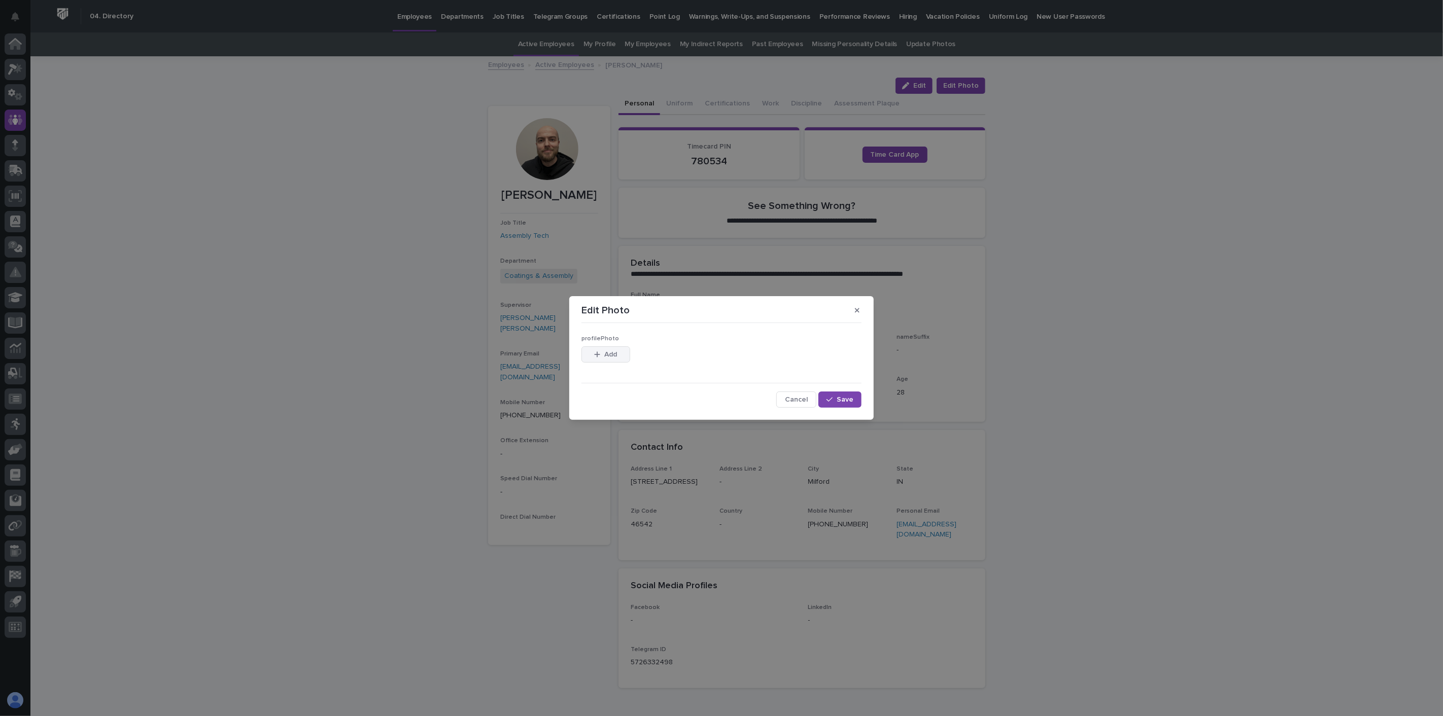
click at [609, 356] on span "Add" at bounding box center [611, 354] width 13 height 7
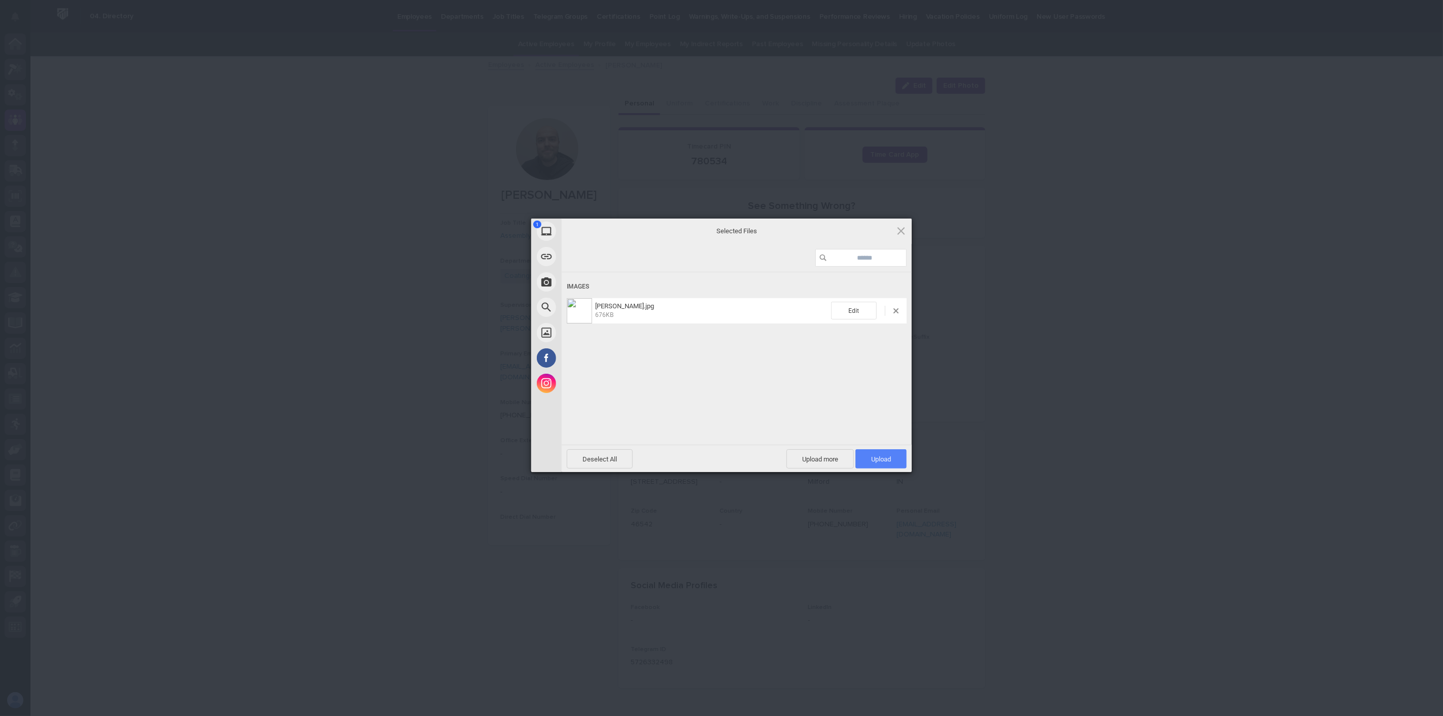
click at [881, 459] on span "Upload 1" at bounding box center [881, 460] width 20 height 8
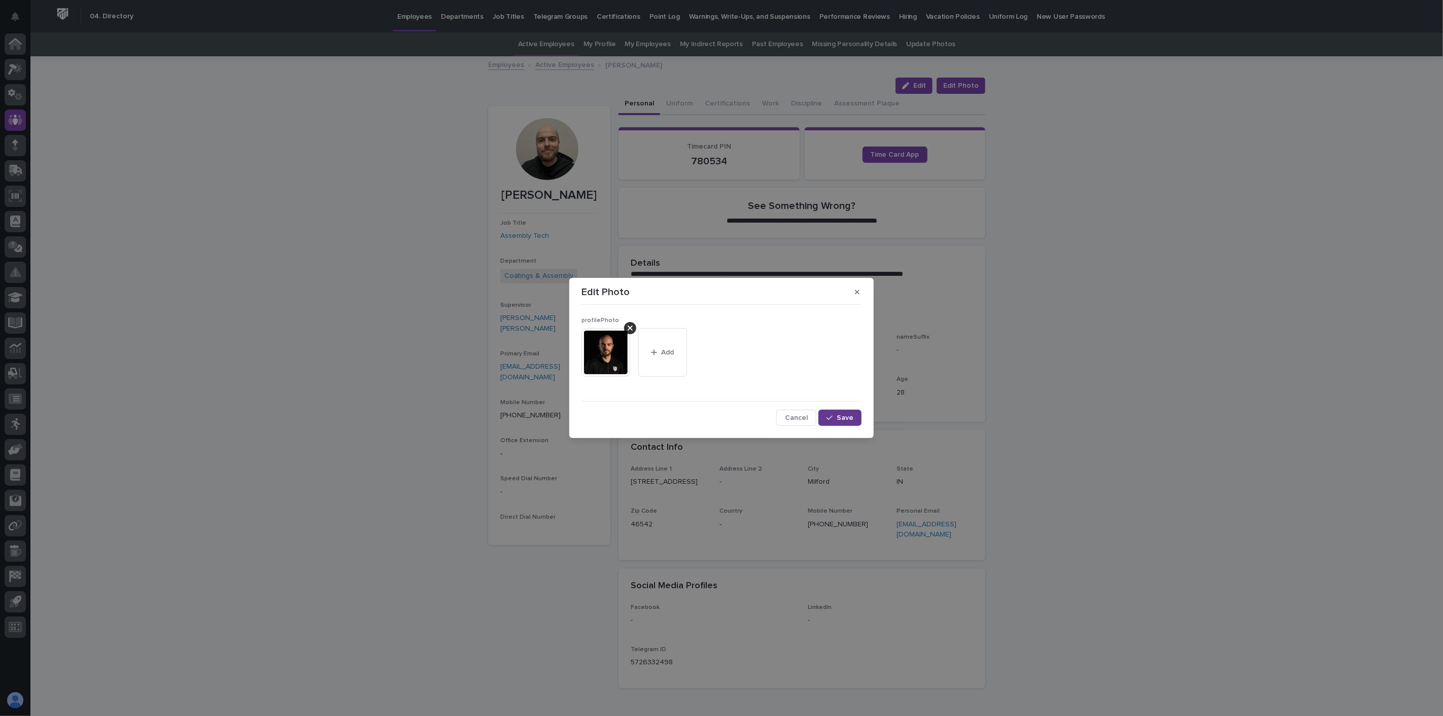
click at [838, 419] on span "Save" at bounding box center [845, 418] width 17 height 7
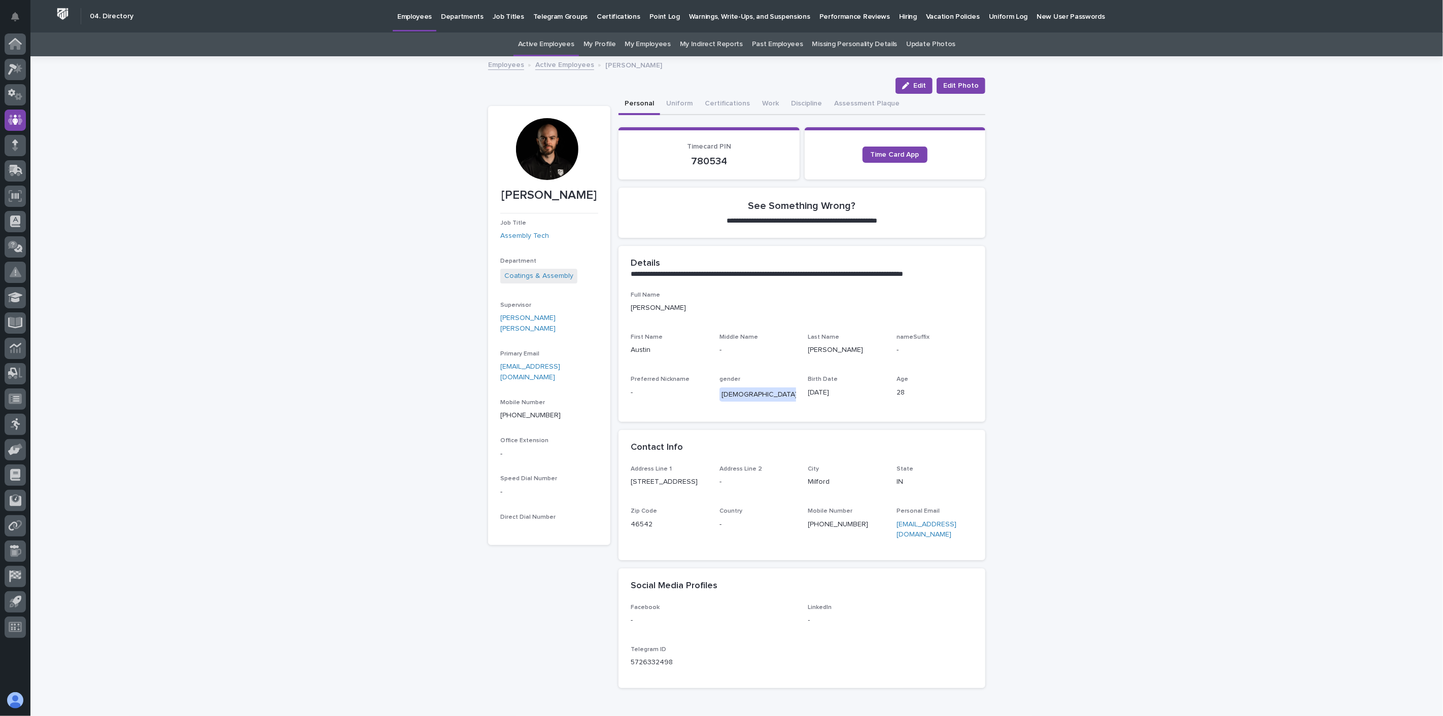
click at [566, 67] on link "Active Employees" at bounding box center [564, 64] width 59 height 12
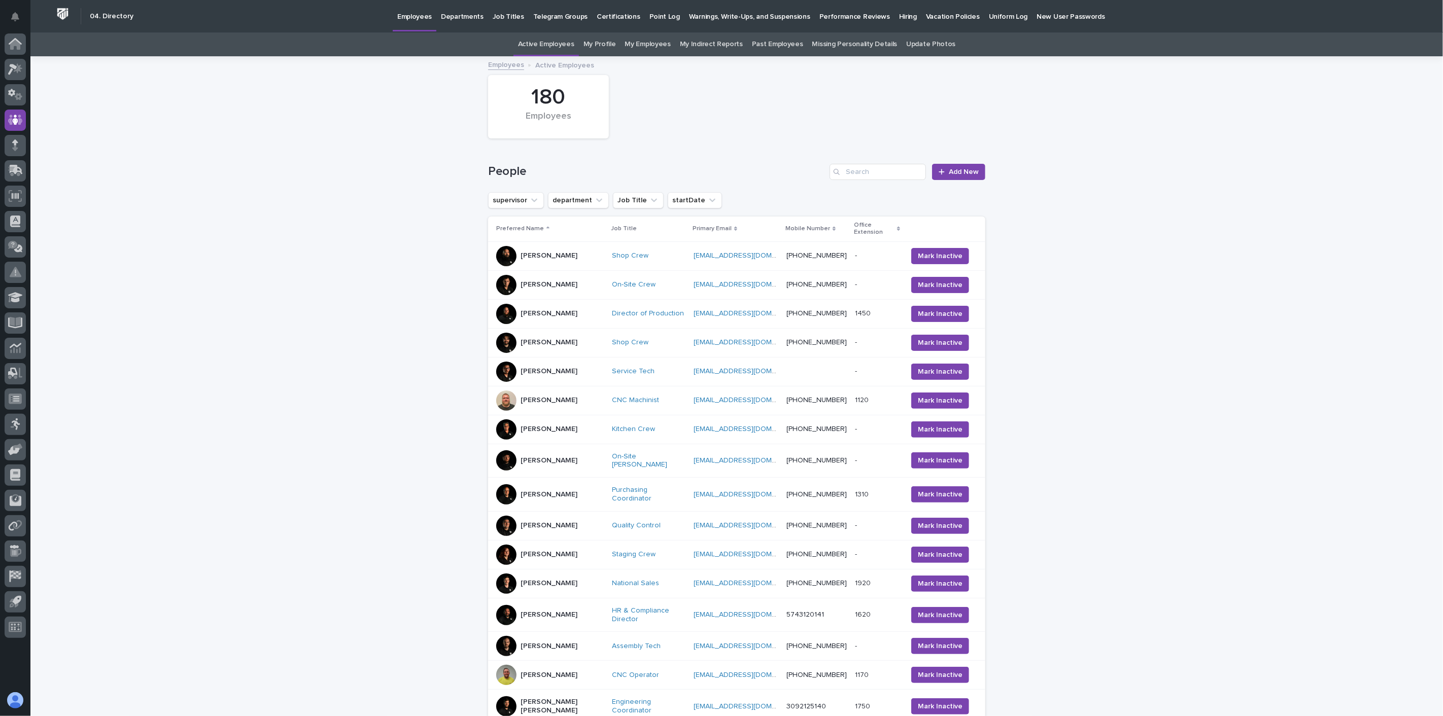
scroll to position [32, 0]
